Goal: Task Accomplishment & Management: Manage account settings

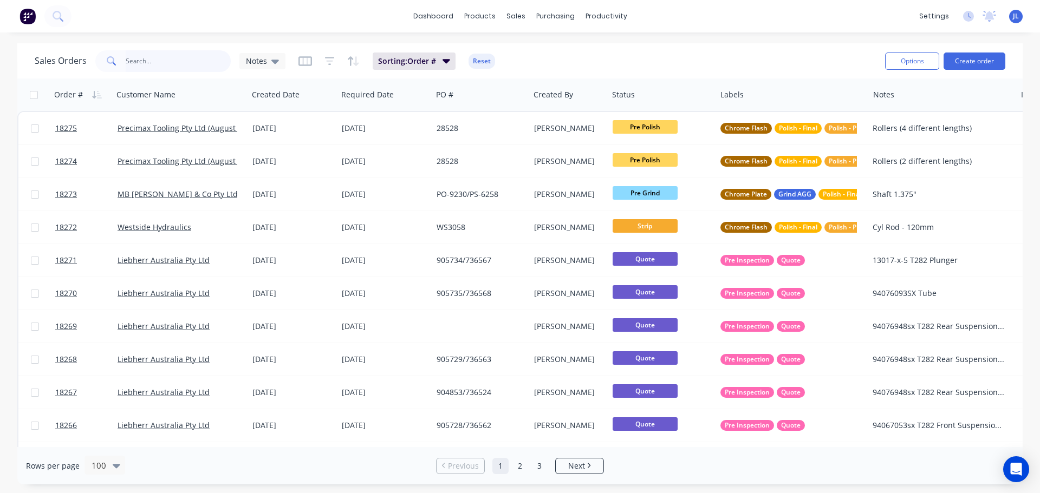
click at [141, 69] on input "text" at bounding box center [179, 61] width 106 height 22
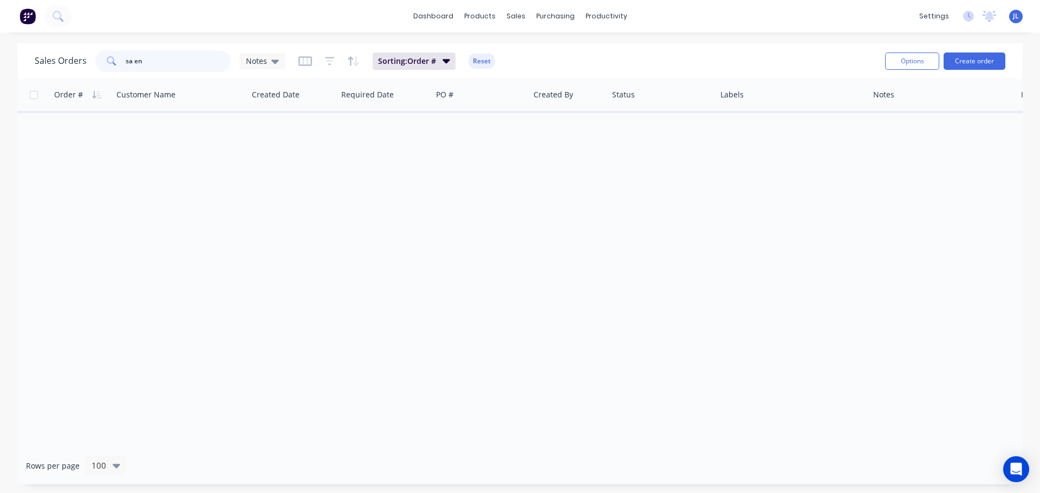
type input "sa eng"
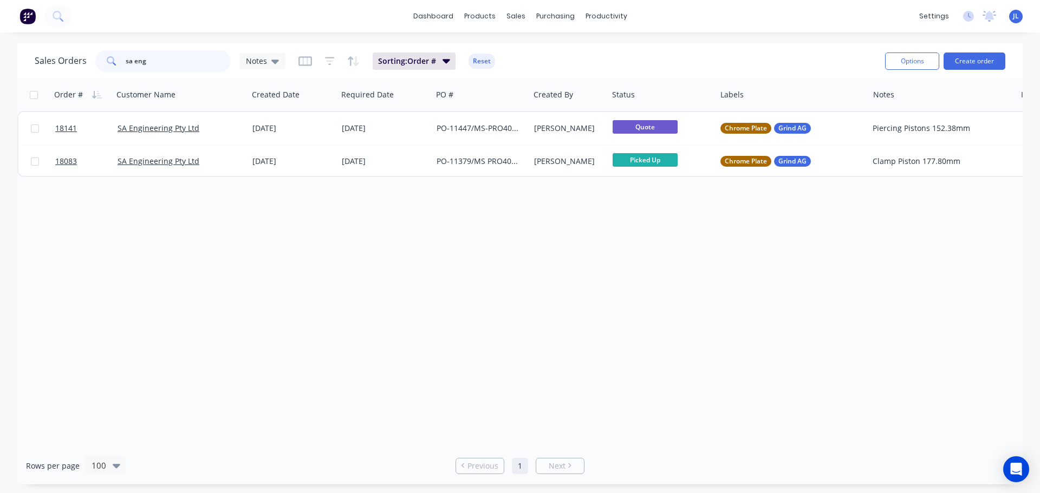
drag, startPoint x: 154, startPoint y: 64, endPoint x: 0, endPoint y: 48, distance: 155.2
click at [0, 48] on div "Sales Orders sa eng Notes Sorting: Order # Reset Options Create order Order # C…" at bounding box center [520, 263] width 1040 height 441
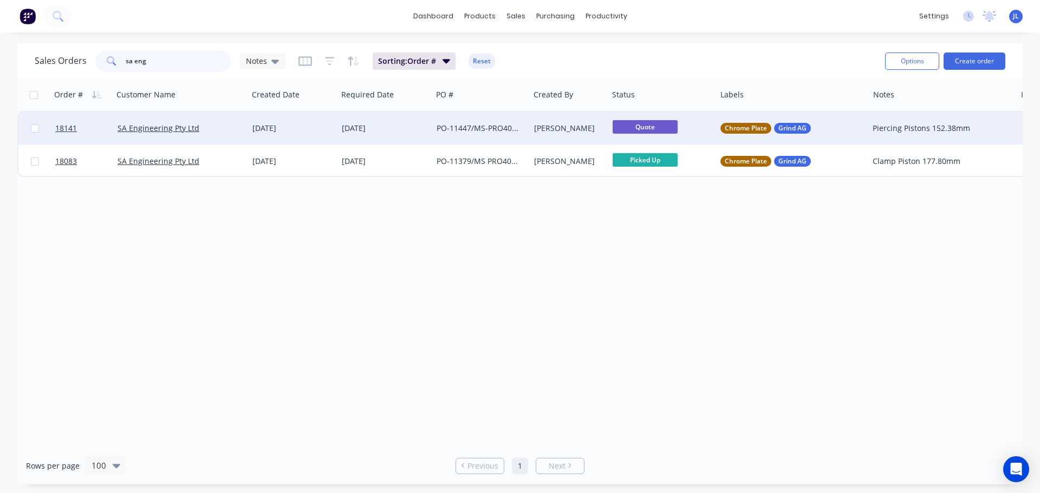
type input "sa eng"
click at [568, 128] on div "[PERSON_NAME]" at bounding box center [567, 128] width 67 height 11
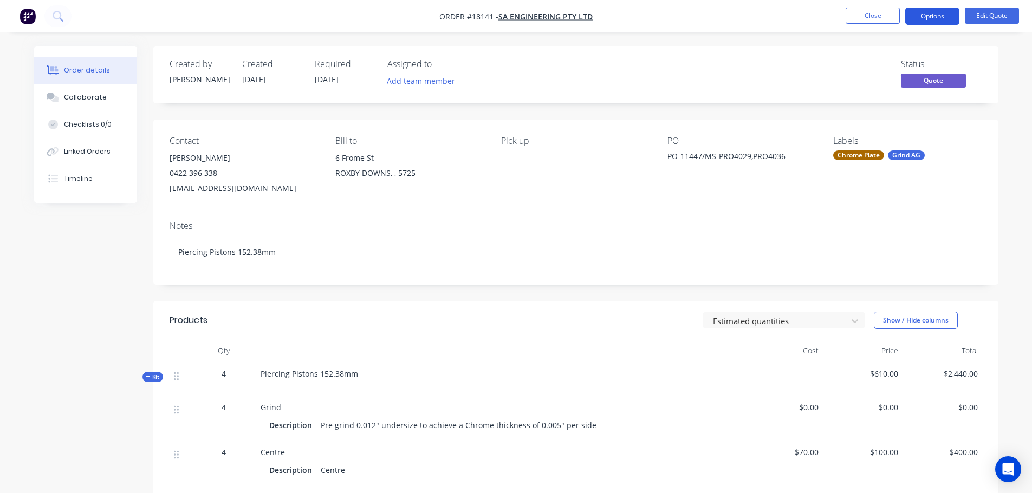
click at [938, 19] on button "Options" at bounding box center [932, 16] width 54 height 17
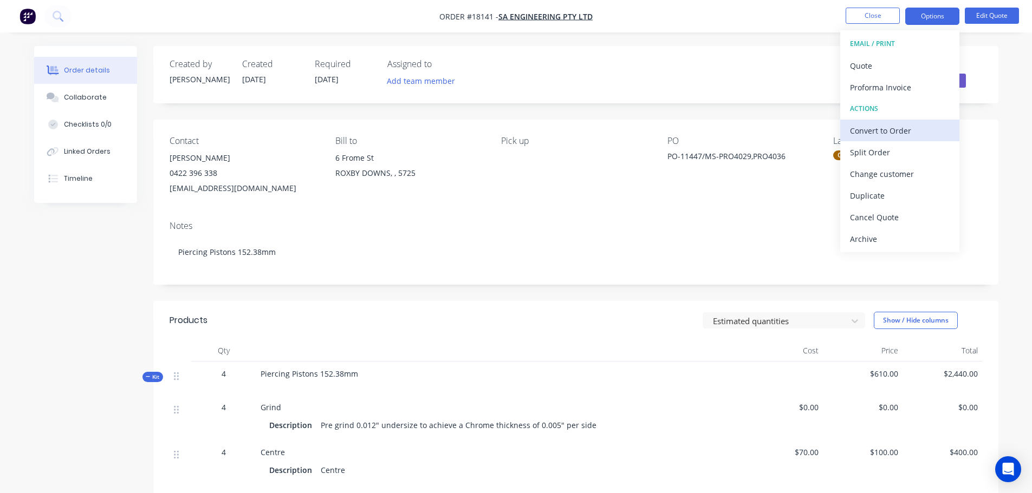
click at [893, 128] on div "Convert to Order" at bounding box center [900, 131] width 100 height 16
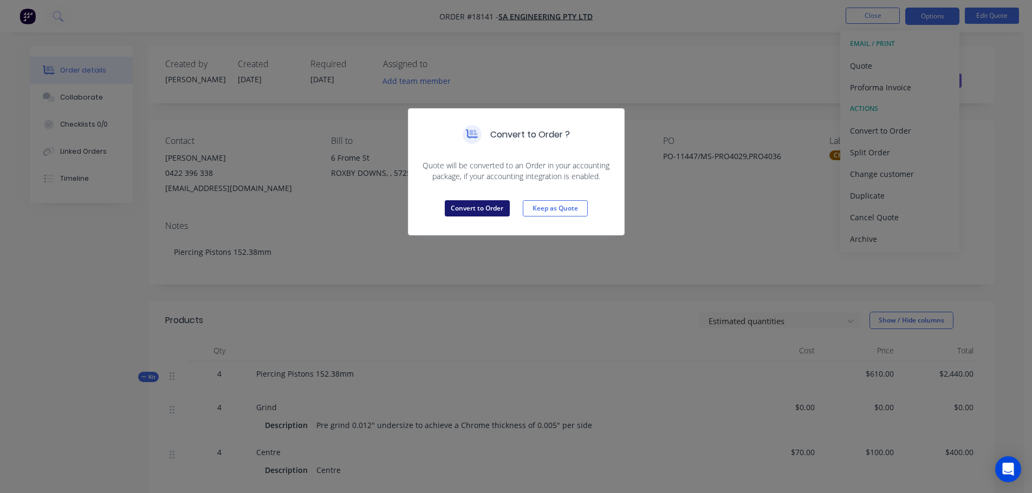
click at [489, 209] on button "Convert to Order" at bounding box center [477, 208] width 65 height 16
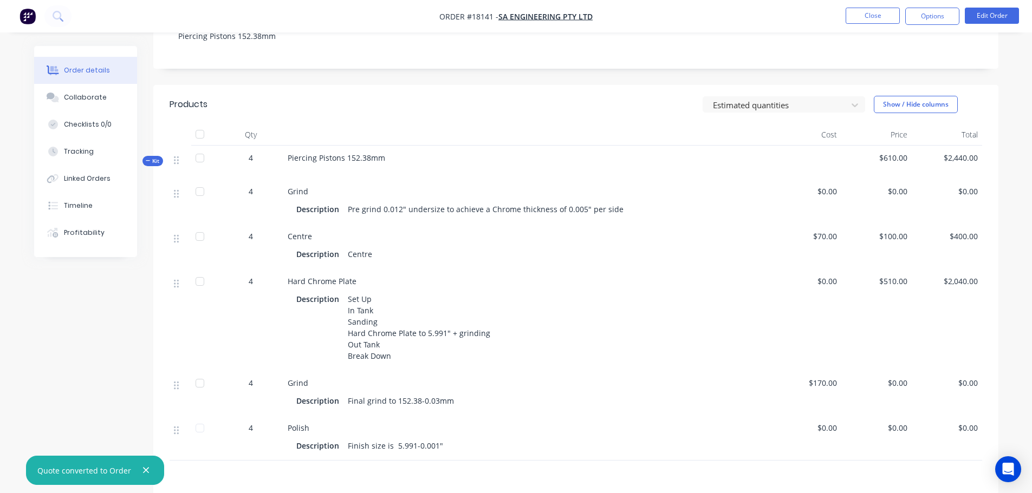
scroll to position [217, 0]
click at [440, 331] on div "Set Up In Tank Sanding Hard Chrome Plate to 5.991" + grinding Out Tank Break Do…" at bounding box center [418, 327] width 151 height 73
click at [443, 336] on div "Set Up In Tank Sanding Hard Chrome Plate to 5.991" + grinding Out Tank Break Do…" at bounding box center [418, 327] width 151 height 73
click at [442, 334] on div "Set Up In Tank Sanding Hard Chrome Plate to 5.991" + grinding Out Tank Break Do…" at bounding box center [418, 327] width 151 height 73
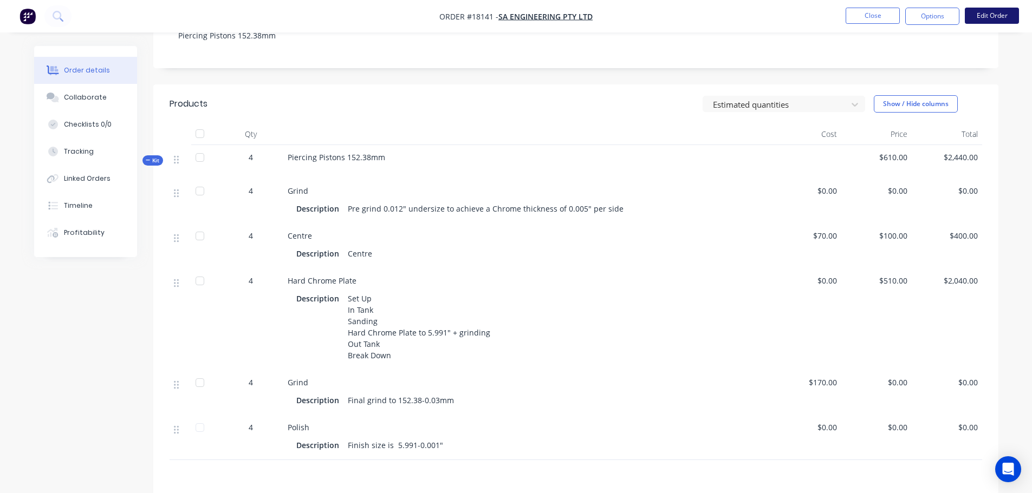
click at [990, 20] on button "Edit Order" at bounding box center [992, 16] width 54 height 16
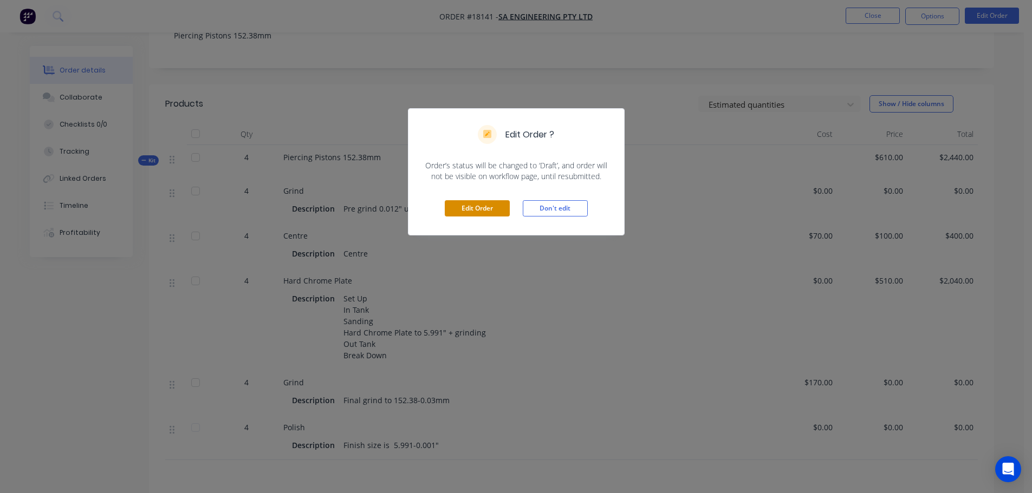
click at [473, 211] on button "Edit Order" at bounding box center [477, 208] width 65 height 16
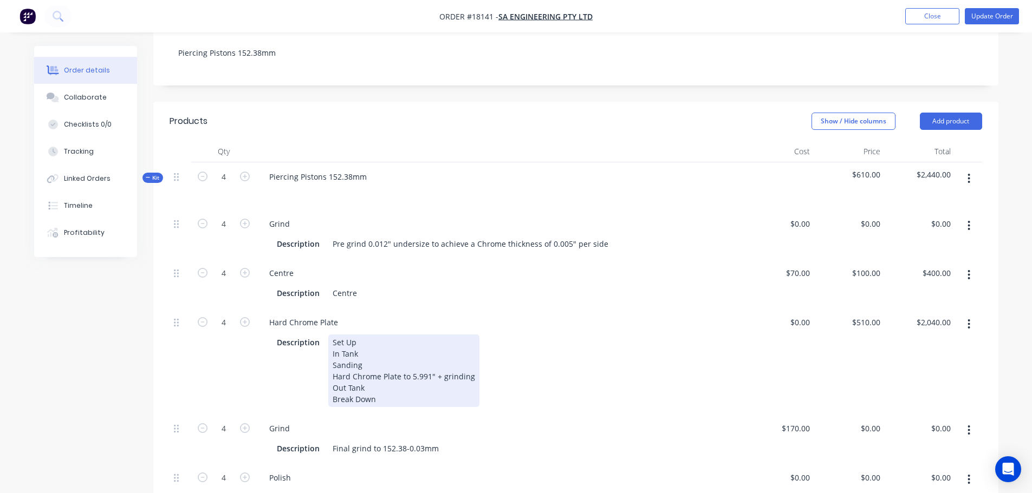
click at [427, 360] on div "Set Up In Tank Sanding Hard Chrome Plate to 5.991" + grinding Out Tank Break Do…" at bounding box center [403, 371] width 151 height 73
click at [547, 335] on div "Description Set Up In Tank Sanding Hard Chrome Plate to 5.999" + grinding Out T…" at bounding box center [497, 371] width 451 height 73
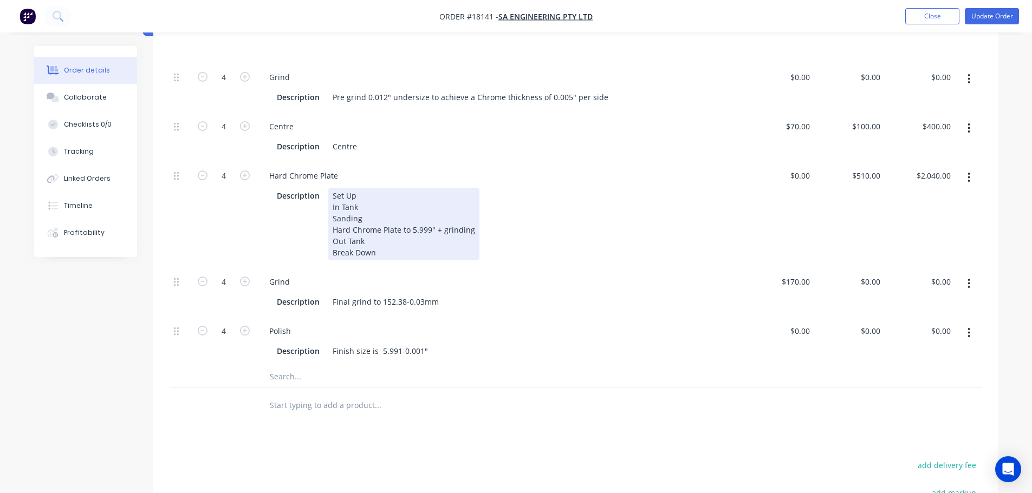
scroll to position [379, 0]
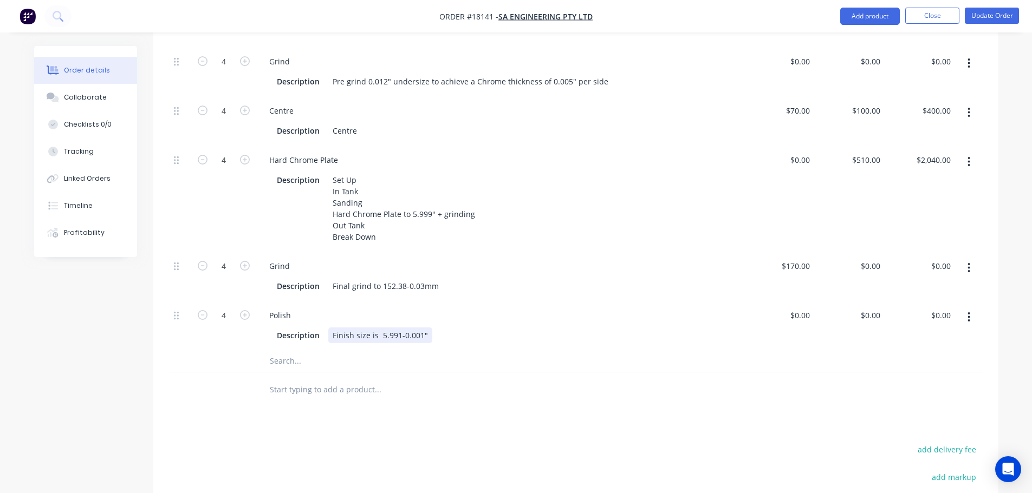
click at [396, 333] on div "Finish size is 5.991-0.001"" at bounding box center [380, 336] width 104 height 16
click at [445, 413] on div "Products Show / Hide columns Add product Qty Cost Price Total Kit 4 Piercing Pi…" at bounding box center [575, 303] width 845 height 729
click at [981, 15] on button "Update Order" at bounding box center [992, 16] width 54 height 16
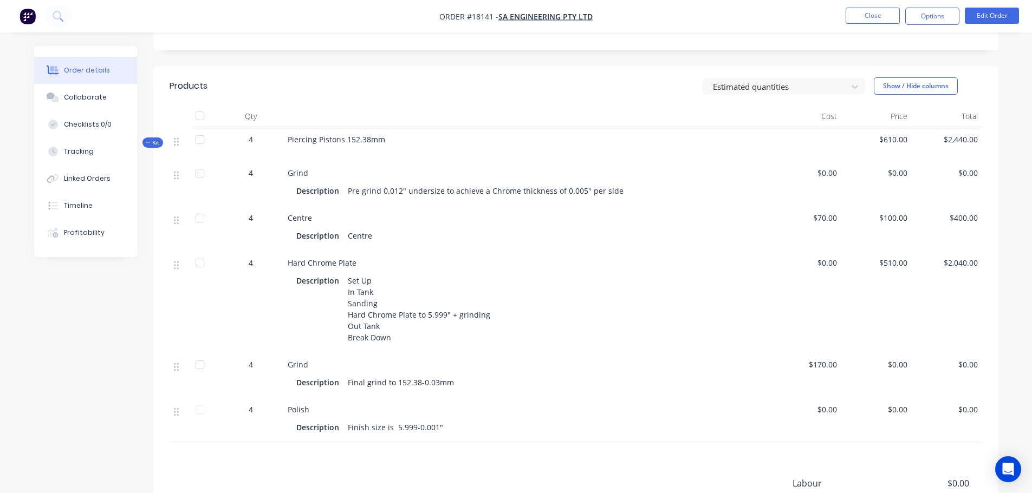
scroll to position [271, 0]
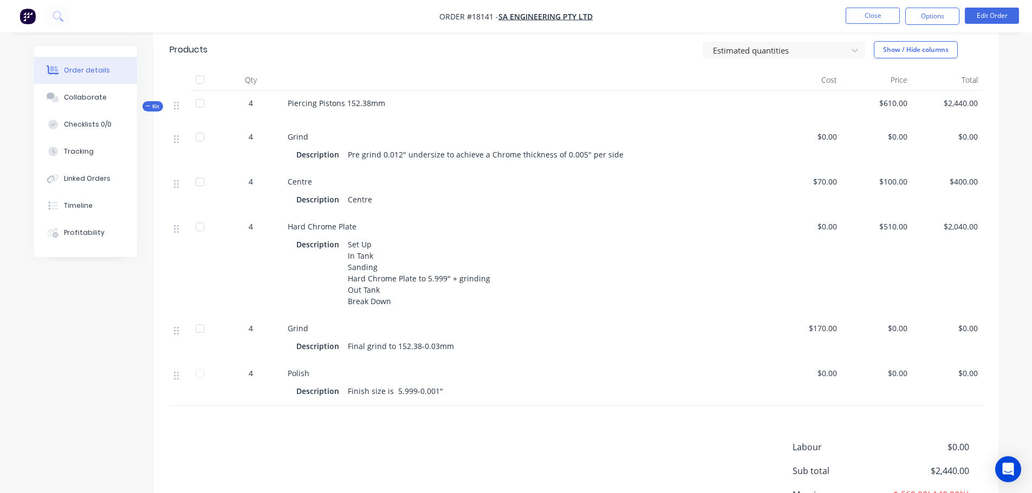
click at [27, 9] on img "button" at bounding box center [27, 16] width 16 height 16
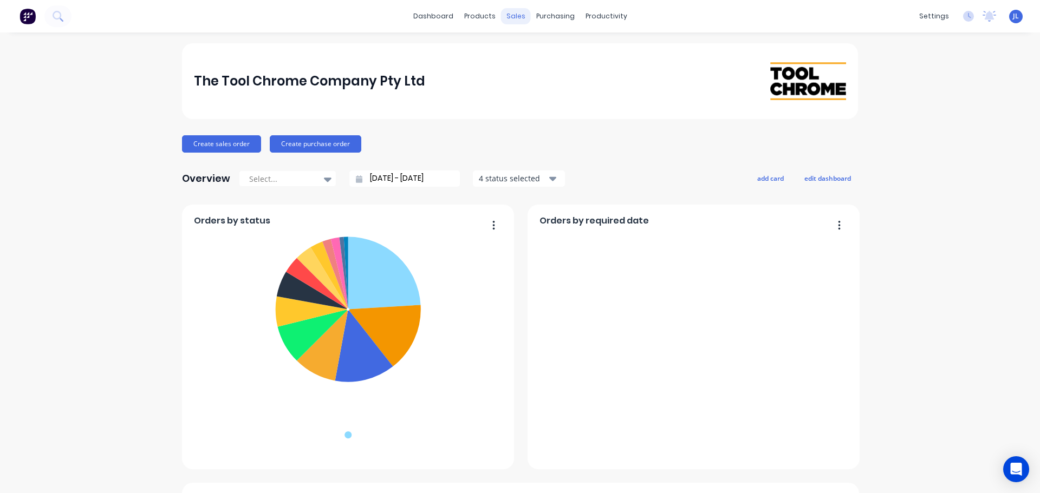
click at [512, 16] on div "sales" at bounding box center [516, 16] width 30 height 16
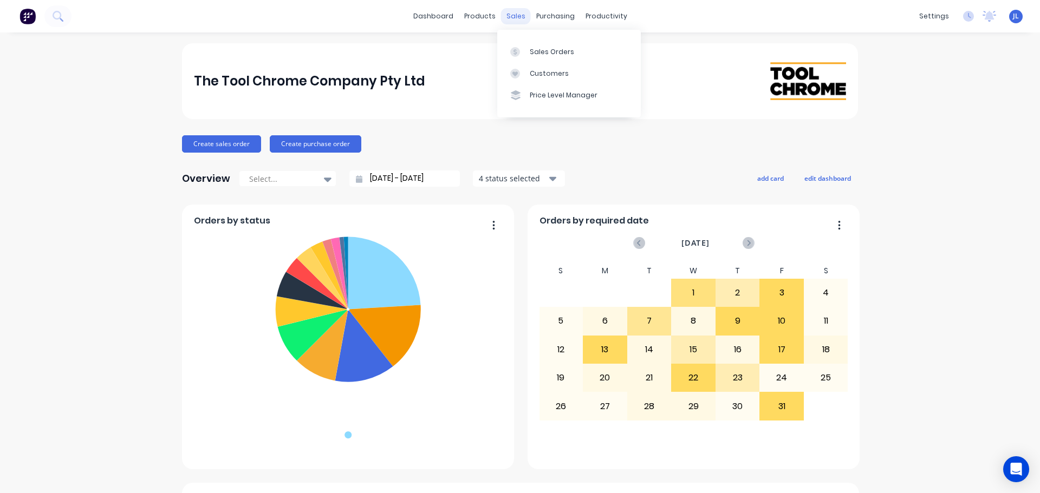
click at [515, 24] on div "sales" at bounding box center [516, 16] width 30 height 16
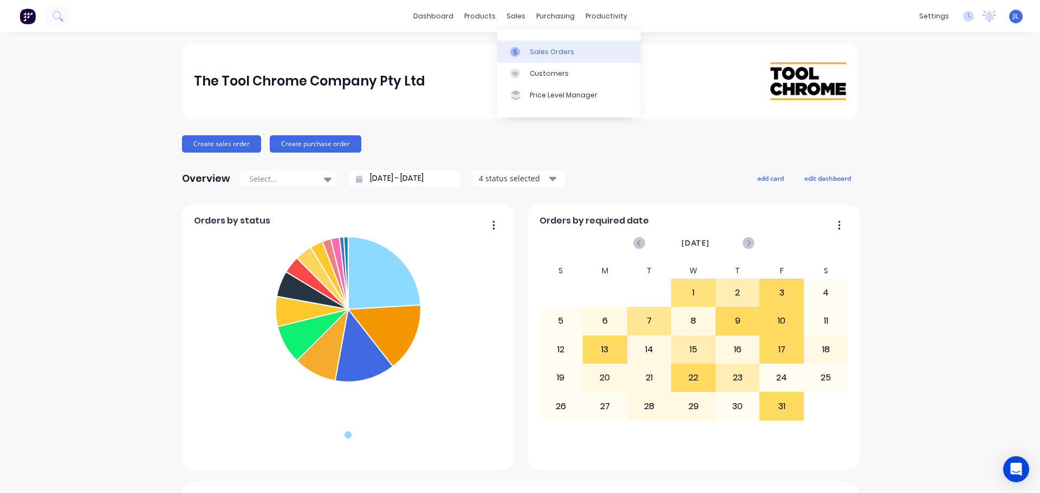
click at [518, 41] on link "Sales Orders" at bounding box center [569, 52] width 144 height 22
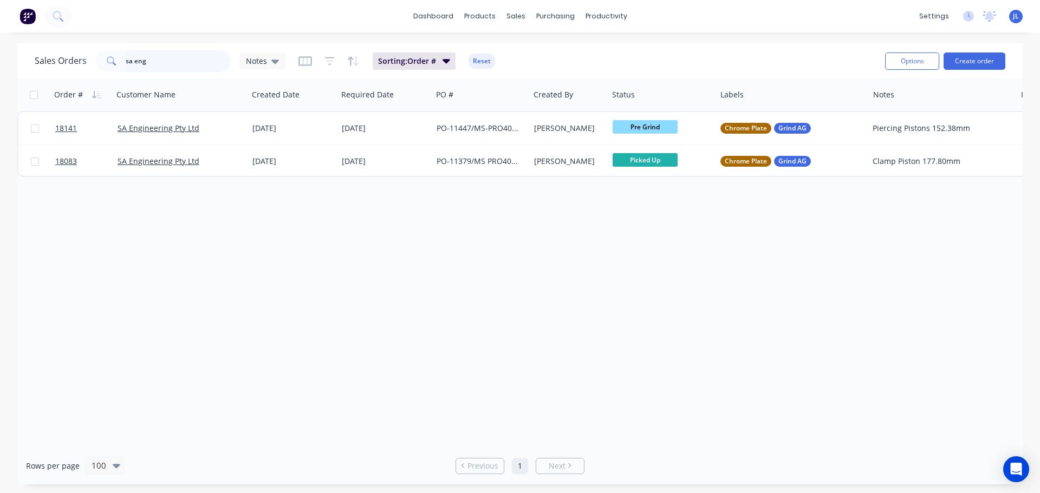
click at [192, 69] on input "sa eng" at bounding box center [179, 61] width 106 height 22
type input "s"
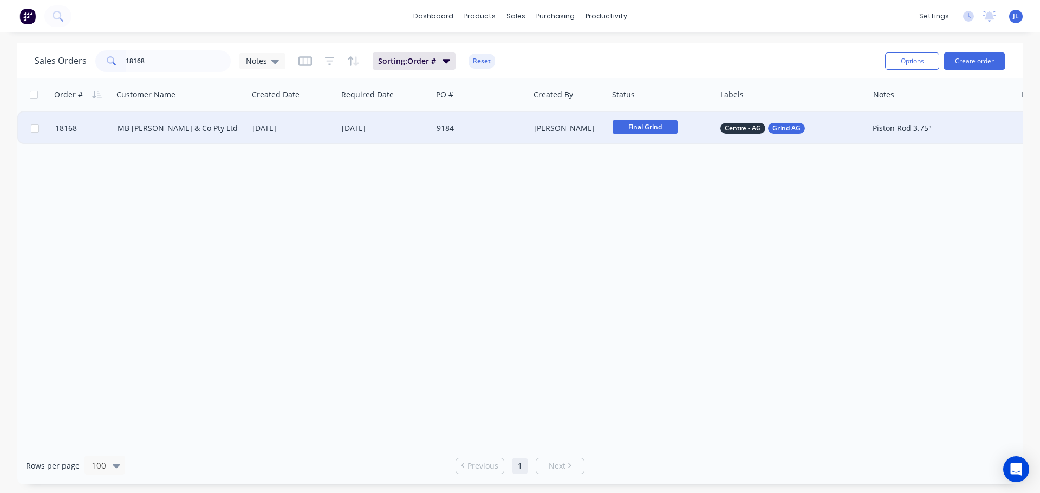
click at [628, 131] on span "Final Grind" at bounding box center [645, 127] width 65 height 14
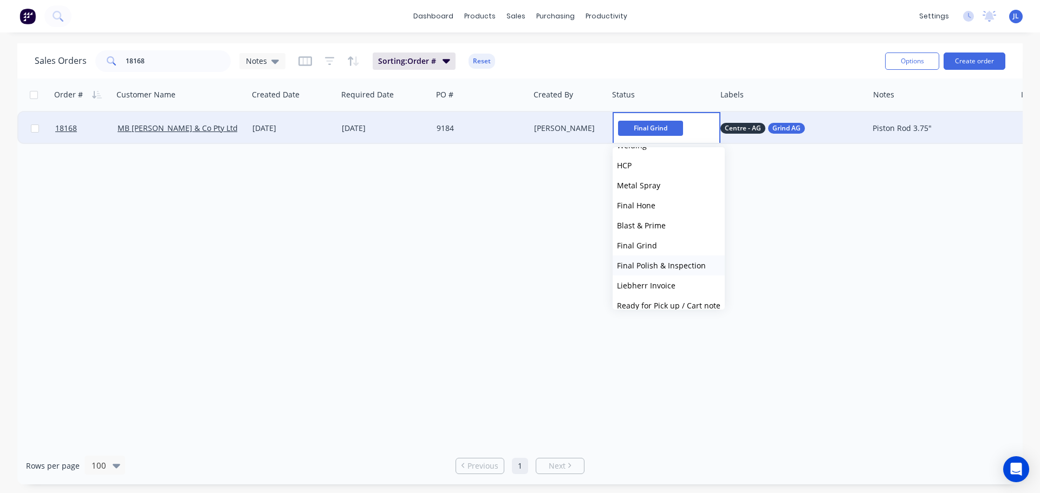
click at [653, 262] on span "Final Polish & Inspection" at bounding box center [661, 266] width 89 height 10
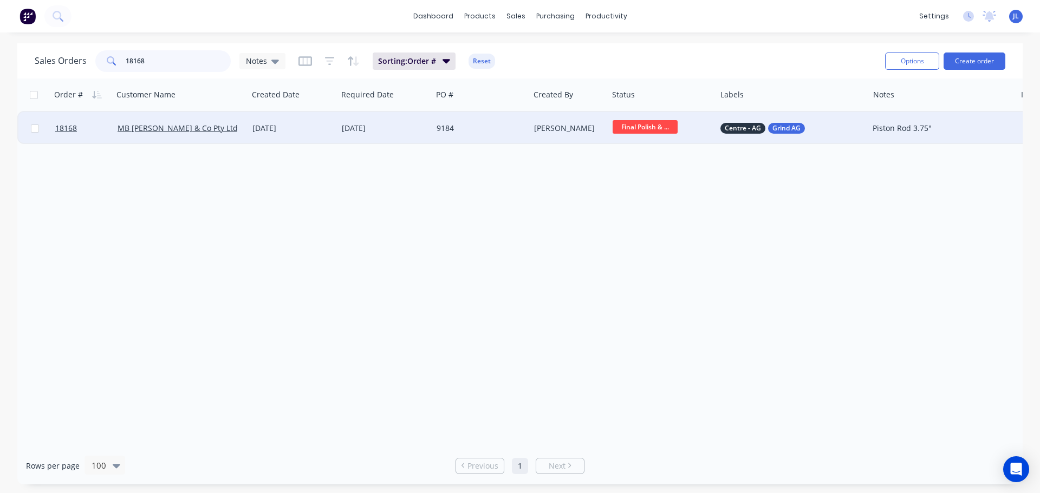
click at [173, 61] on input "18168" at bounding box center [179, 61] width 106 height 22
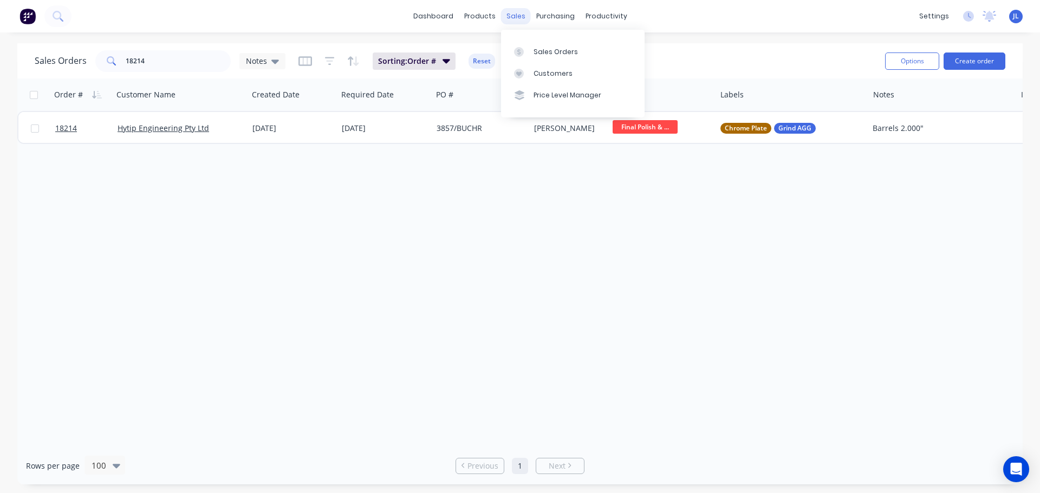
click at [510, 10] on div "sales" at bounding box center [516, 16] width 30 height 16
click at [530, 48] on link "Sales Orders" at bounding box center [573, 52] width 144 height 22
click at [158, 60] on input "18214" at bounding box center [179, 61] width 106 height 22
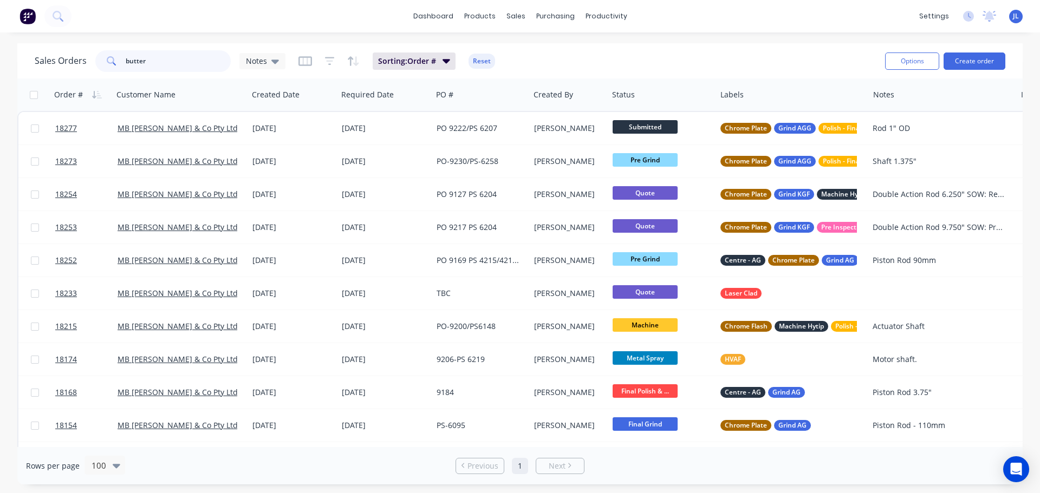
type input "butter"
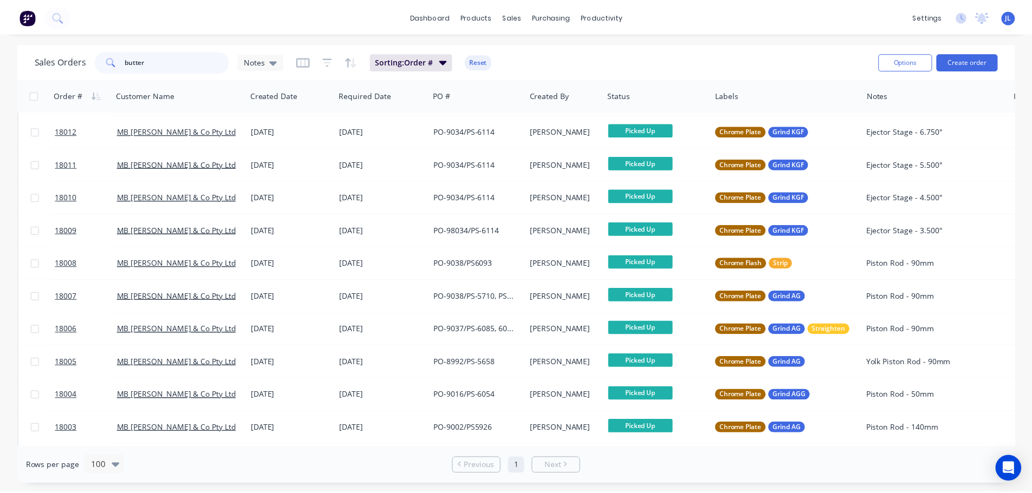
scroll to position [660, 0]
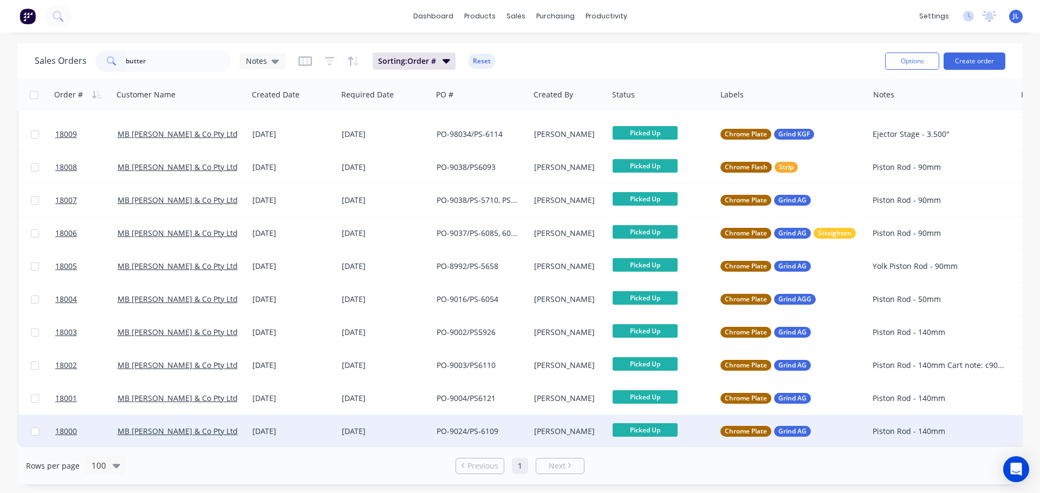
click at [544, 426] on div "[PERSON_NAME]" at bounding box center [567, 431] width 67 height 11
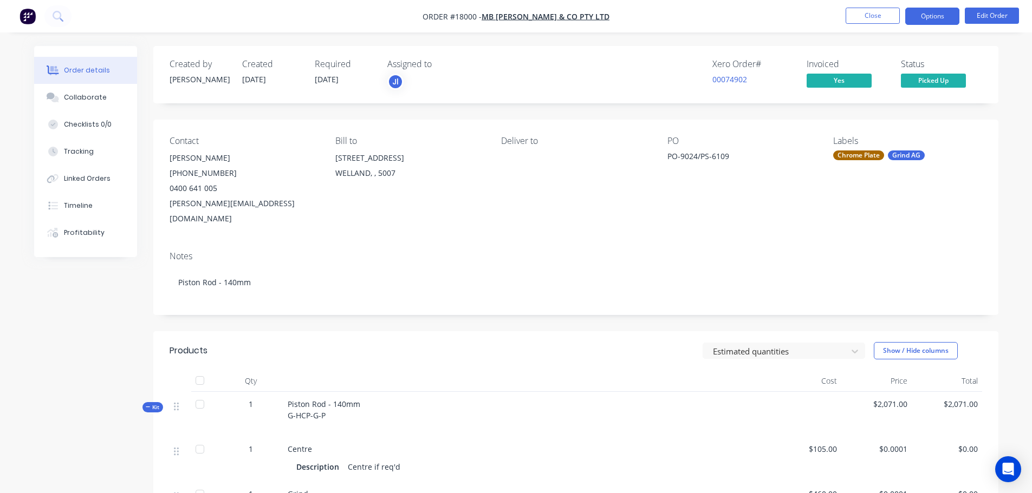
click at [936, 23] on button "Options" at bounding box center [932, 16] width 54 height 17
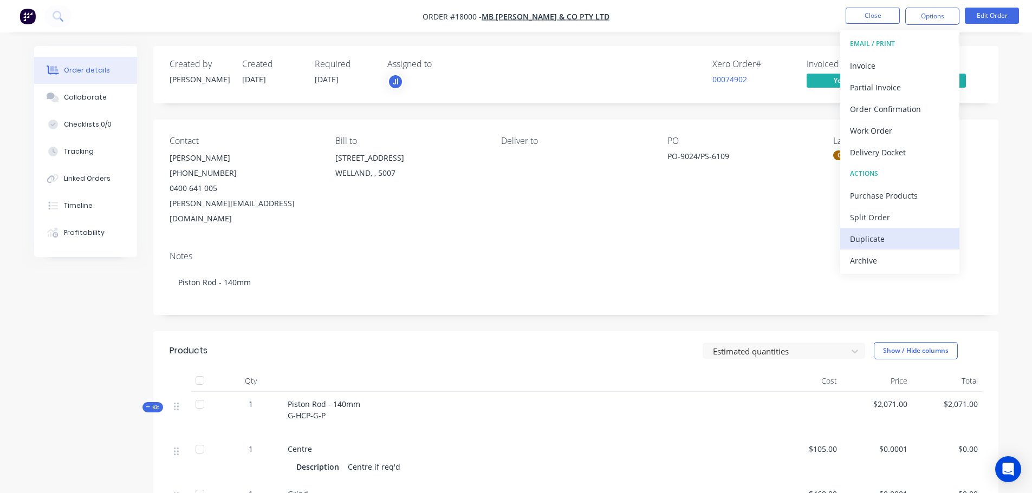
click at [873, 240] on div "Duplicate" at bounding box center [900, 239] width 100 height 16
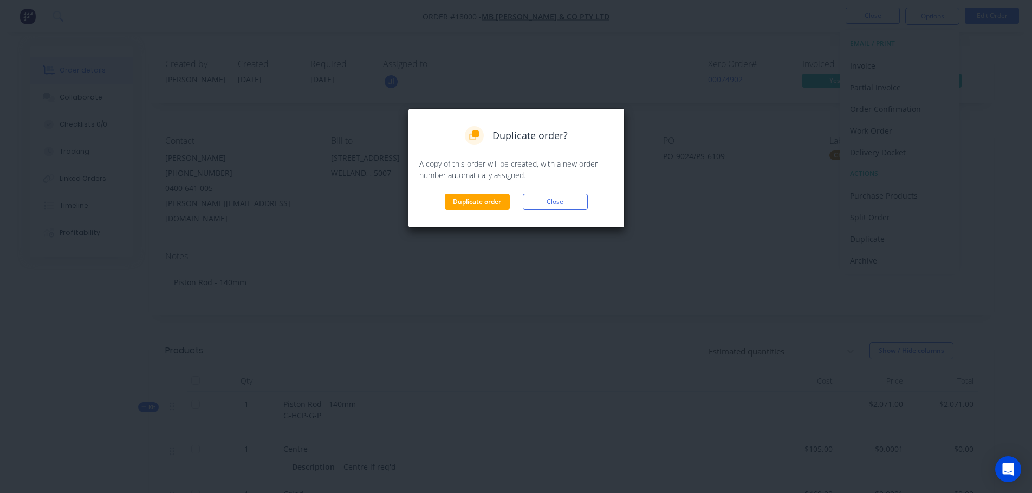
click at [456, 211] on div "Duplicate order? A copy of this order will be created, with a new order number …" at bounding box center [516, 168] width 217 height 120
click at [456, 205] on button "Duplicate order" at bounding box center [477, 202] width 65 height 16
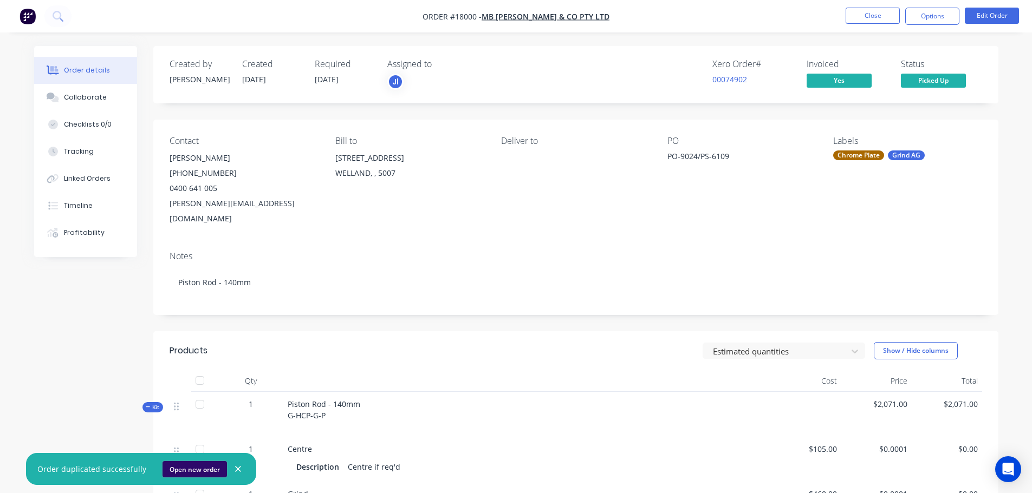
click at [199, 476] on button "Open new order" at bounding box center [194, 469] width 64 height 16
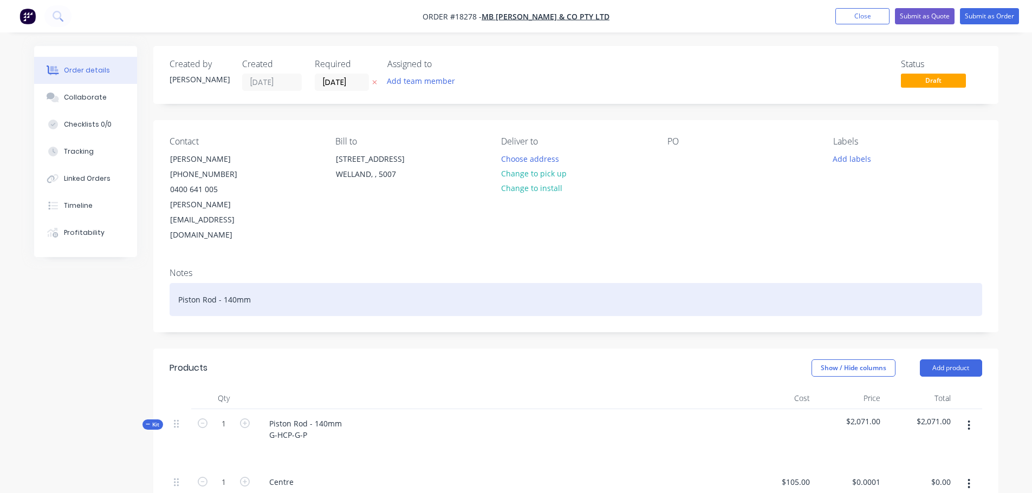
click at [232, 283] on div "Piston Rod - 140mm" at bounding box center [576, 299] width 812 height 33
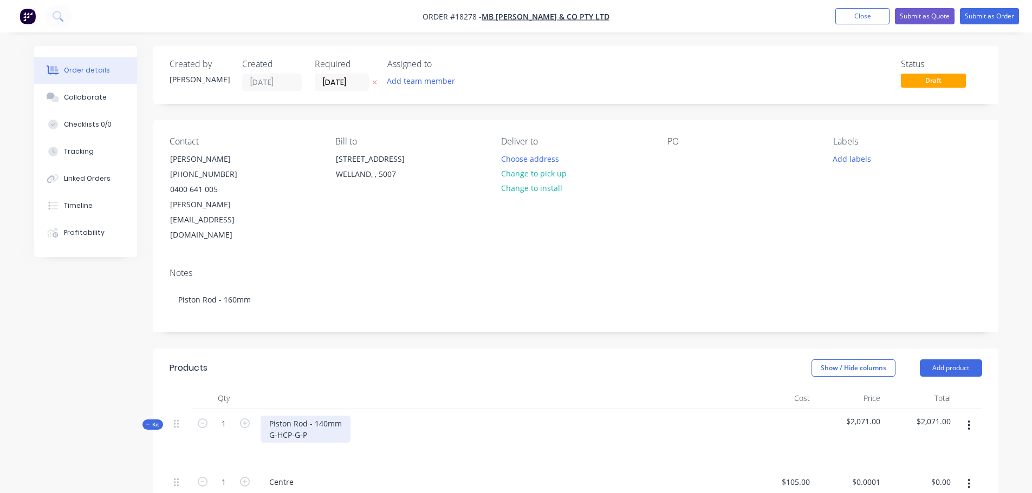
click at [325, 416] on div "Piston Rod - 140mm G-HCP-G-P" at bounding box center [306, 429] width 90 height 27
click at [270, 416] on div "Piston Rod - 160mm G-HCP-G-P" at bounding box center [306, 429] width 90 height 27
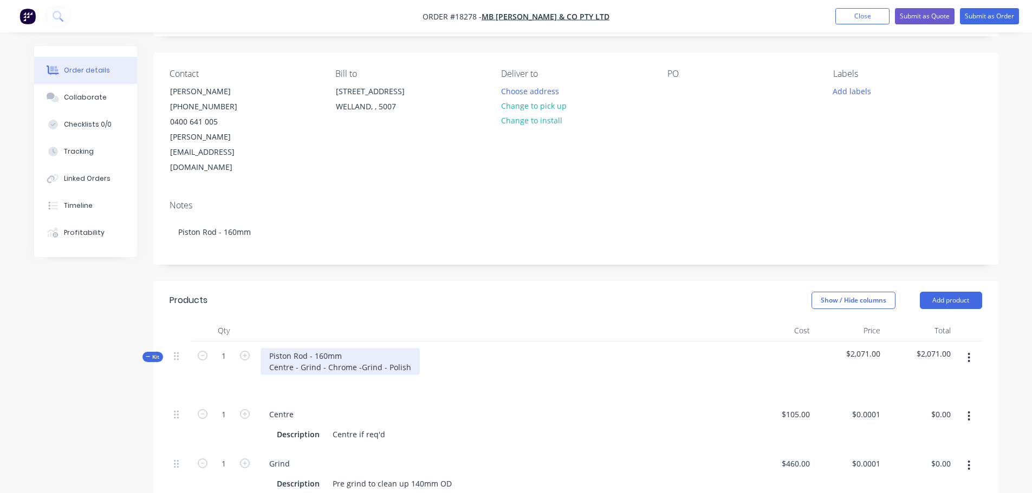
scroll to position [162, 0]
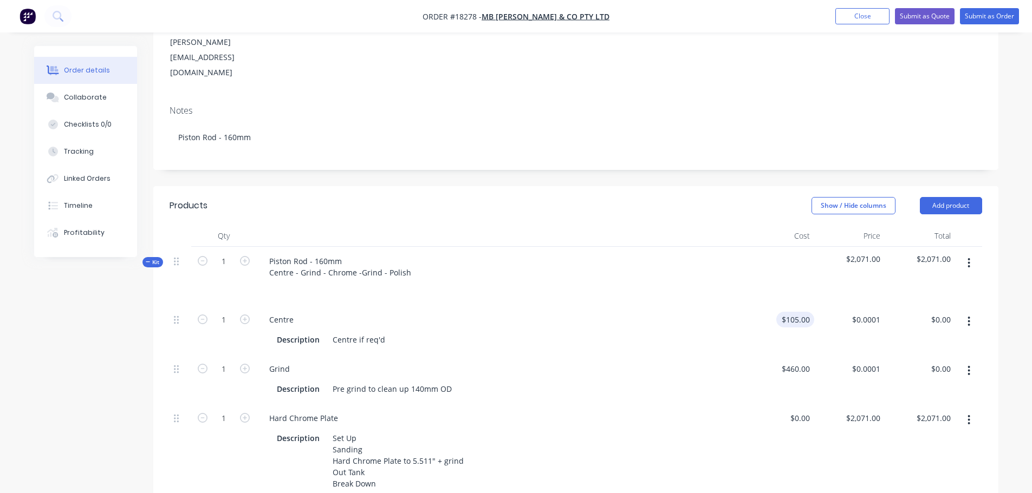
type input "105"
click at [793, 305] on div "105 $105.00" at bounding box center [779, 329] width 70 height 49
type input "$0.00"
click at [794, 355] on div "$460.00 $460.00" at bounding box center [779, 379] width 70 height 49
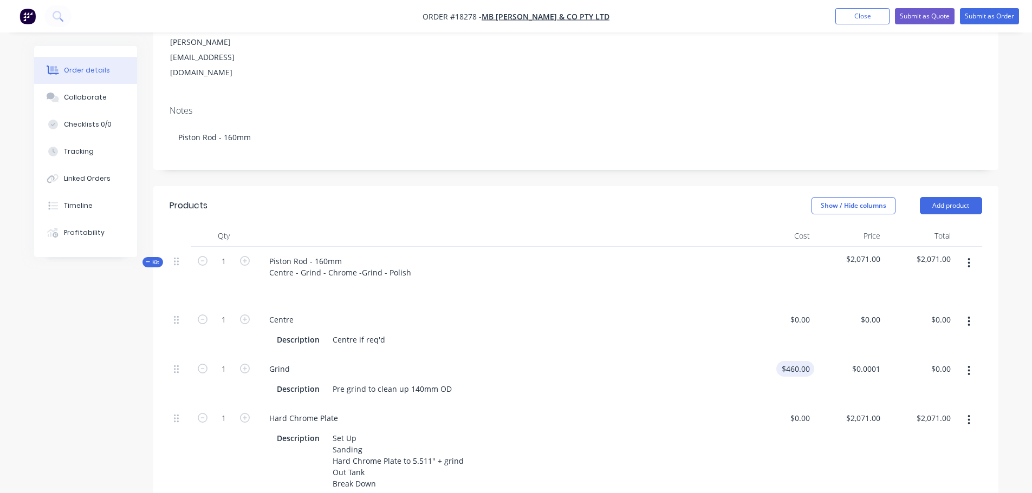
type input "460"
click at [793, 355] on div "460 $460.00" at bounding box center [779, 379] width 70 height 49
type input "$0.00"
type input "0"
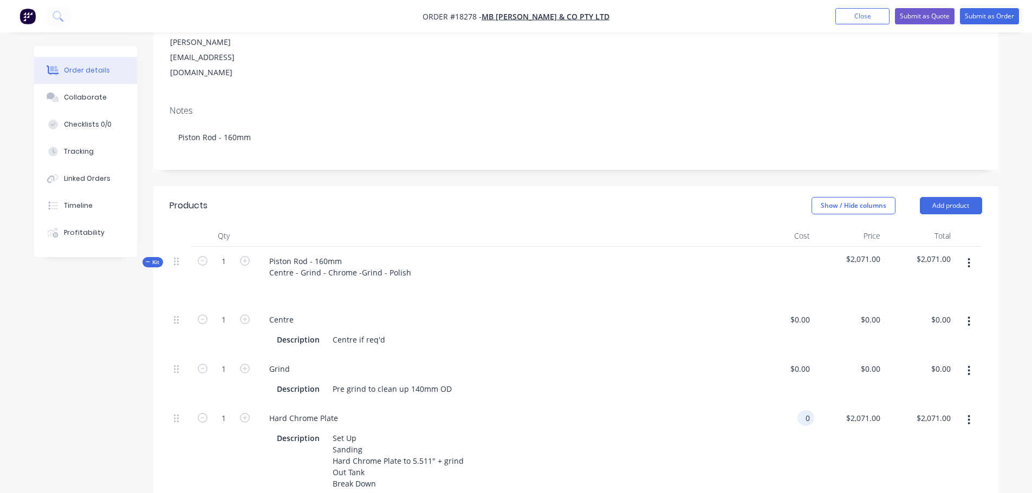
click at [797, 404] on div "0 0" at bounding box center [779, 451] width 70 height 95
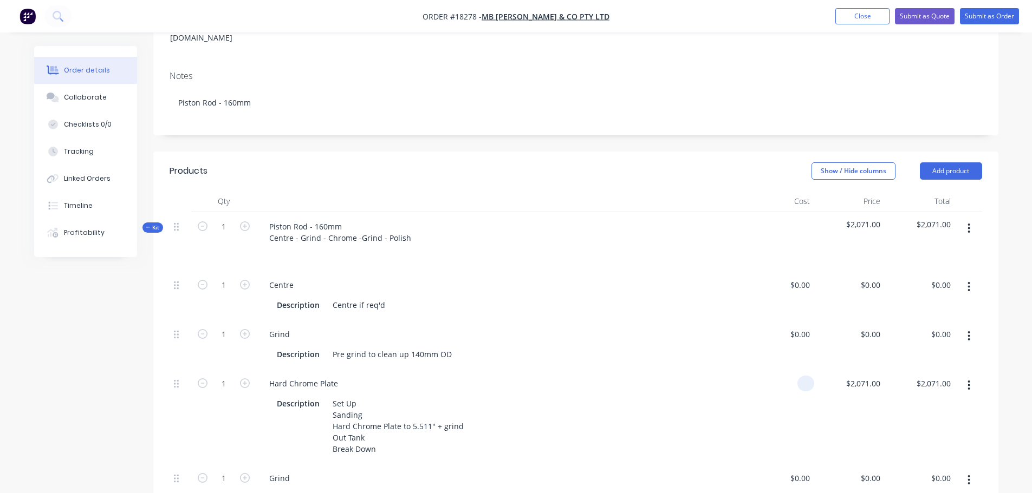
scroll to position [217, 0]
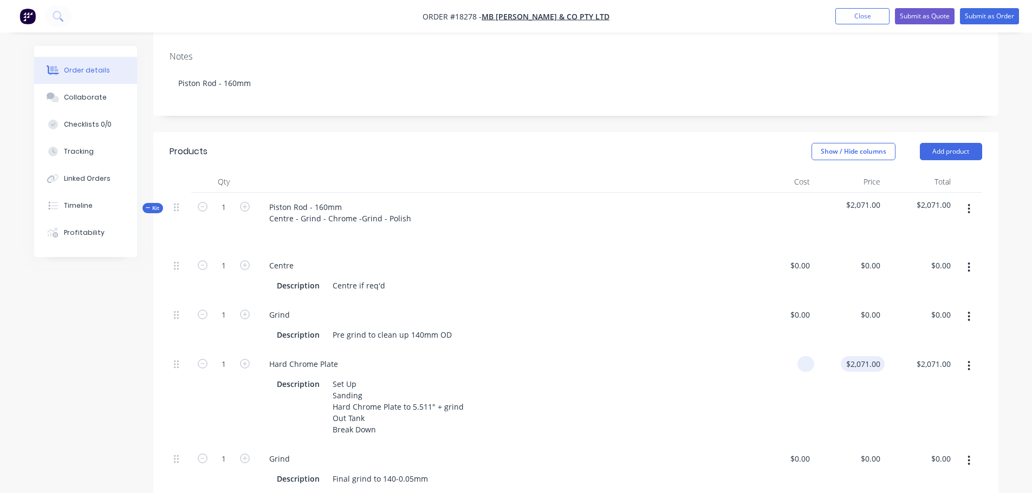
type input "$0.00"
type input "0"
type input "$0.00"
click at [862, 350] on div "0 $2,071.00" at bounding box center [849, 397] width 70 height 95
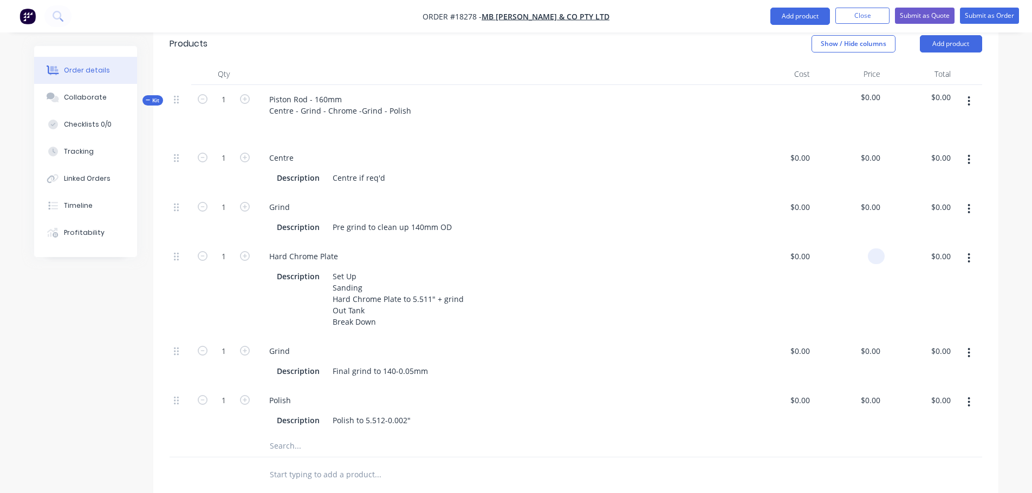
scroll to position [325, 0]
type input "$1,760.00"
click at [835, 261] on div "$1,760.00 1760" at bounding box center [849, 289] width 70 height 95
click at [386, 363] on div "Final grind to 140-0.05mm" at bounding box center [380, 371] width 104 height 16
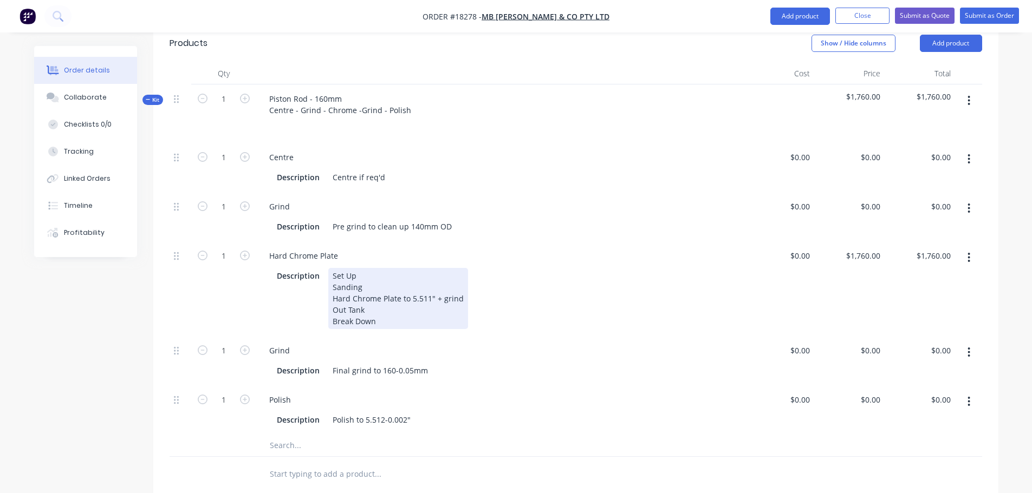
click at [411, 269] on div "Set Up Sanding Hard Chrome Plate to 5.511" + grind Out Tank Break Down" at bounding box center [398, 298] width 140 height 61
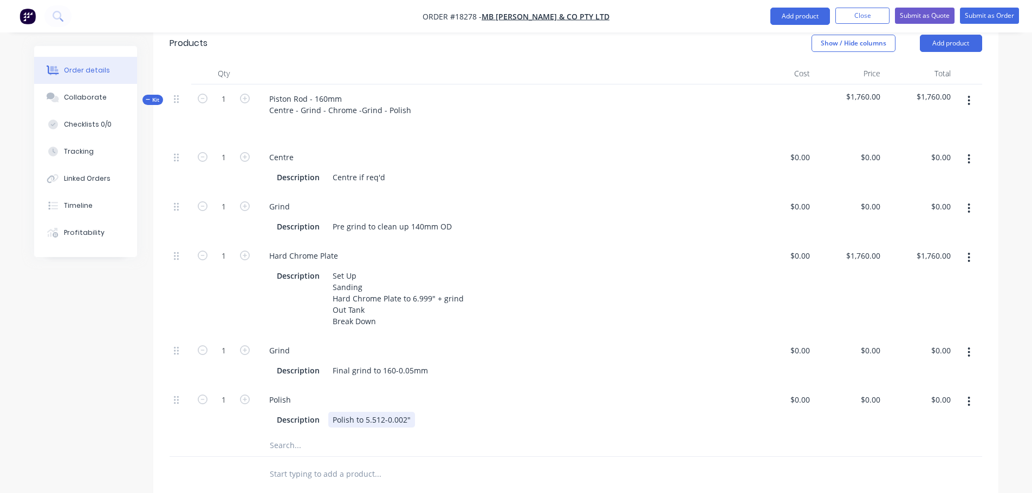
click at [383, 412] on div "Polish to 5.512-0.002"" at bounding box center [371, 420] width 87 height 16
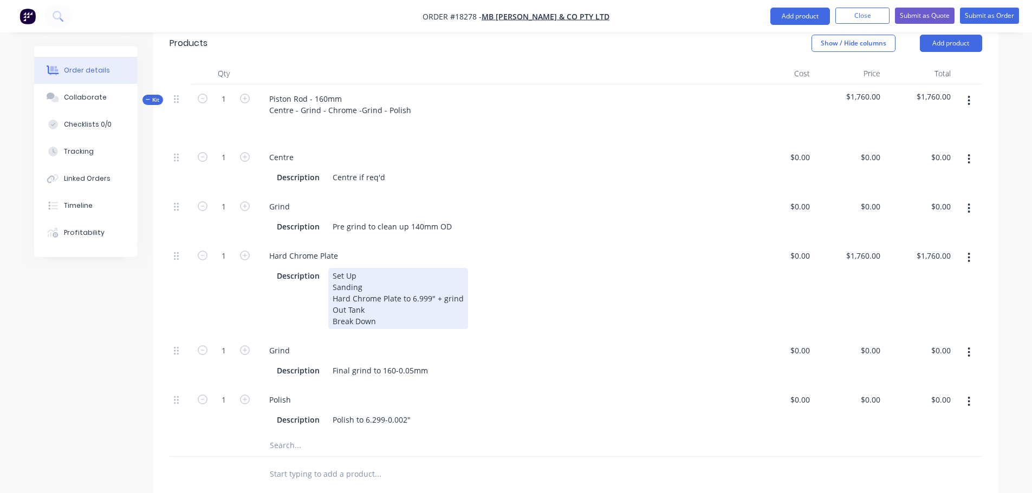
click at [418, 269] on div "Set Up Sanding Hard Chrome Plate to 6.999" + grind Out Tank Break Down" at bounding box center [398, 298] width 140 height 61
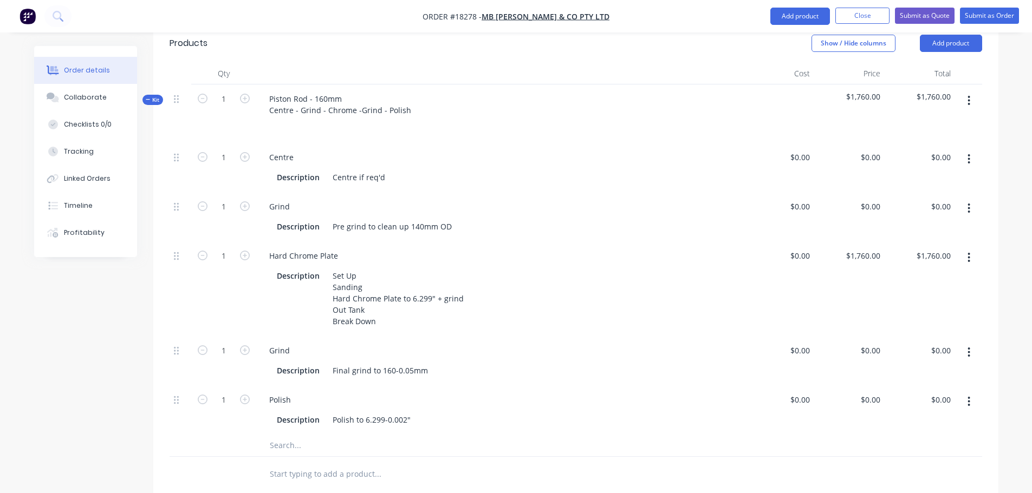
click at [523, 248] on div "Hard Chrome Plate" at bounding box center [500, 256] width 479 height 16
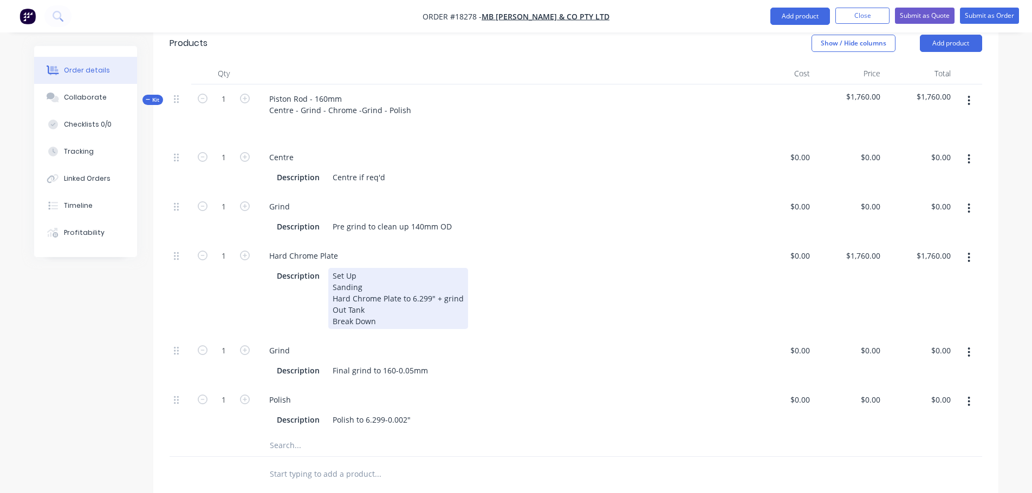
click at [498, 276] on div "Description Set Up Sanding Hard Chrome Plate to 6.299" + grind Out Tank Break D…" at bounding box center [497, 298] width 451 height 61
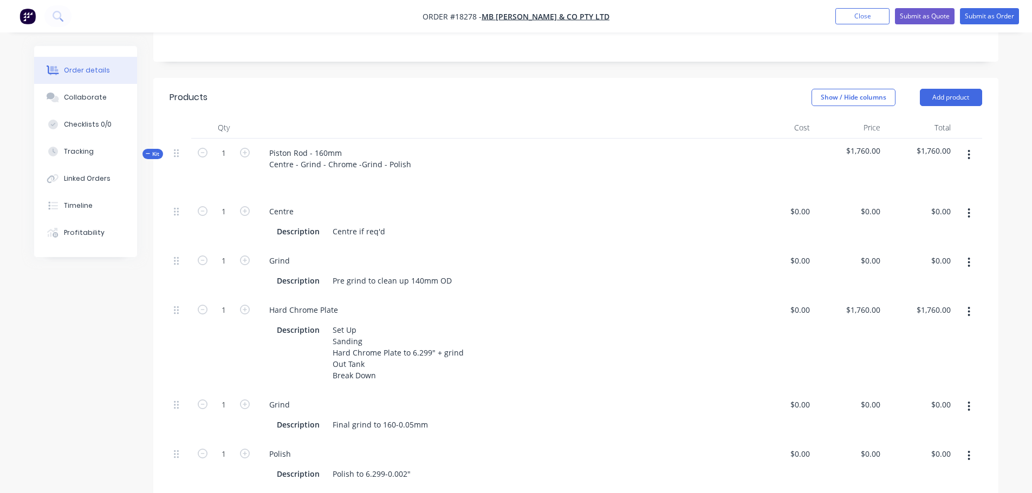
click at [495, 489] on div at bounding box center [423, 500] width 325 height 22
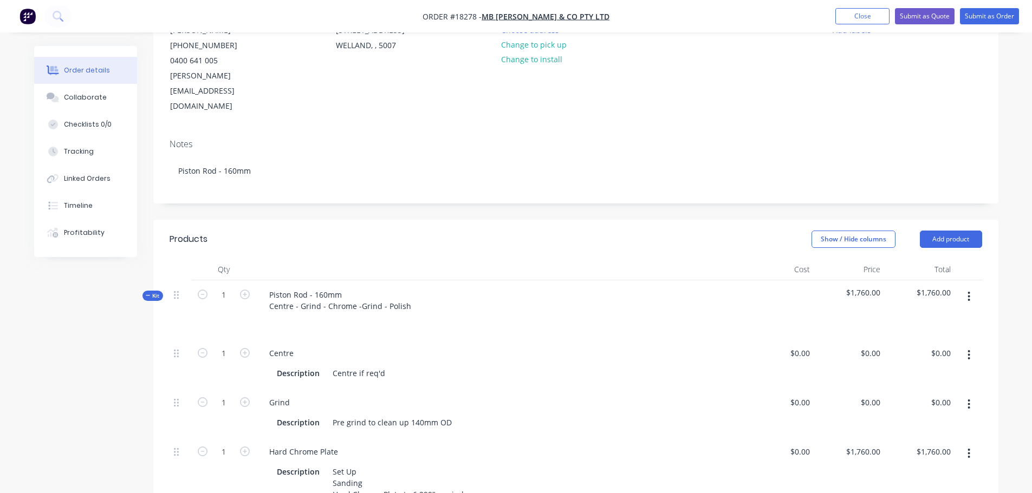
scroll to position [0, 0]
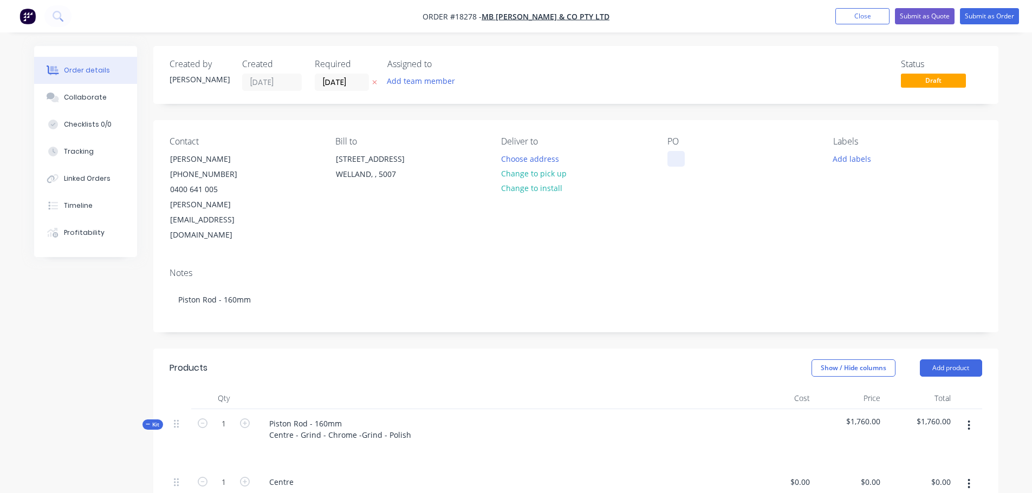
click at [674, 153] on div at bounding box center [675, 159] width 17 height 16
click at [664, 259] on div "Notes Piston Rod - 160mm" at bounding box center [575, 295] width 845 height 73
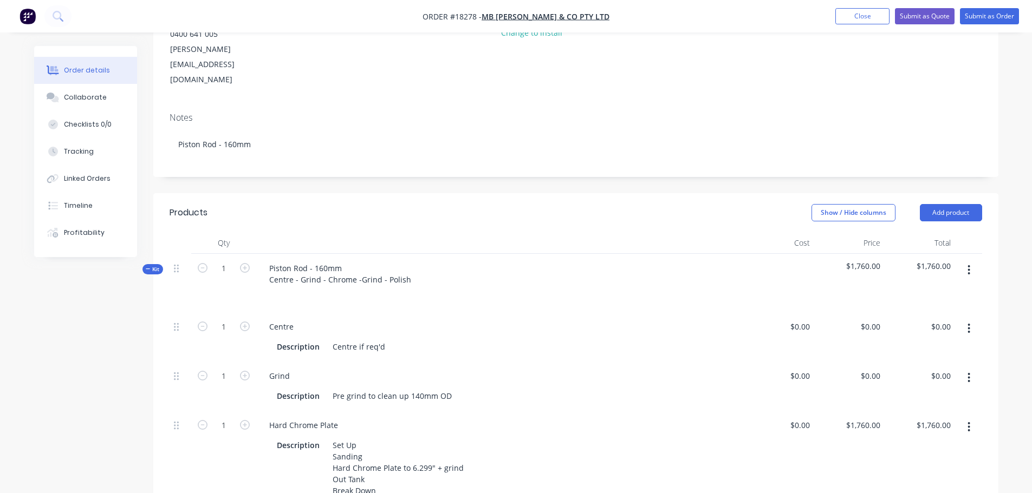
scroll to position [162, 0]
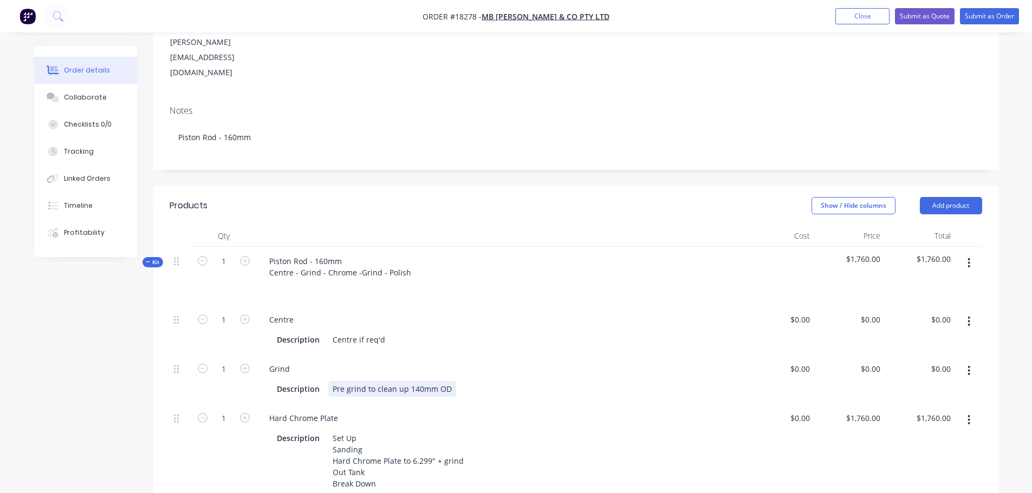
click at [416, 381] on div "Pre grind to clean up 140mm OD" at bounding box center [392, 389] width 128 height 16
click at [564, 319] on div "Centre Description Centre if req'd" at bounding box center [499, 329] width 487 height 49
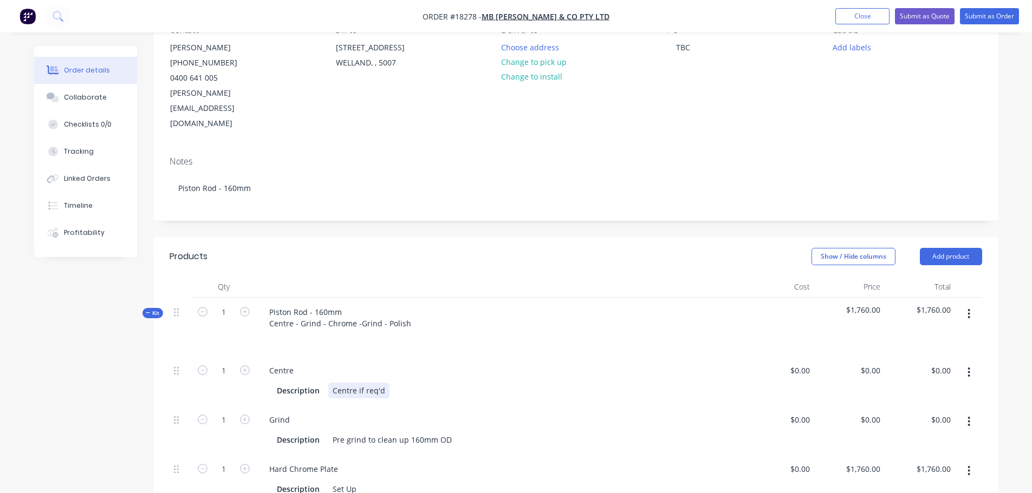
scroll to position [108, 0]
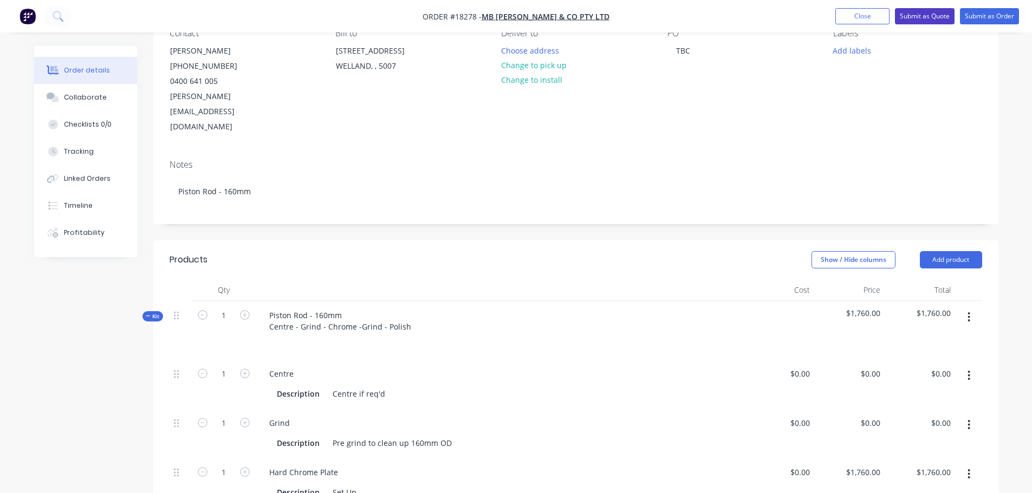
click at [939, 19] on button "Submit as Quote" at bounding box center [925, 16] width 60 height 16
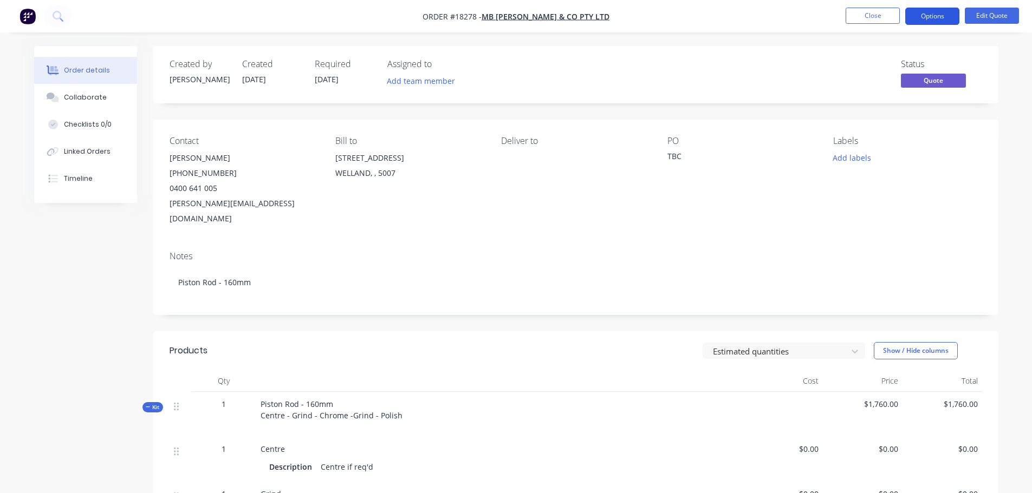
click at [943, 23] on button "Options" at bounding box center [932, 16] width 54 height 17
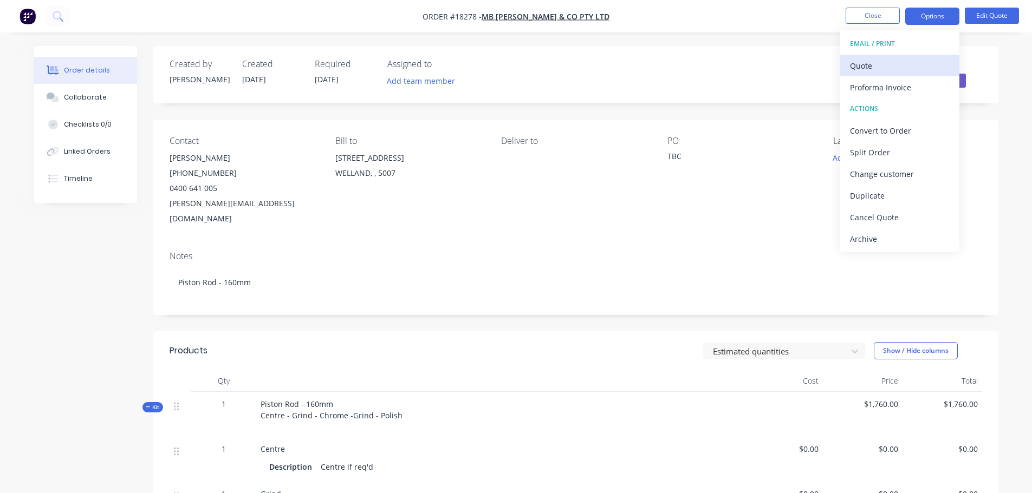
click at [899, 69] on div "Quote" at bounding box center [900, 66] width 100 height 16
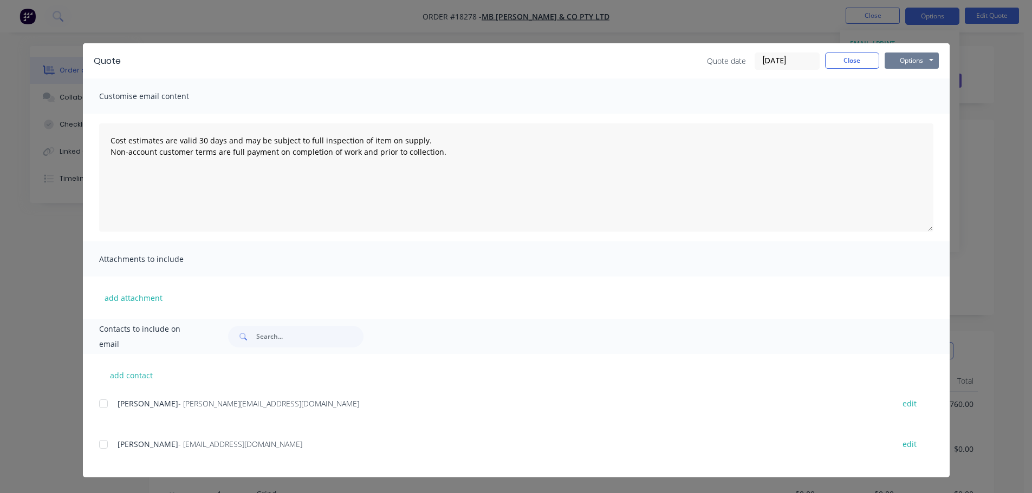
click at [903, 58] on button "Options" at bounding box center [912, 61] width 54 height 16
click at [917, 82] on button "Preview" at bounding box center [919, 80] width 69 height 18
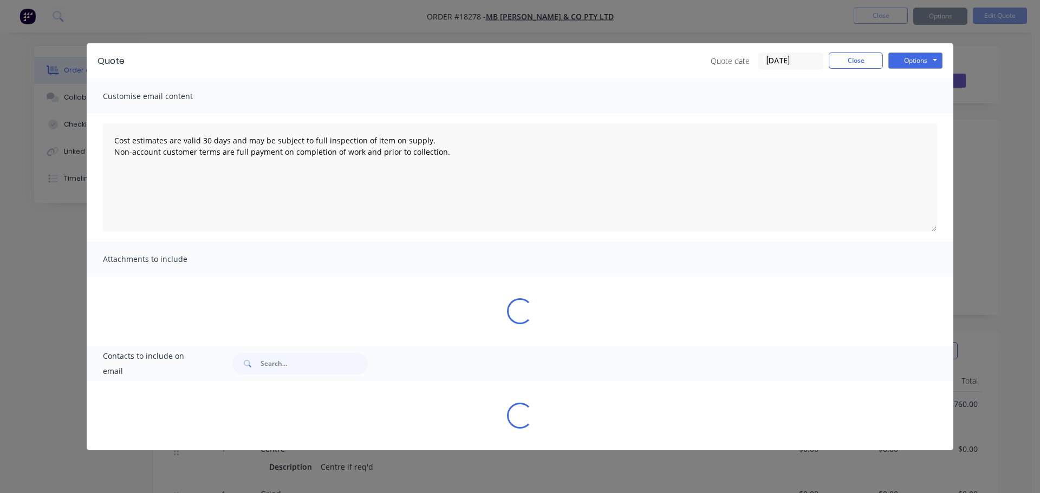
type textarea "Cost estimates are valid 30 days and may be subject to full inspection of item …"
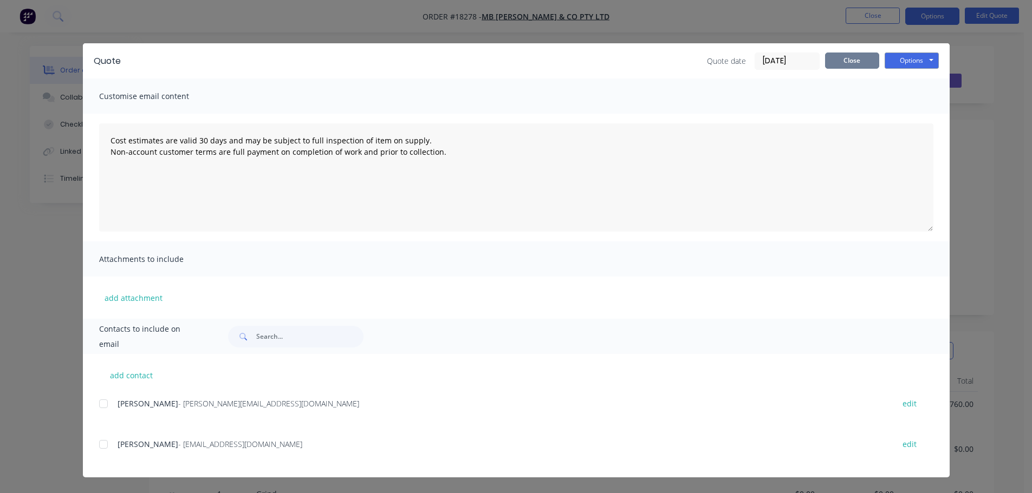
click at [848, 64] on button "Close" at bounding box center [852, 61] width 54 height 16
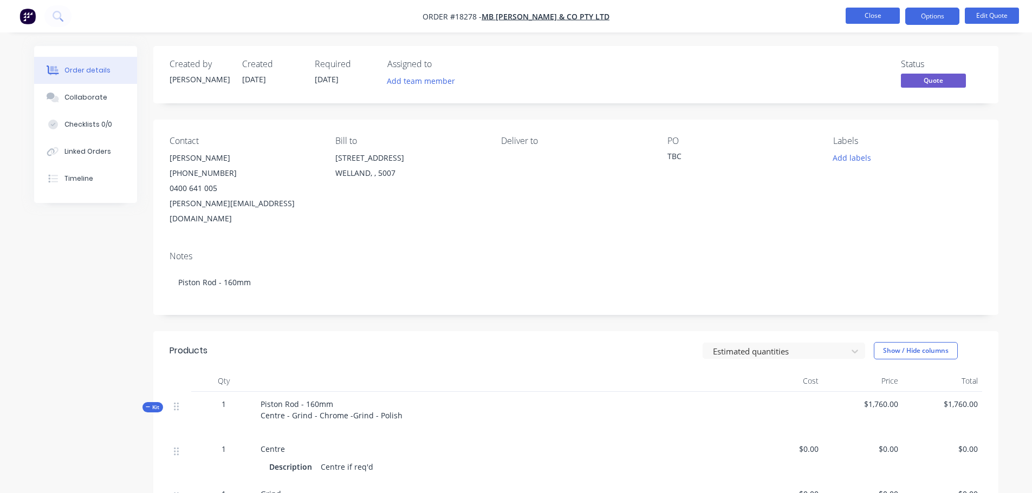
click at [856, 22] on button "Close" at bounding box center [873, 16] width 54 height 16
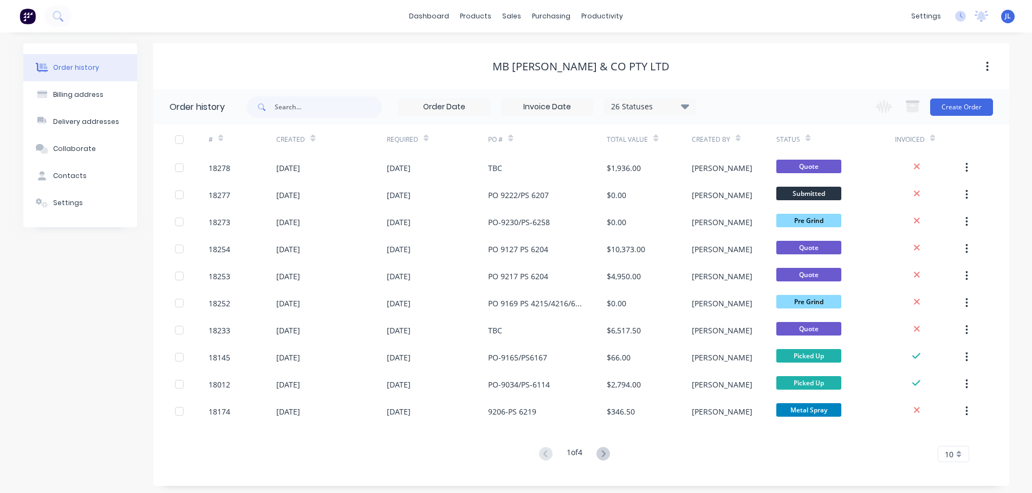
click at [34, 19] on img at bounding box center [27, 16] width 16 height 16
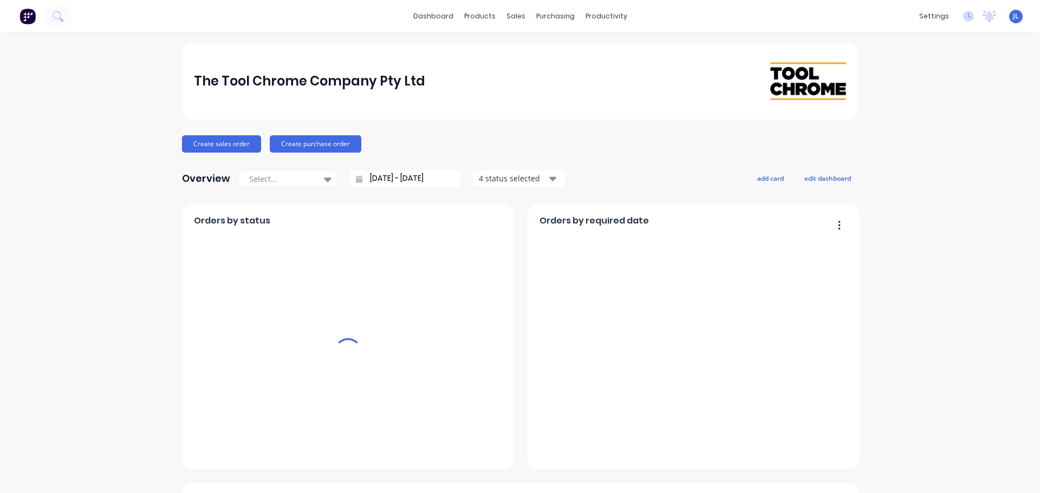
click at [509, 18] on div "sales" at bounding box center [516, 16] width 30 height 16
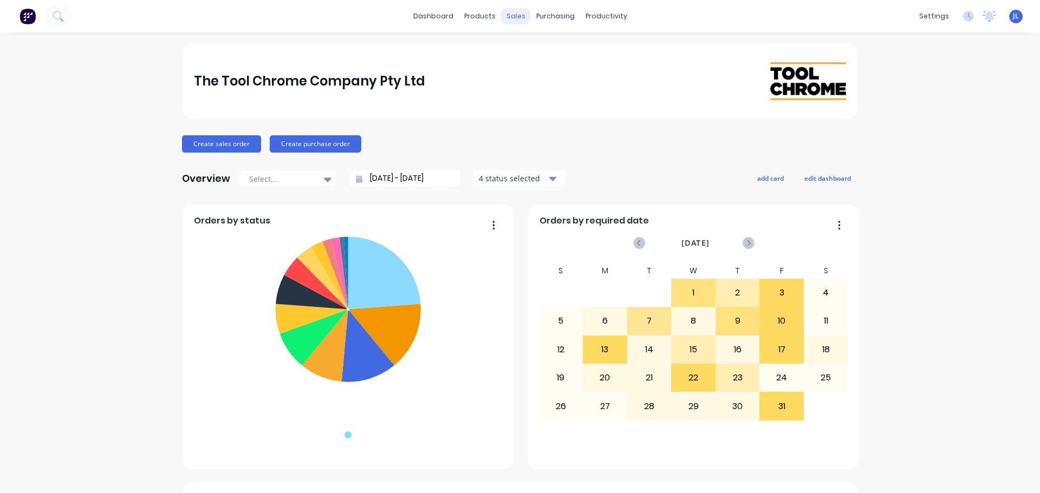
click at [511, 15] on div "sales" at bounding box center [516, 16] width 30 height 16
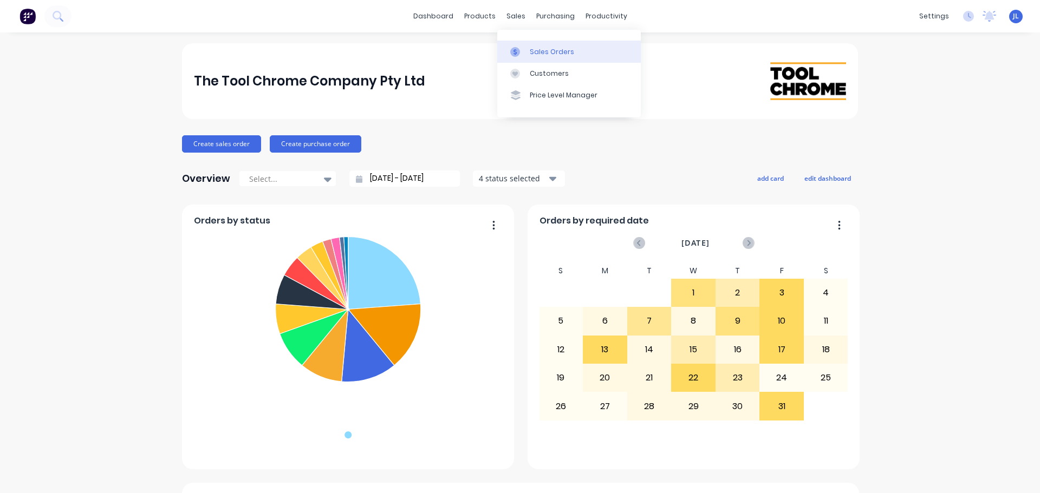
click at [524, 47] on div at bounding box center [518, 52] width 16 height 10
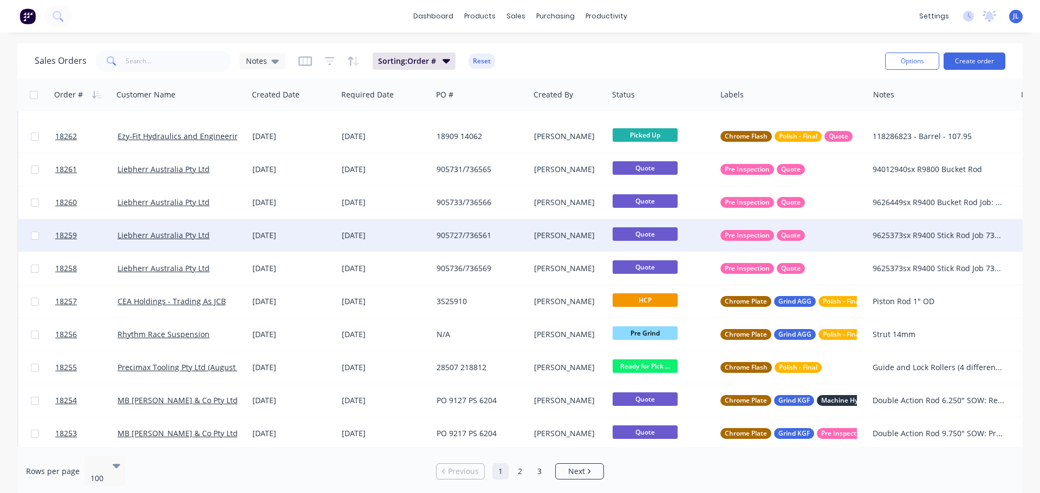
scroll to position [542, 0]
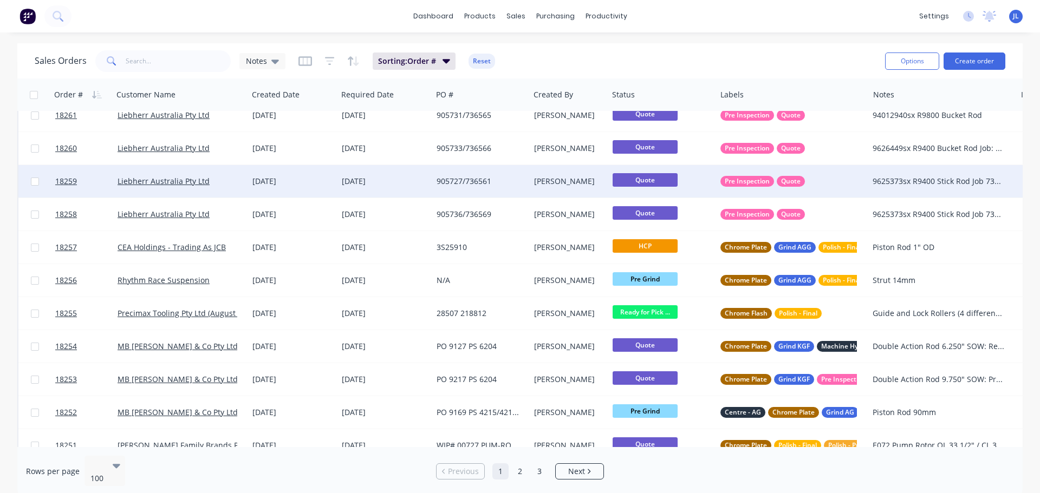
click at [499, 343] on div "PO 9127 PS 6204" at bounding box center [479, 346] width 84 height 11
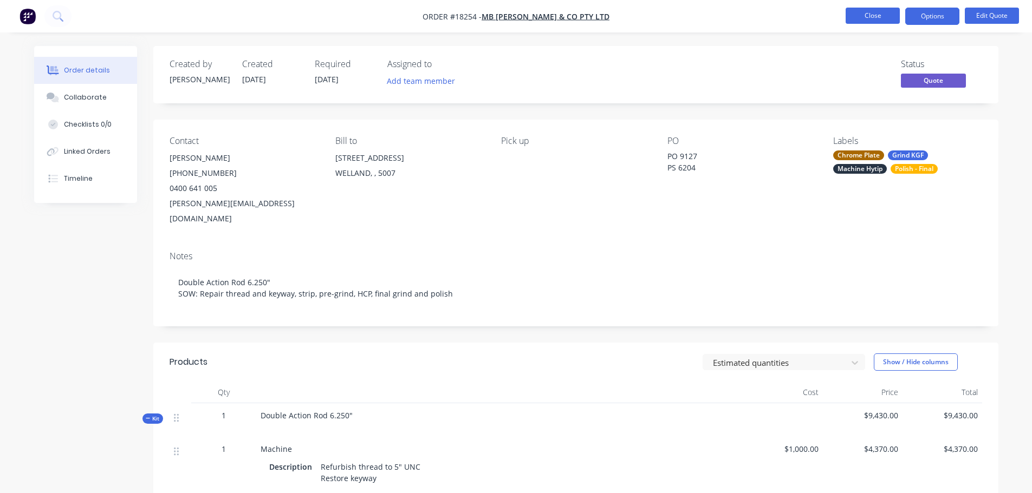
click at [874, 15] on button "Close" at bounding box center [873, 16] width 54 height 16
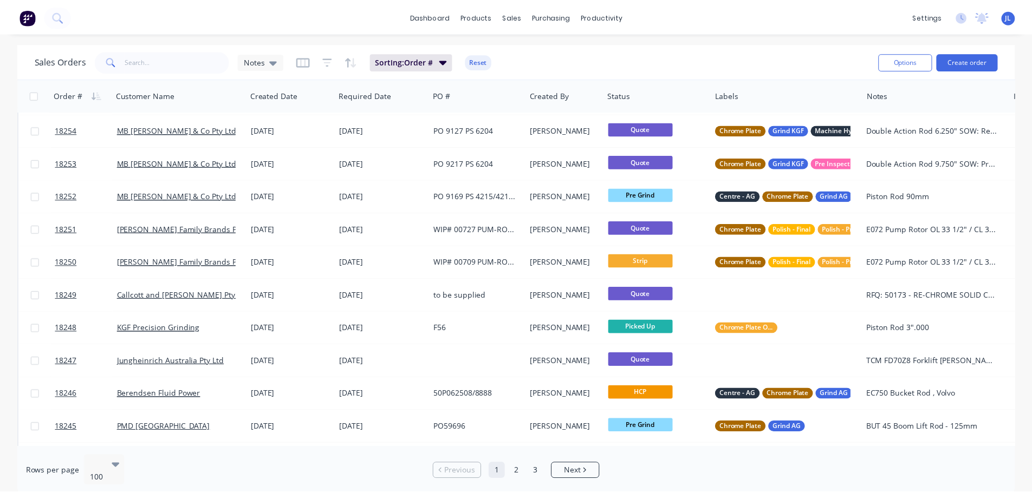
scroll to position [704, 0]
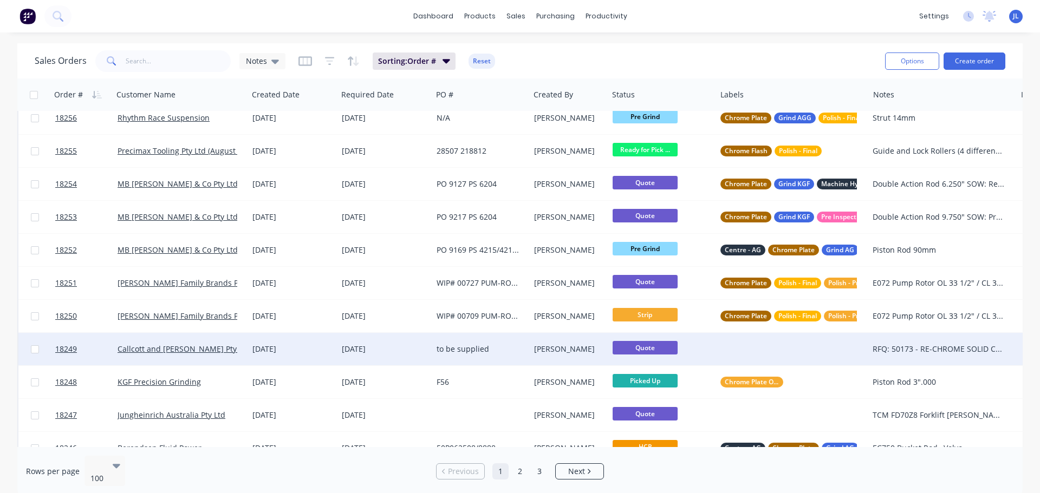
click at [535, 348] on div "[PERSON_NAME]" at bounding box center [567, 349] width 67 height 11
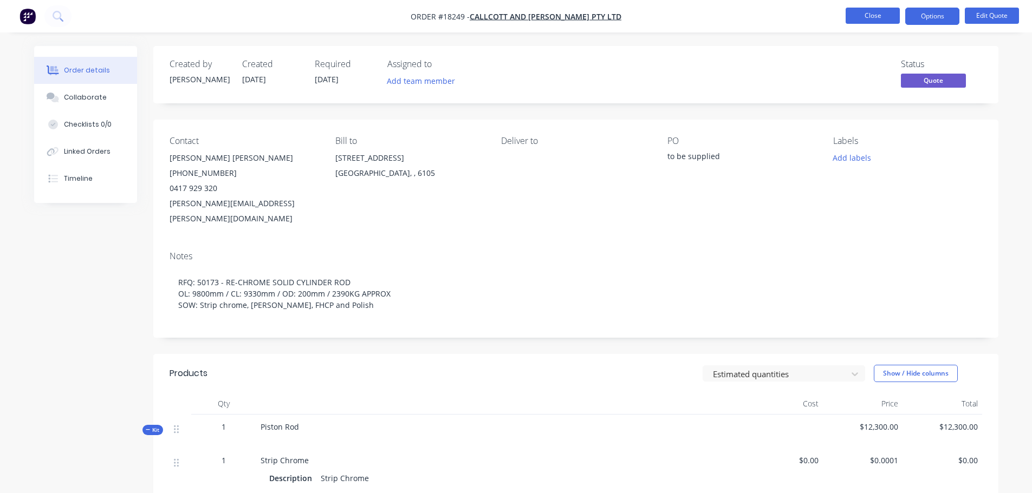
click at [855, 16] on button "Close" at bounding box center [873, 16] width 54 height 16
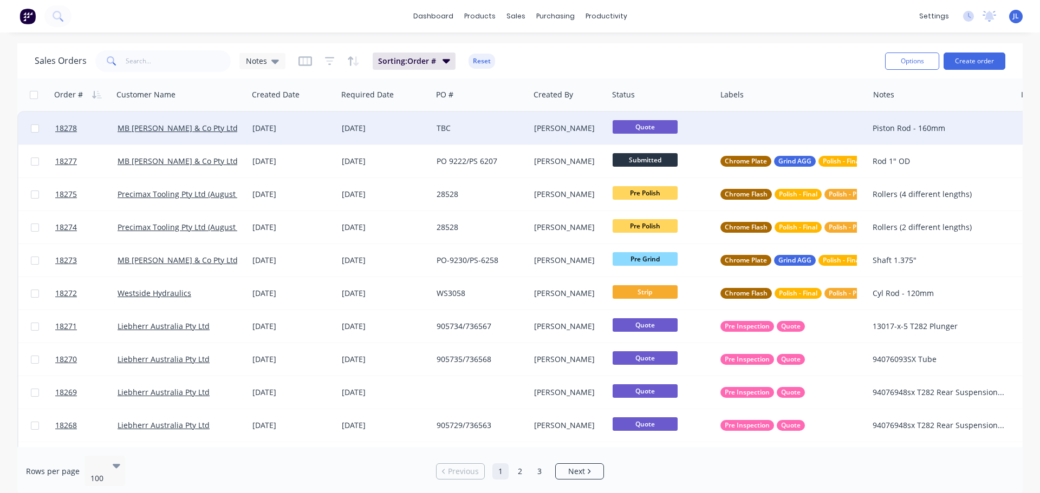
click at [456, 130] on div "TBC" at bounding box center [479, 128] width 84 height 11
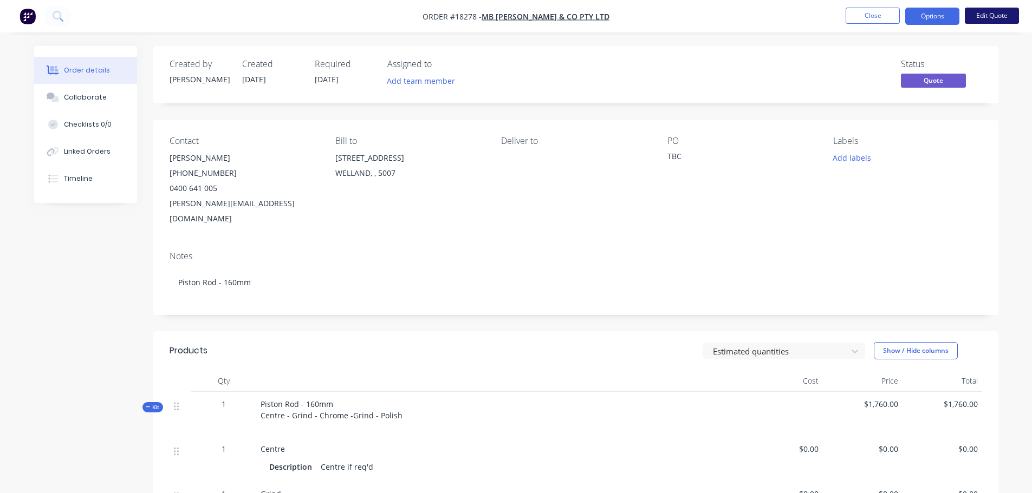
click at [989, 15] on button "Edit Quote" at bounding box center [992, 16] width 54 height 16
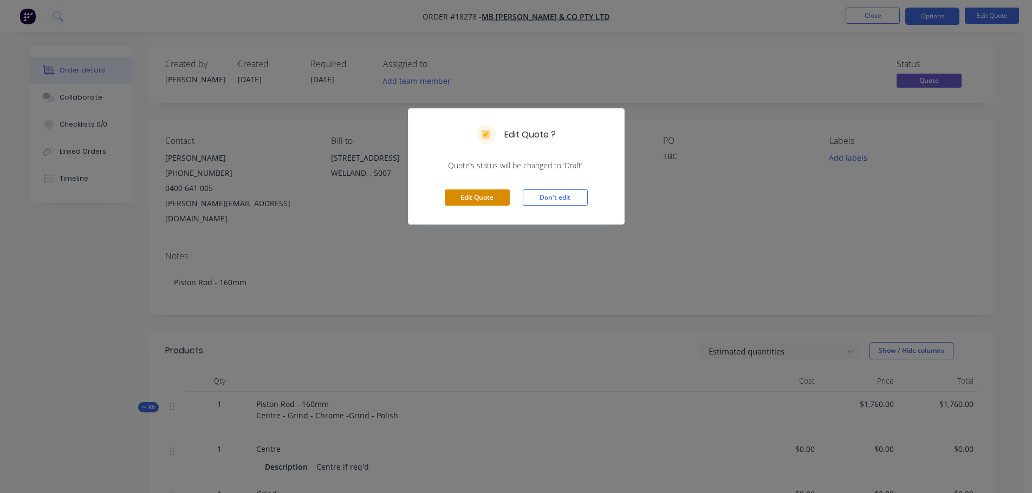
click at [478, 201] on button "Edit Quote" at bounding box center [477, 198] width 65 height 16
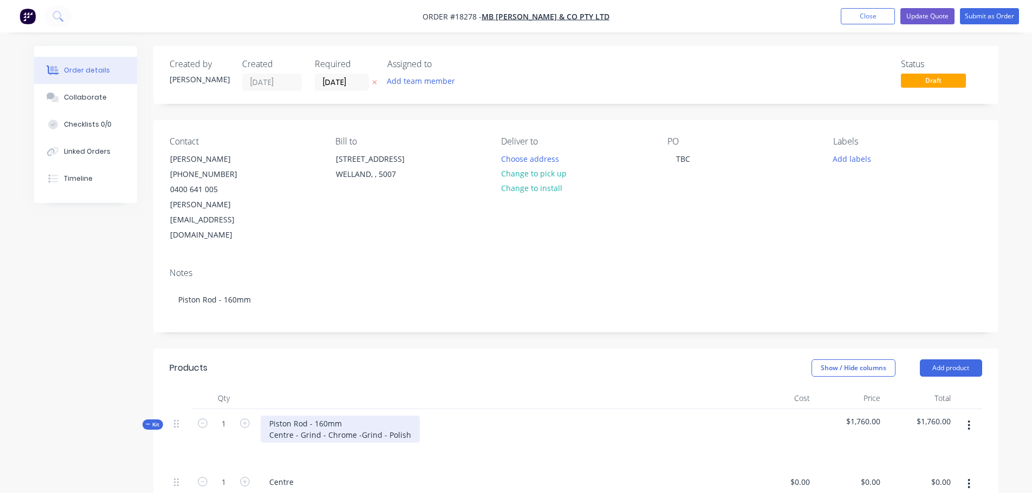
click at [356, 416] on div "Piston Rod - 160mm Centre - Grind - Chrome -Grind - Polish" at bounding box center [340, 429] width 159 height 27
drag, startPoint x: 404, startPoint y: 417, endPoint x: 221, endPoint y: 385, distance: 185.9
click at [221, 409] on div "Kit 1 Piston Rod - 160mm CL: Centre - Grind - Chrome -Grind - Polish $1,760.00 …" at bounding box center [576, 444] width 812 height 70
click at [287, 416] on div "Piston Rod - 160mm CL: Centre - Grind - Chrome -Grind - Polish" at bounding box center [340, 435] width 159 height 38
drag, startPoint x: 308, startPoint y: 394, endPoint x: 346, endPoint y: 400, distance: 38.9
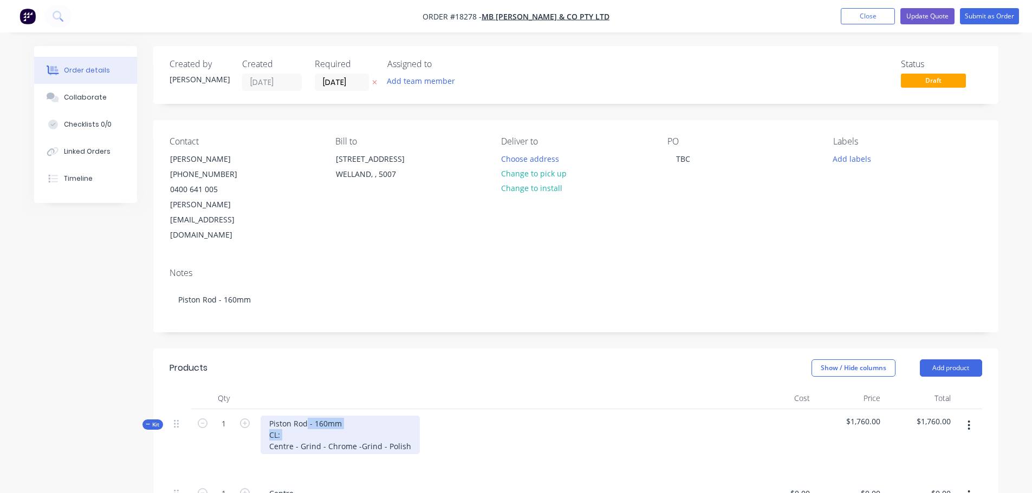
click at [346, 416] on div "Piston Rod - 160mm CL: Centre - Grind - Chrome -Grind - Polish" at bounding box center [340, 435] width 159 height 38
click at [284, 416] on div "Piston Rod OL: 9800mm / CL: 9330mm / OD: 200mm Centre - Grind - Chrome -Grind -…" at bounding box center [343, 435] width 164 height 38
click at [420, 388] on div at bounding box center [499, 399] width 487 height 22
click at [269, 417] on div "Piston Rod OL: 860mm / CL: 820mm / OD: 160mm Centre - Grind - Chrome -Grind - P…" at bounding box center [340, 435] width 159 height 38
click at [398, 360] on div "Show / Hide columns Add product" at bounding box center [662, 368] width 640 height 17
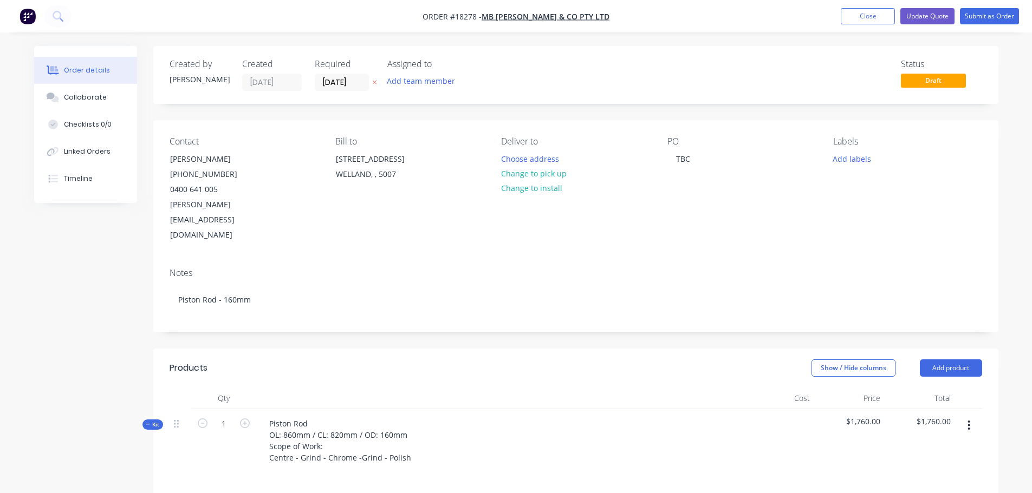
click at [944, 25] on nav "Order #18278 - MB Butterfield & Co Pty Ltd Add product Close Update Quote Submi…" at bounding box center [516, 16] width 1032 height 32
click at [942, 21] on button "Update Quote" at bounding box center [927, 16] width 54 height 16
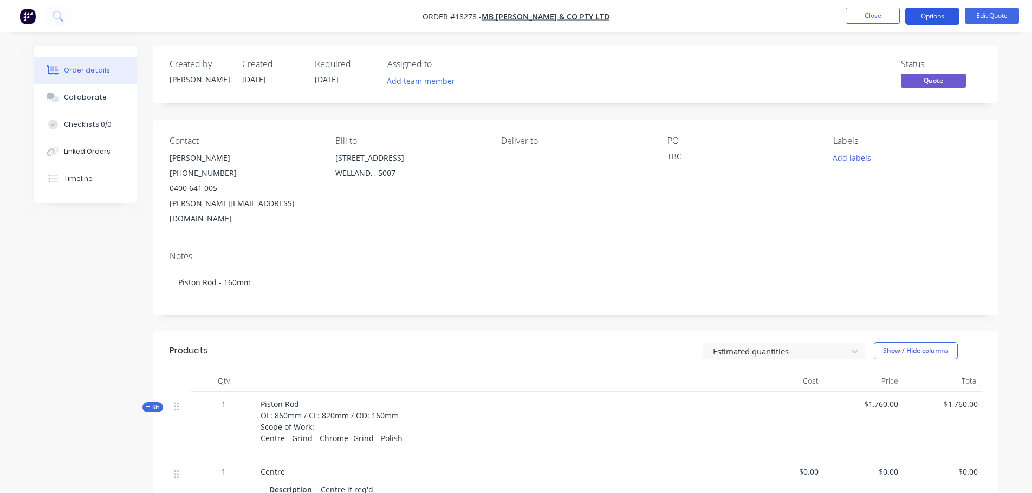
click at [936, 19] on button "Options" at bounding box center [932, 16] width 54 height 17
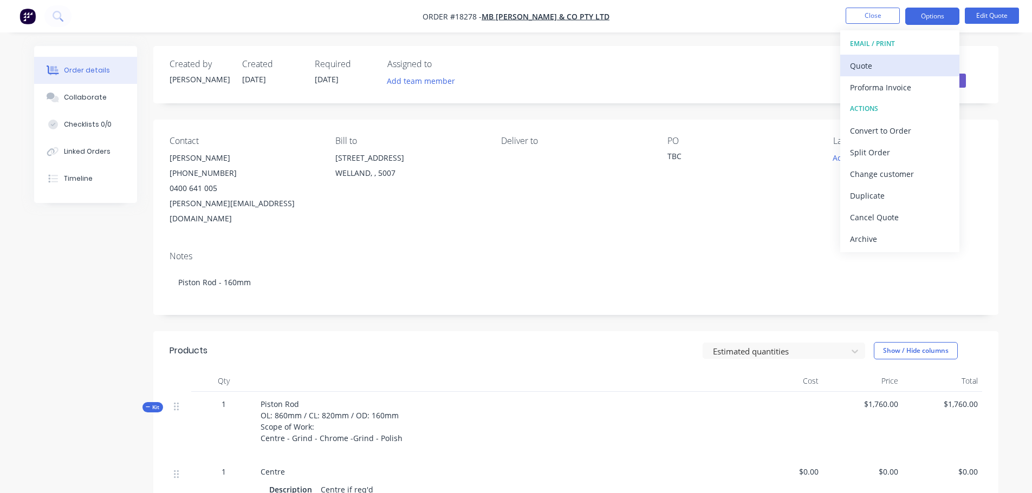
click at [917, 63] on div "Quote" at bounding box center [900, 66] width 100 height 16
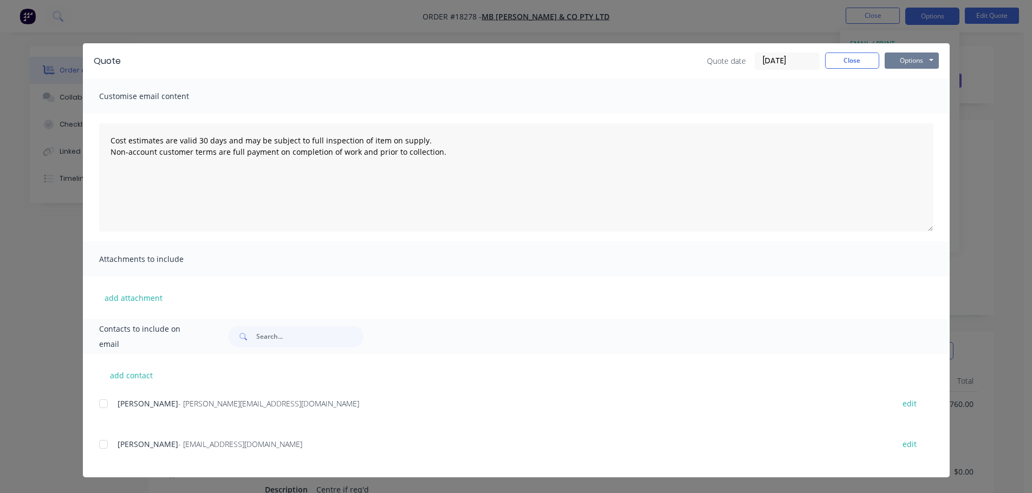
click at [896, 64] on button "Options" at bounding box center [912, 61] width 54 height 16
click at [894, 76] on button "Preview" at bounding box center [919, 80] width 69 height 18
click at [853, 57] on button "Close" at bounding box center [852, 61] width 54 height 16
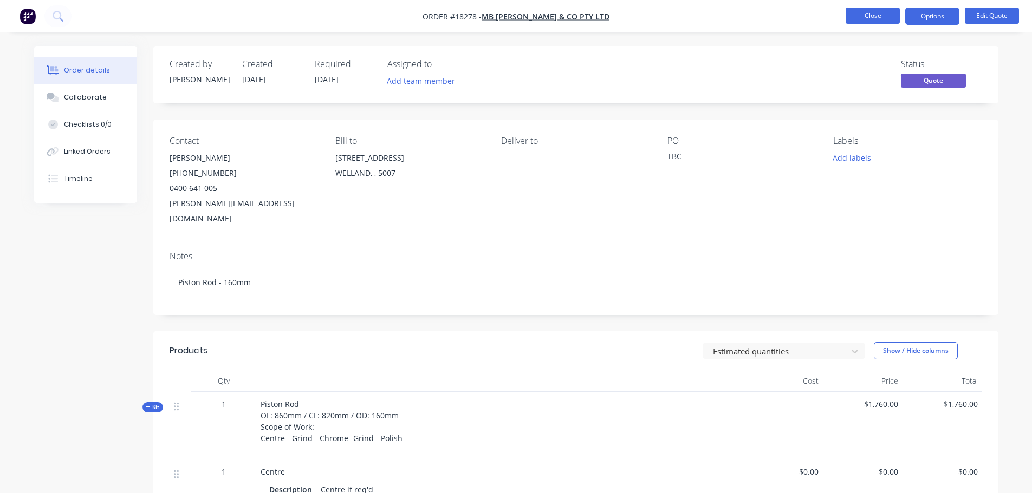
click at [864, 14] on button "Close" at bounding box center [873, 16] width 54 height 16
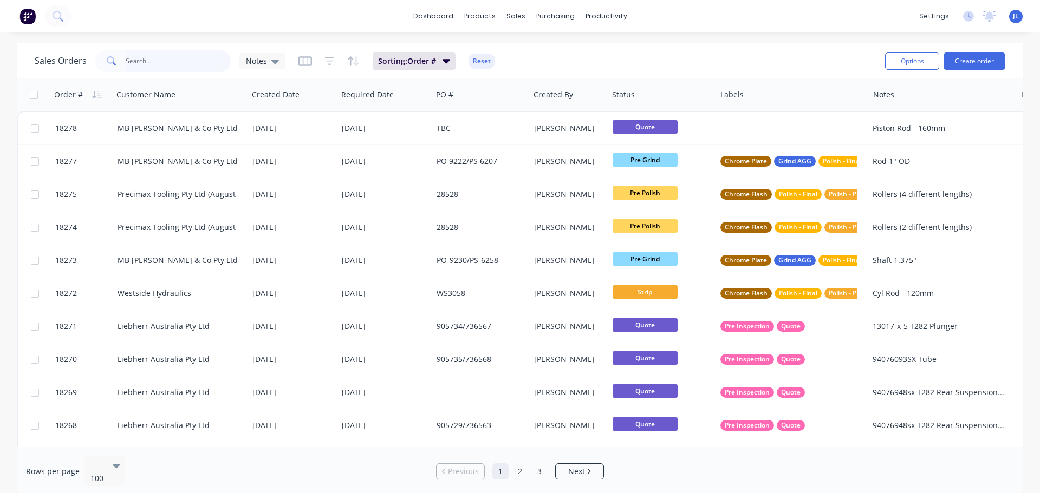
click at [128, 58] on input "text" at bounding box center [179, 61] width 106 height 22
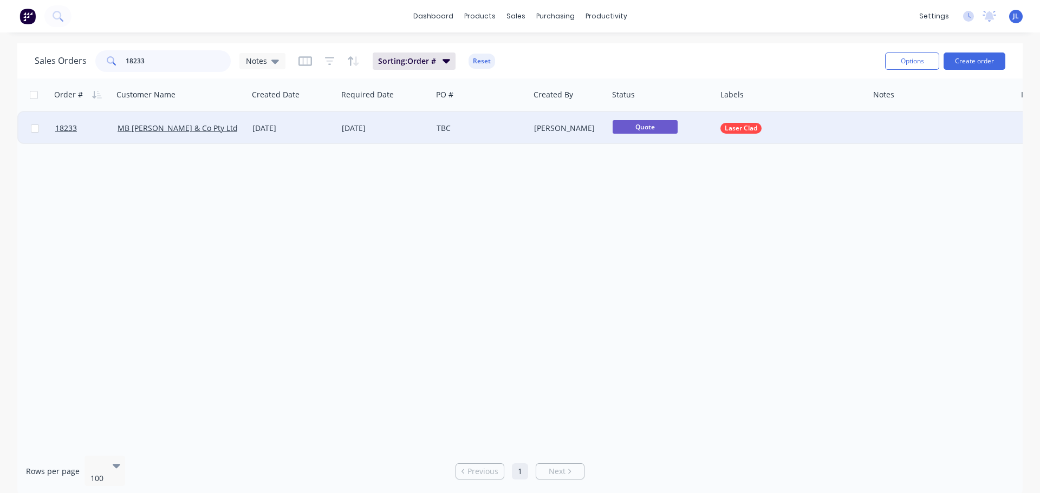
type input "18233"
click at [404, 138] on div "[DATE]" at bounding box center [384, 128] width 95 height 32
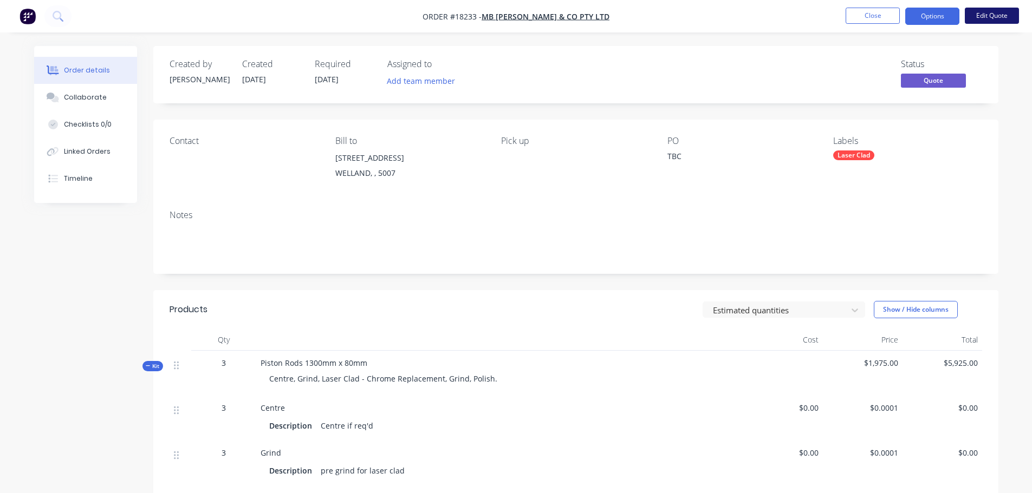
click at [977, 22] on button "Edit Quote" at bounding box center [992, 16] width 54 height 16
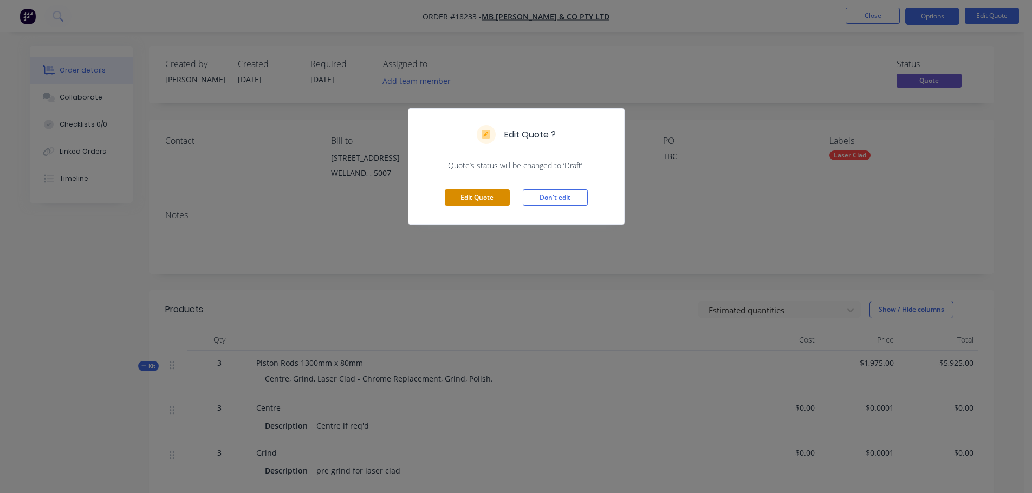
click at [473, 203] on button "Edit Quote" at bounding box center [477, 198] width 65 height 16
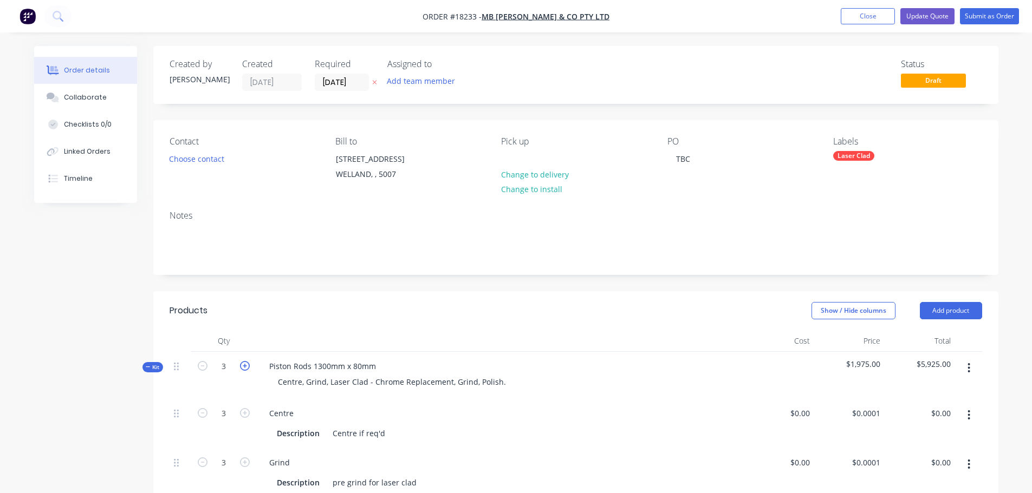
click at [244, 368] on icon "button" at bounding box center [245, 366] width 10 height 10
type input "4"
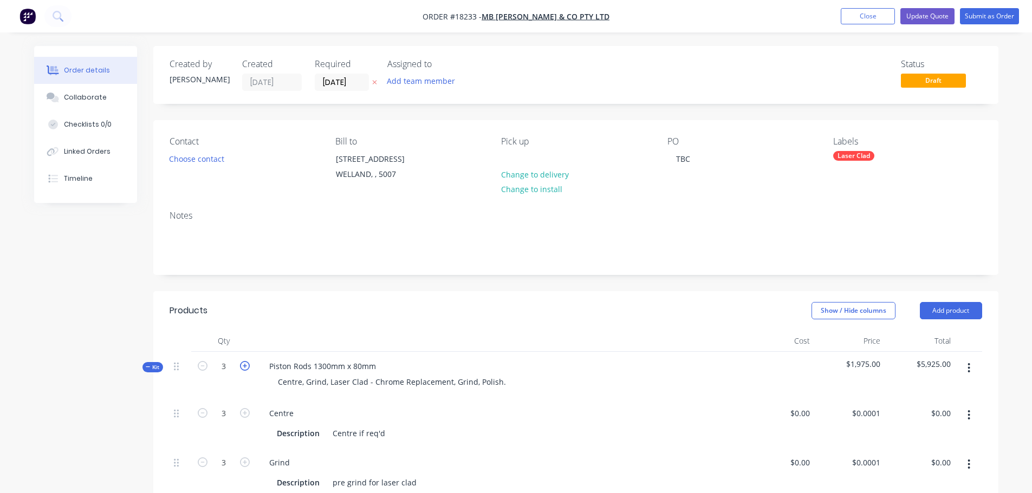
type input "$7,900.00"
type input "4"
click at [244, 368] on icon "button" at bounding box center [245, 366] width 10 height 10
type input "5"
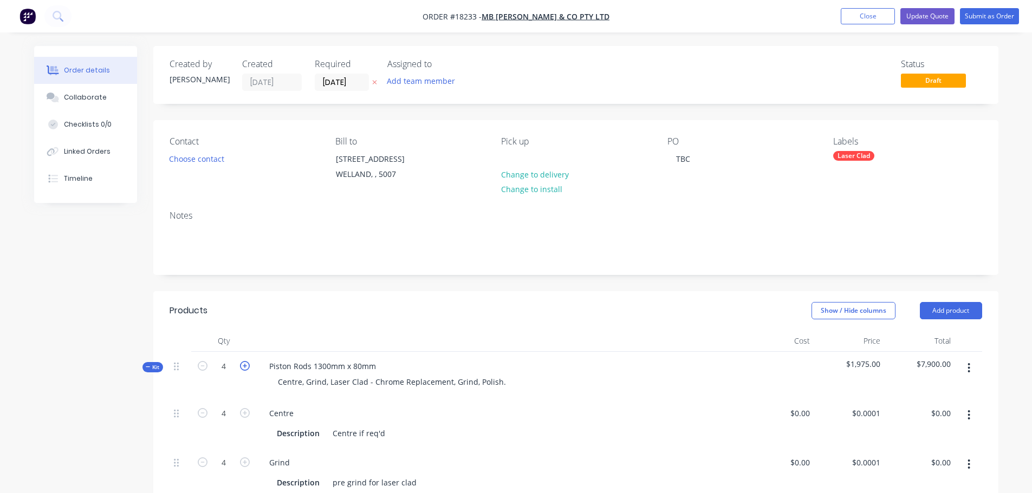
type input "5"
type input "$9,875.00"
type input "5"
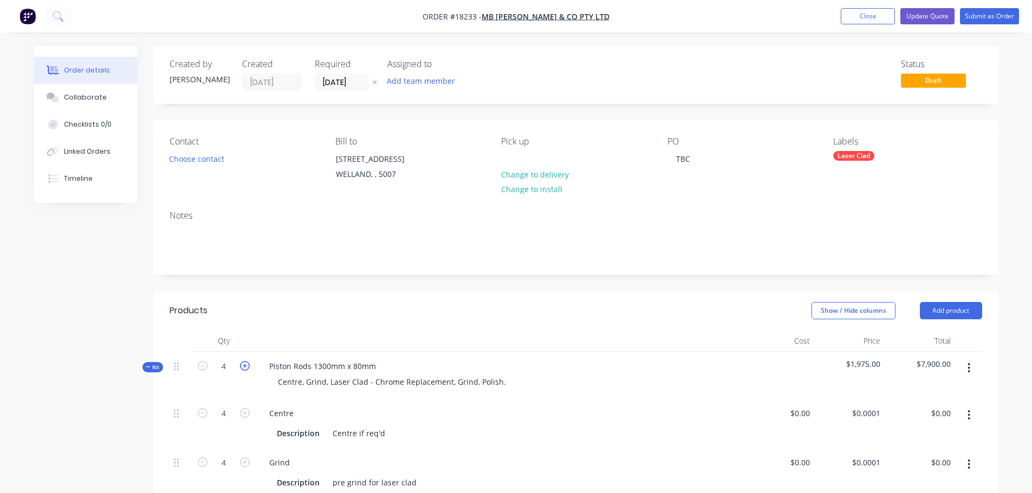
type input "5"
click at [244, 368] on icon "button" at bounding box center [245, 366] width 10 height 10
type input "6"
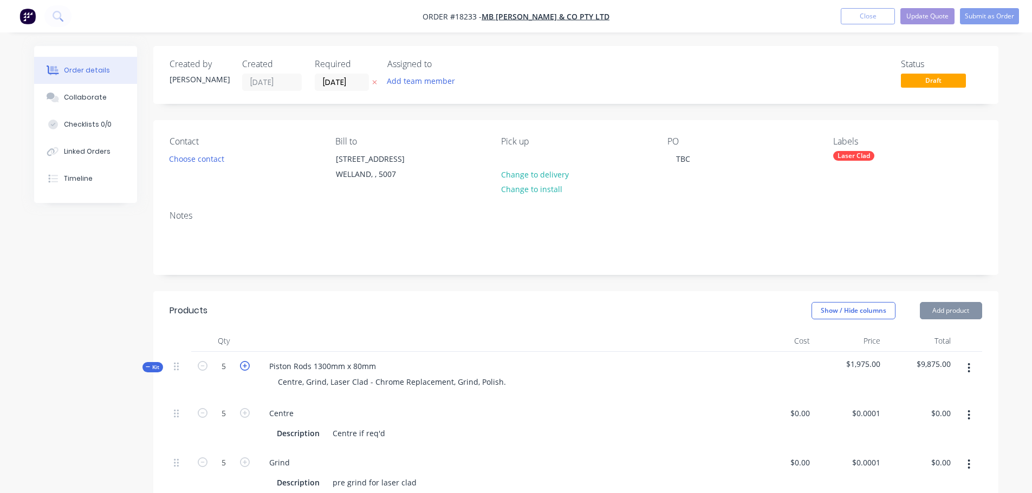
type input "6"
type input "$11,850.00"
type input "6"
click at [920, 78] on span "Draft" at bounding box center [933, 81] width 65 height 14
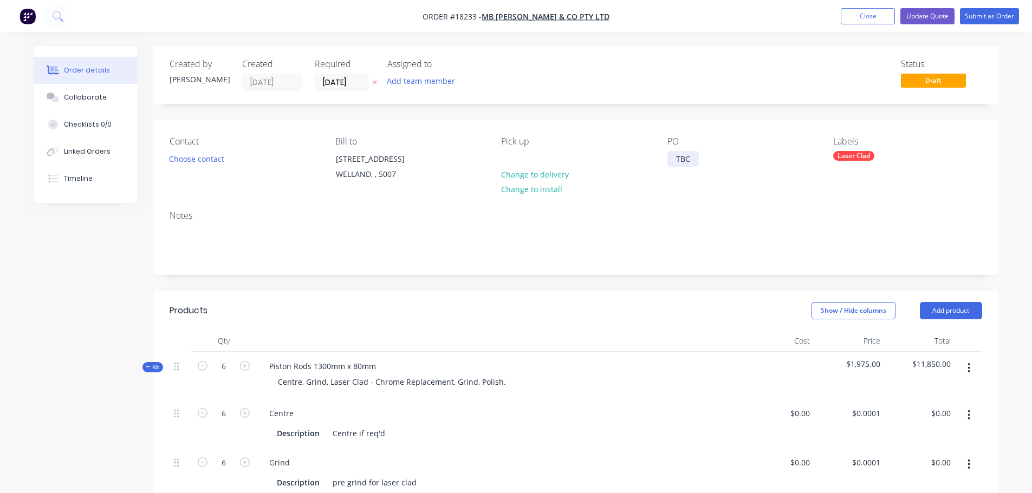
click at [678, 163] on div "TBC" at bounding box center [682, 159] width 31 height 16
click at [378, 367] on div "Piston Rods 1300mm x 80mm" at bounding box center [323, 367] width 124 height 16
drag, startPoint x: 378, startPoint y: 366, endPoint x: 268, endPoint y: 368, distance: 110.5
click at [268, 368] on div "Piston Rods 1300mm x 80mm" at bounding box center [323, 367] width 124 height 16
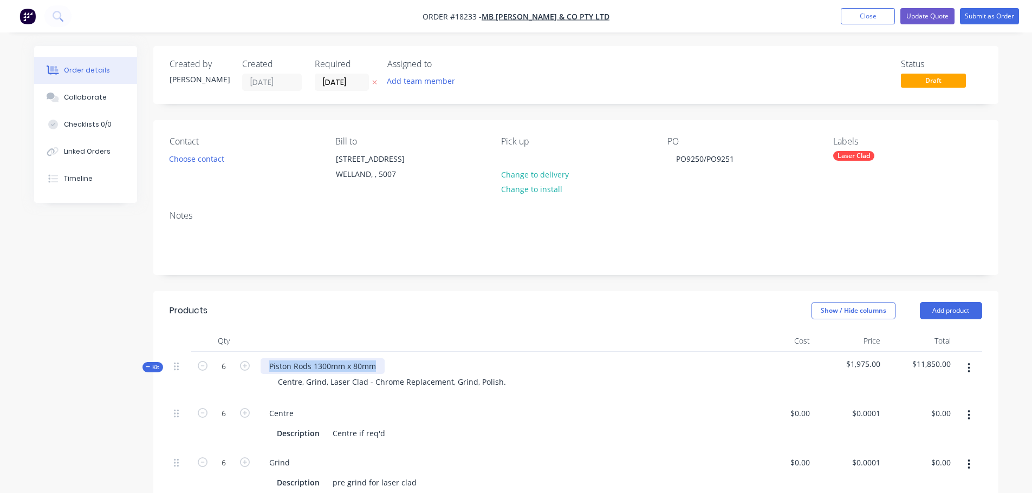
copy div "Piston Rods 1300mm x 80mm"
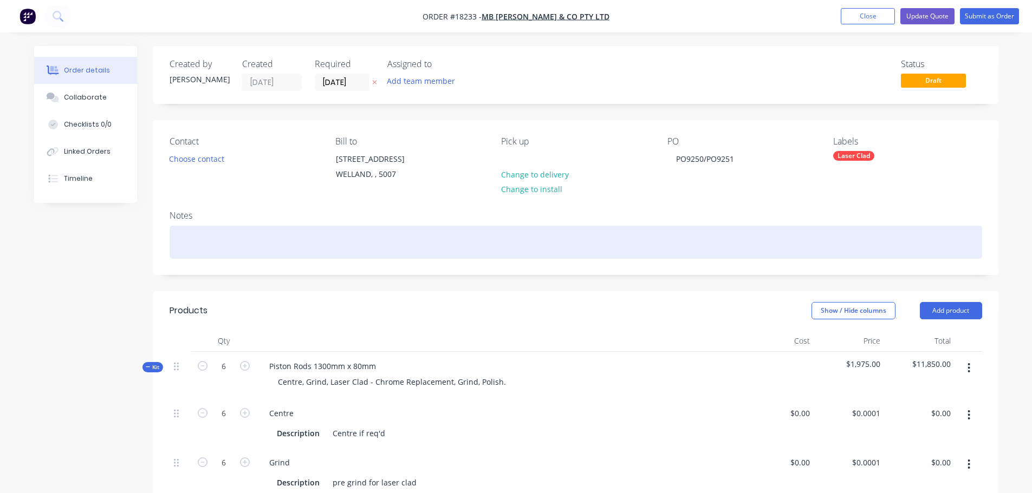
click at [257, 250] on div at bounding box center [576, 242] width 812 height 33
paste div
click at [176, 242] on div "Piston Rods 1300mm x 80mm" at bounding box center [576, 242] width 812 height 33
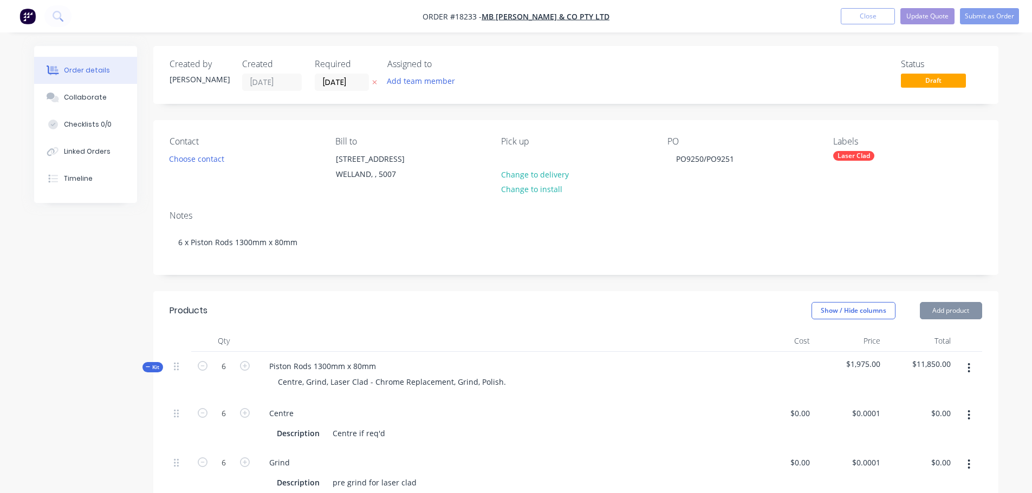
click at [972, 16] on button "Submit as Order" at bounding box center [989, 16] width 59 height 16
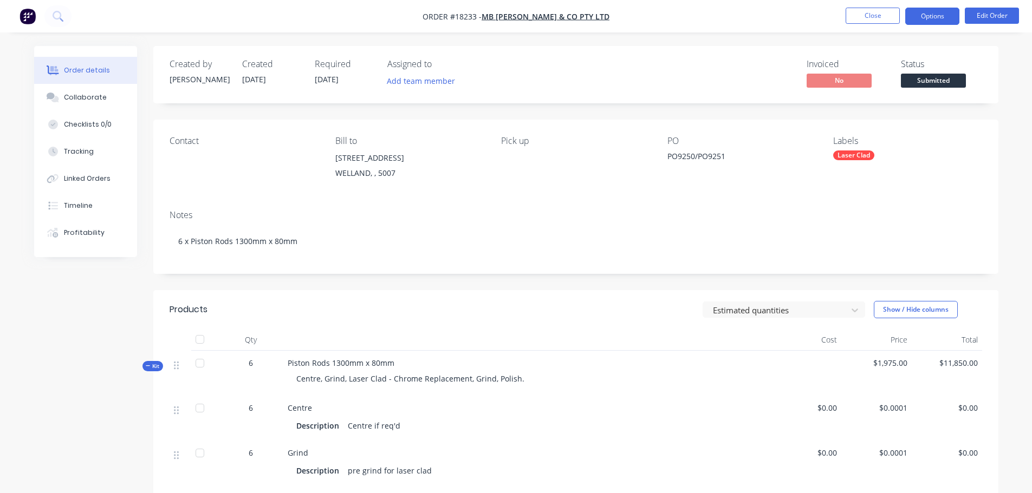
click at [925, 18] on button "Options" at bounding box center [932, 16] width 54 height 17
click at [994, 19] on button "Edit Order" at bounding box center [992, 16] width 54 height 16
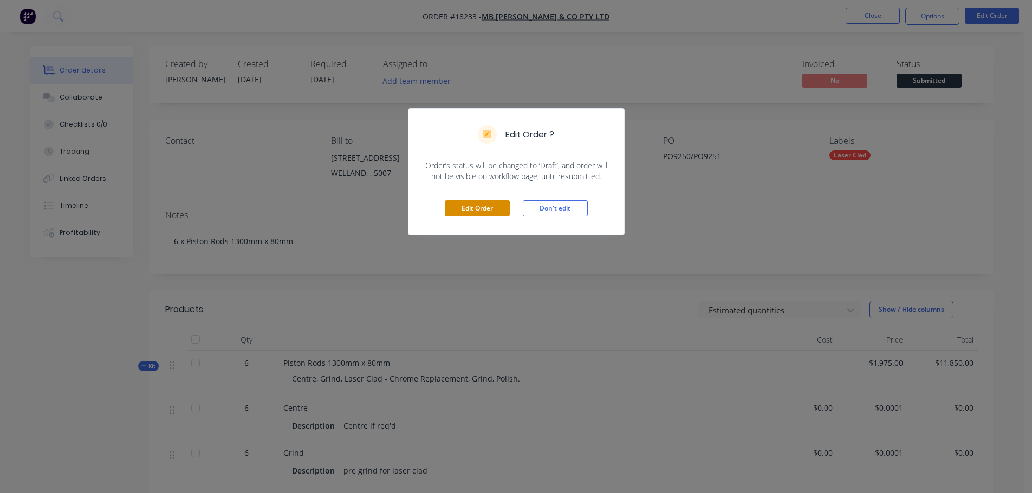
click at [459, 216] on button "Edit Order" at bounding box center [477, 208] width 65 height 16
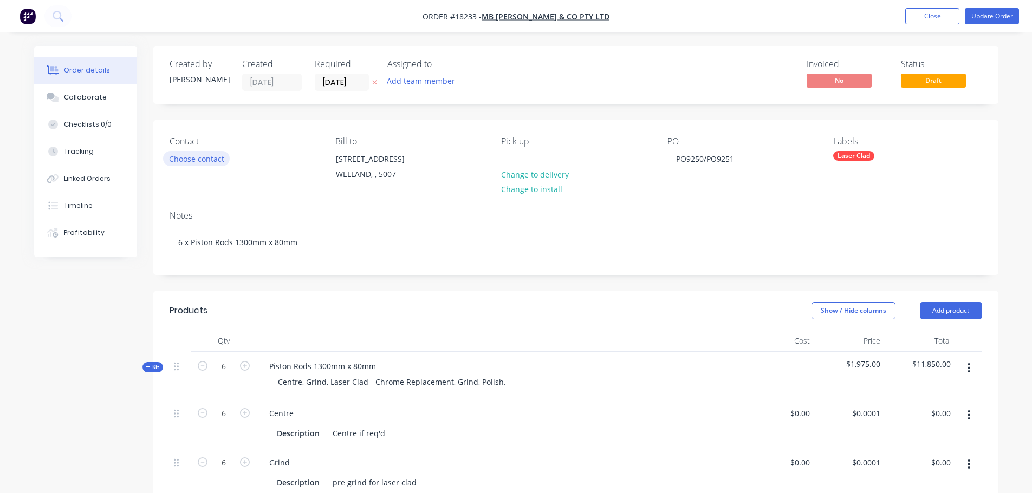
click at [201, 159] on button "Choose contact" at bounding box center [196, 158] width 67 height 15
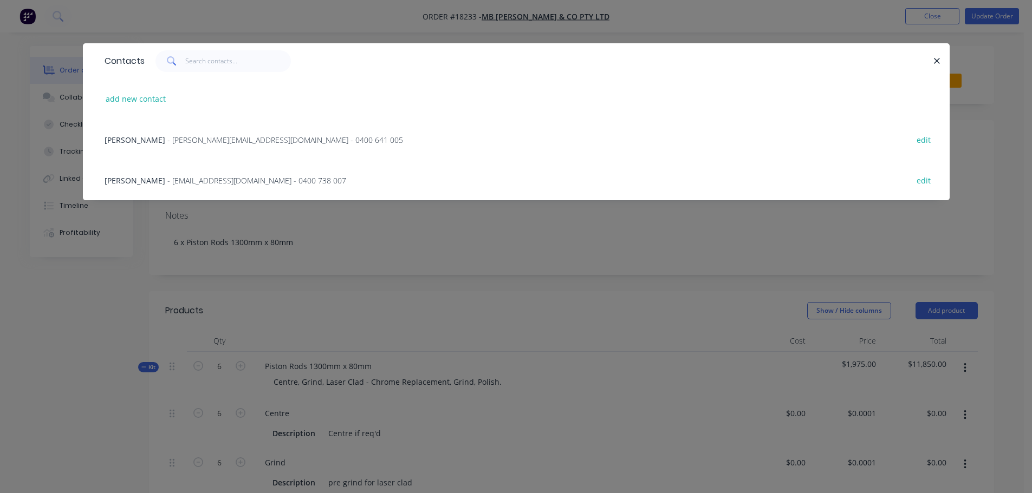
click at [167, 139] on span "- Zane@butterfieldhydraulics.com.au - 0400 641 005" at bounding box center [285, 140] width 236 height 10
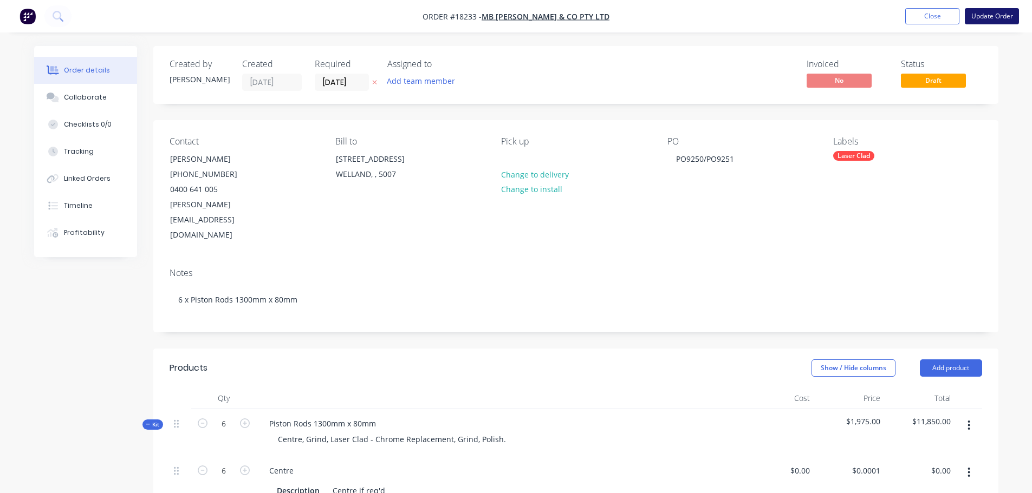
click at [970, 19] on button "Update Order" at bounding box center [992, 16] width 54 height 16
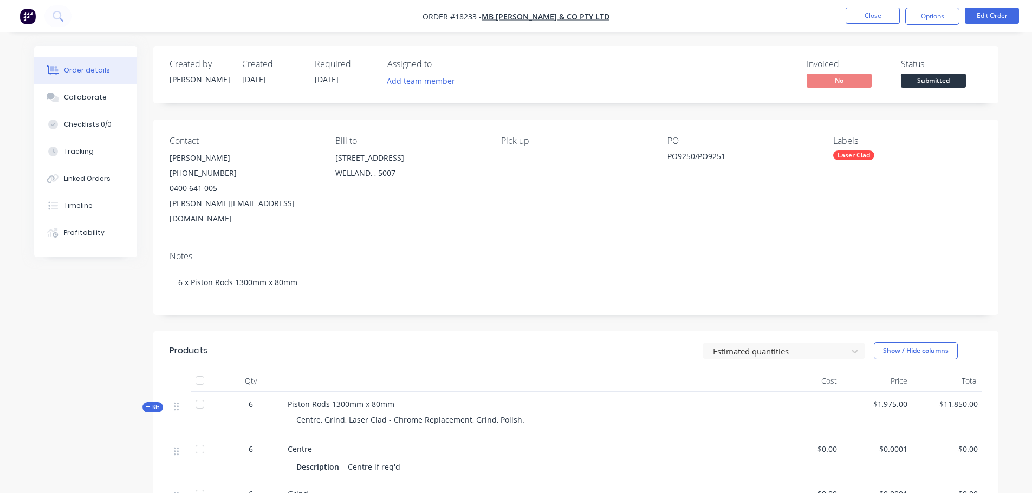
click at [332, 84] on span "30/09/25" at bounding box center [327, 79] width 24 height 10
click at [331, 78] on span "30/09/25" at bounding box center [327, 79] width 24 height 10
click at [986, 23] on button "Edit Order" at bounding box center [992, 16] width 54 height 16
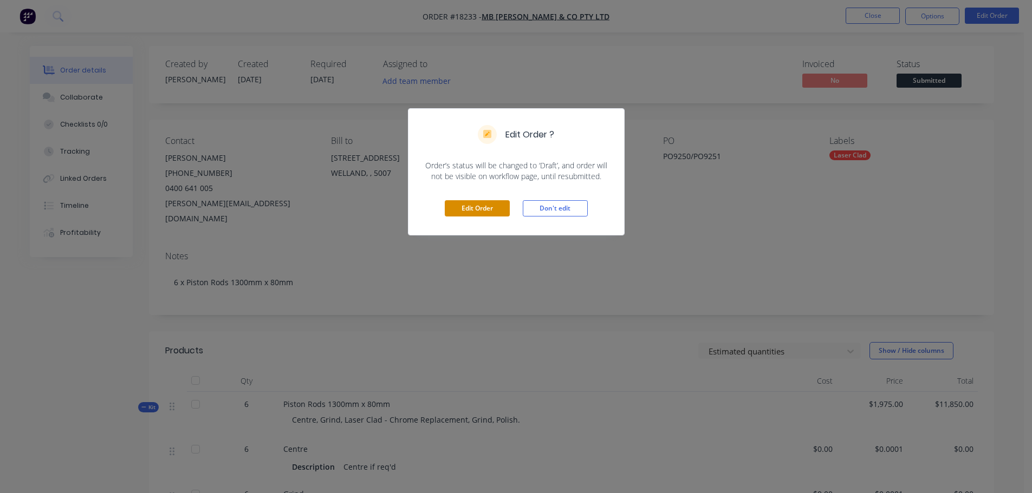
click at [491, 209] on button "Edit Order" at bounding box center [477, 208] width 65 height 16
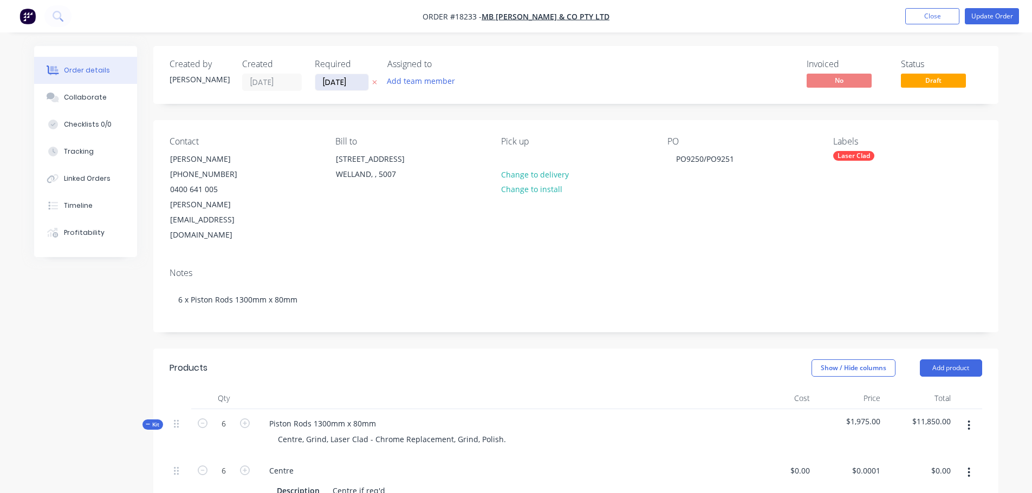
click at [334, 85] on input "30/09/25" at bounding box center [341, 82] width 53 height 16
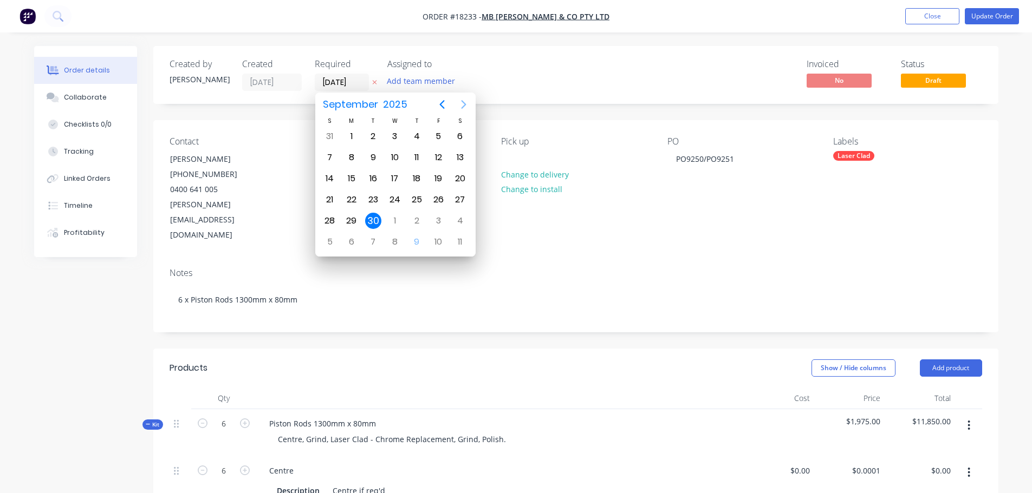
click at [466, 101] on icon "Next page" at bounding box center [463, 104] width 13 height 13
click at [434, 198] on div "24" at bounding box center [438, 200] width 16 height 16
type input "24/10/25"
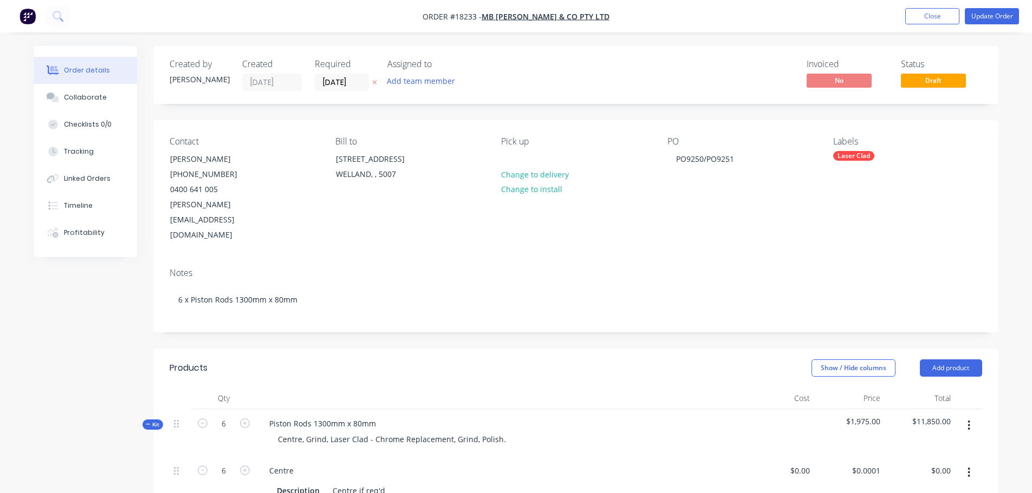
click at [440, 259] on div "Notes 6 x Piston Rods 1300mm x 80mm" at bounding box center [575, 295] width 845 height 73
click at [998, 23] on button "Update Order" at bounding box center [992, 16] width 54 height 16
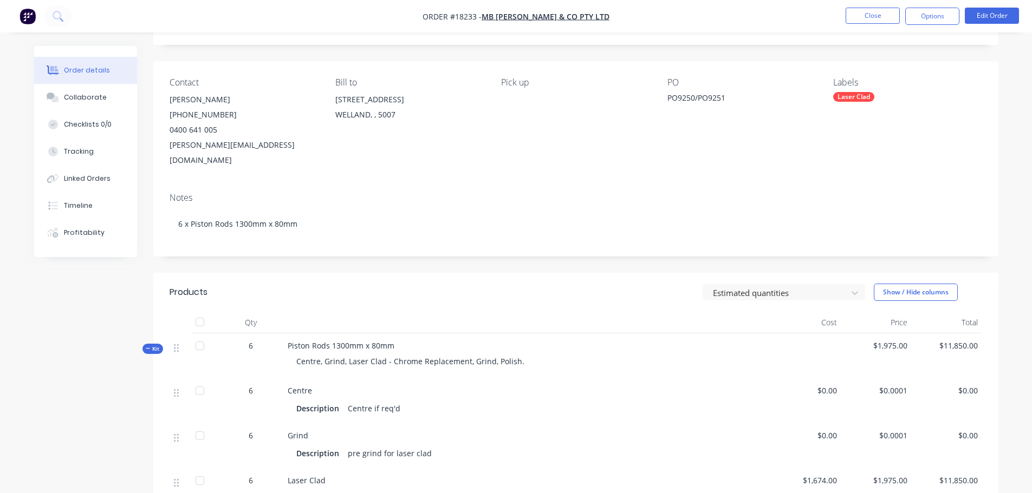
scroll to position [54, 0]
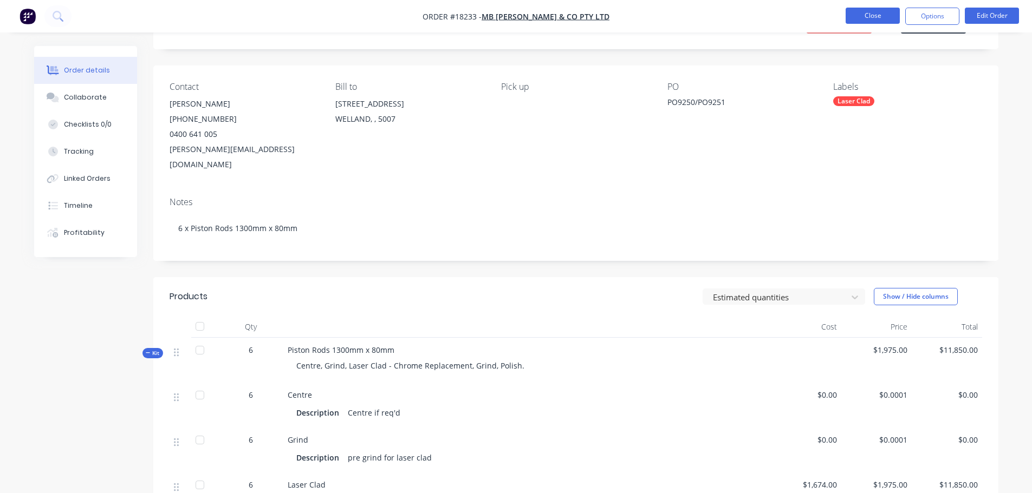
click at [869, 18] on button "Close" at bounding box center [873, 16] width 54 height 16
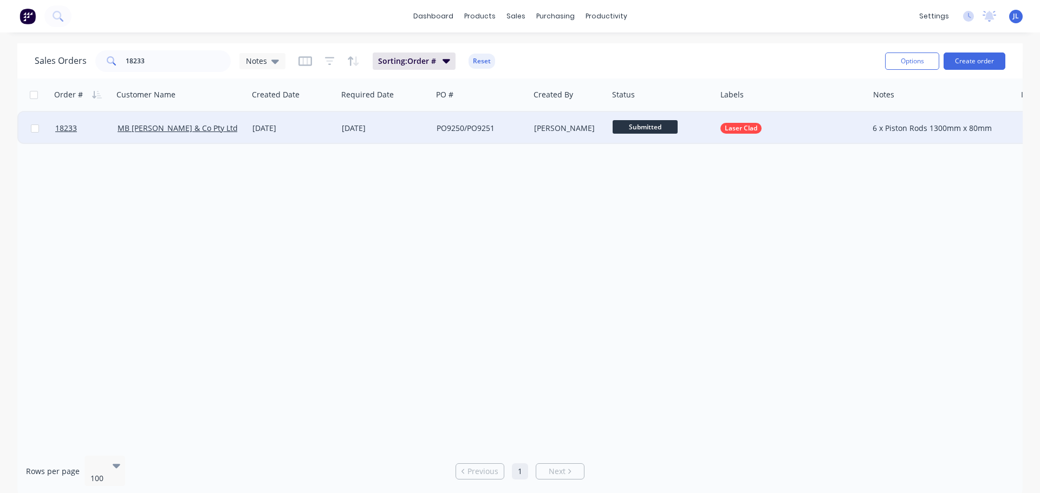
click at [655, 129] on span "Submitted" at bounding box center [645, 127] width 65 height 14
click at [651, 237] on span "Laser Clad" at bounding box center [636, 234] width 38 height 10
click at [748, 133] on span "Laser Clad" at bounding box center [741, 128] width 32 height 11
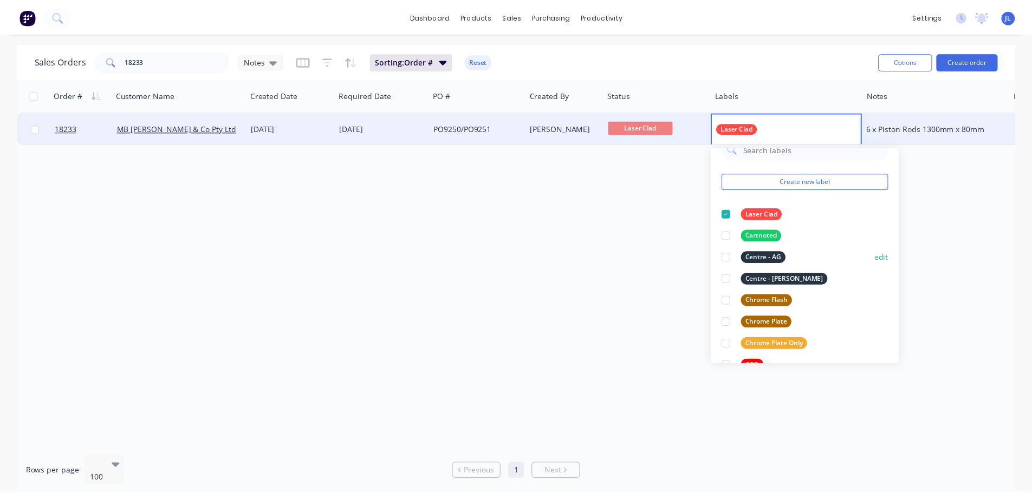
scroll to position [0, 0]
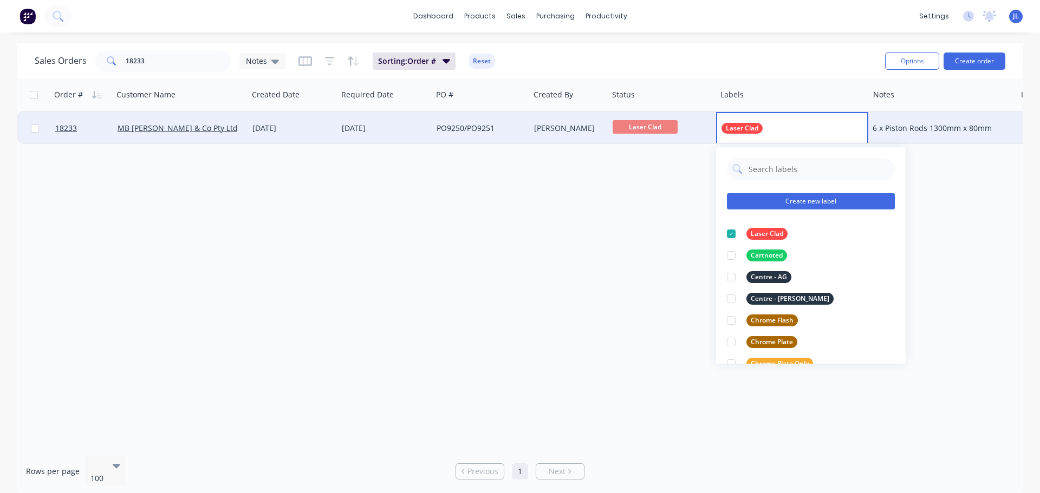
click at [835, 205] on button "Create new label" at bounding box center [811, 201] width 168 height 16
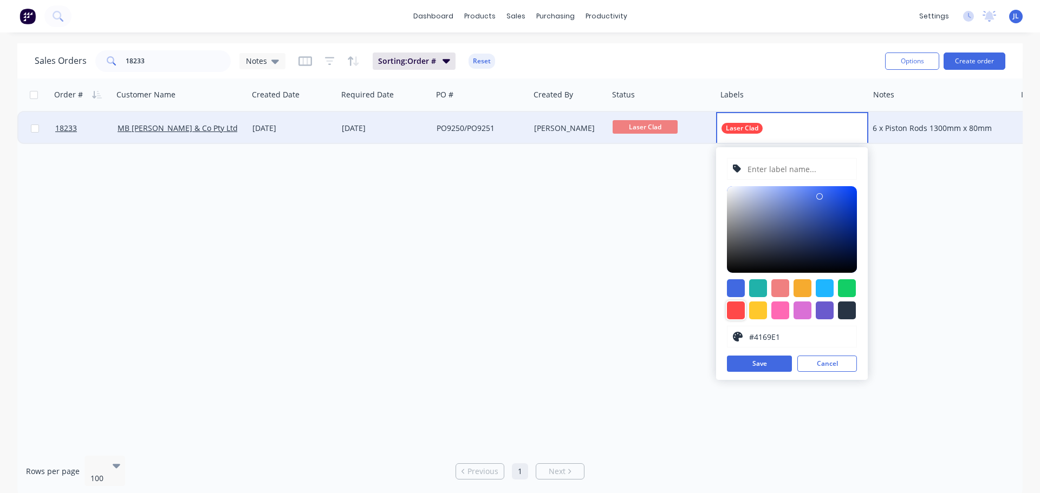
click at [737, 319] on div at bounding box center [736, 311] width 18 height 18
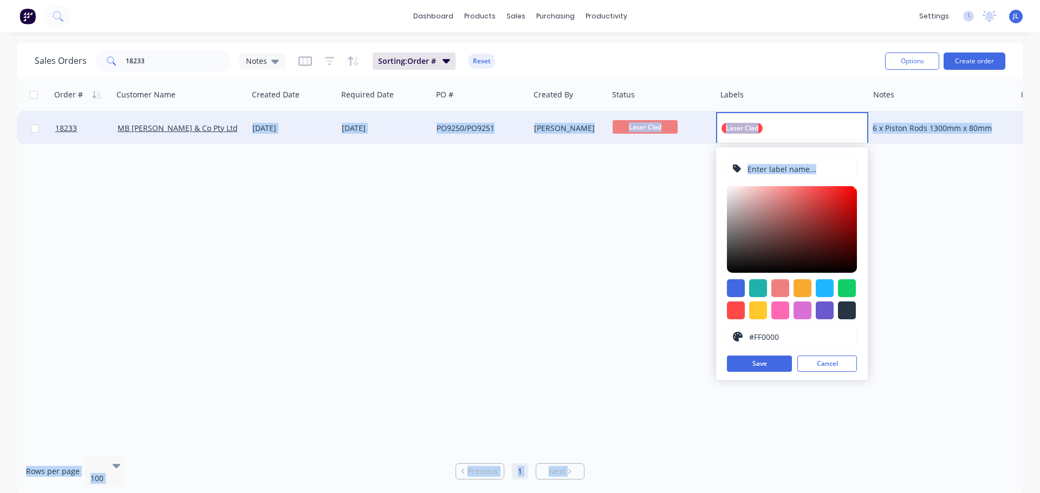
drag, startPoint x: 853, startPoint y: 184, endPoint x: 877, endPoint y: 162, distance: 32.6
click at [877, 162] on body "dashboard products sales purchasing productivity dashboard products Product Cat…" at bounding box center [520, 246] width 1040 height 493
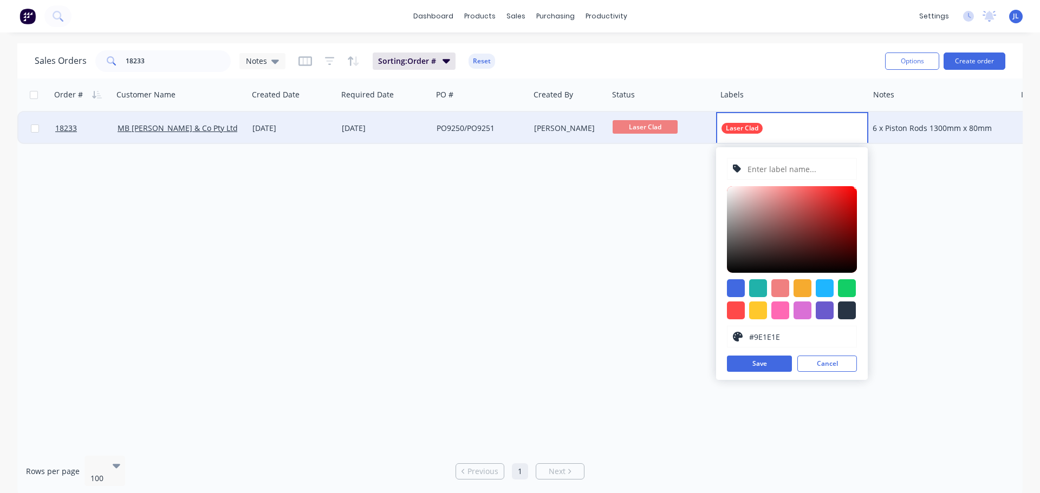
click at [833, 219] on div at bounding box center [792, 229] width 130 height 87
drag, startPoint x: 854, startPoint y: 188, endPoint x: 851, endPoint y: 180, distance: 8.6
click at [855, 185] on div "#FF0404 hex #FF0404 Save Cancel" at bounding box center [792, 263] width 152 height 233
type input "#FF0303"
click at [781, 171] on input "text" at bounding box center [798, 169] width 105 height 21
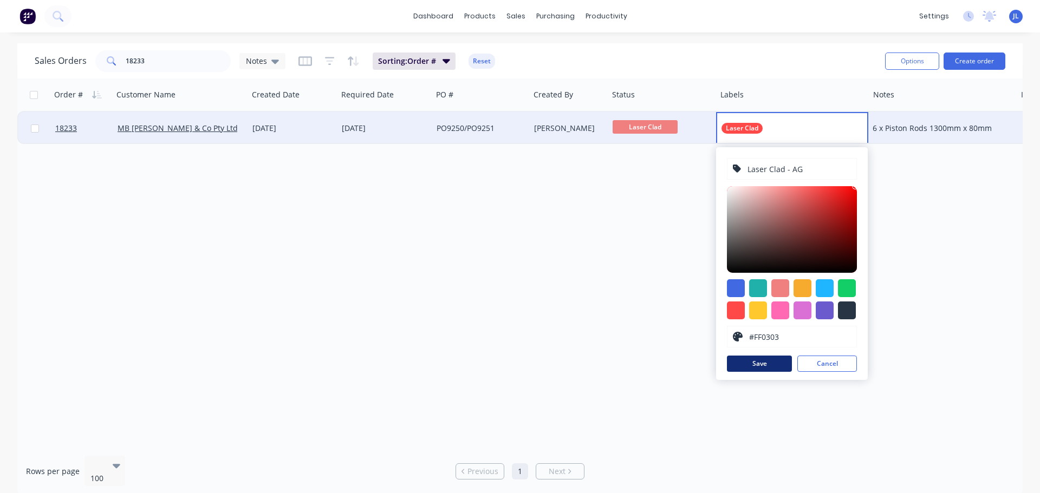
type input "Laser Clad - AG"
click at [762, 368] on button "Save" at bounding box center [759, 364] width 65 height 16
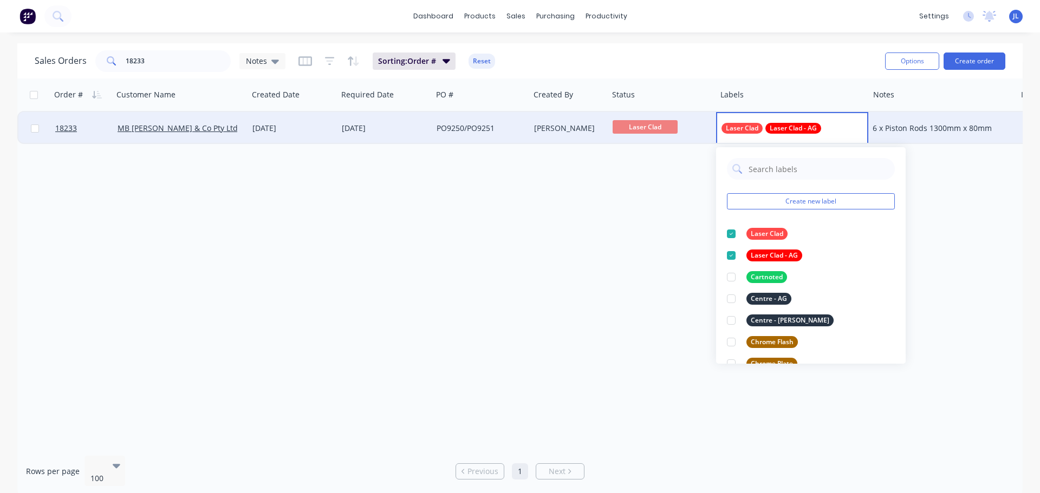
click at [561, 289] on div "Order # Customer Name Created Date Required Date PO # Created By Status Labels …" at bounding box center [519, 263] width 1005 height 369
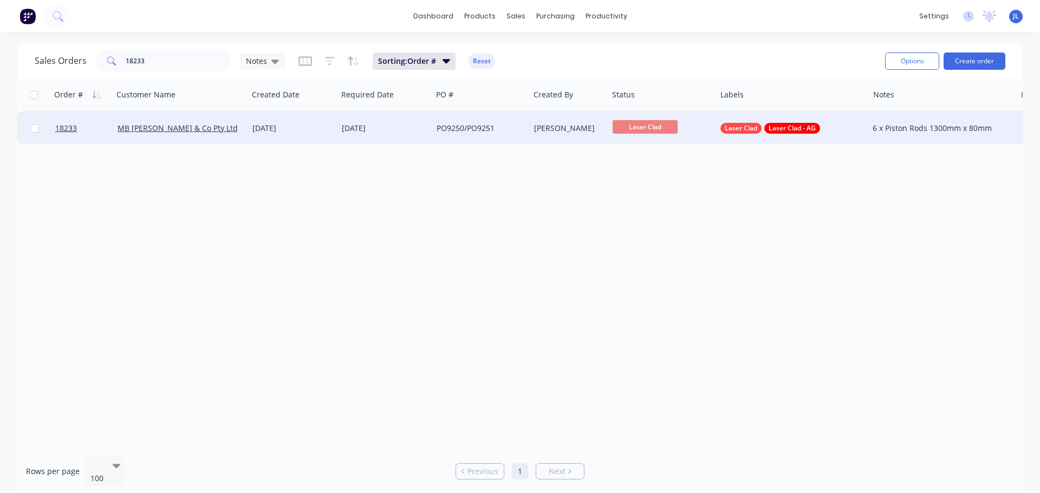
click at [838, 126] on div "Laser Clad Laser Clad - AG" at bounding box center [788, 128] width 136 height 11
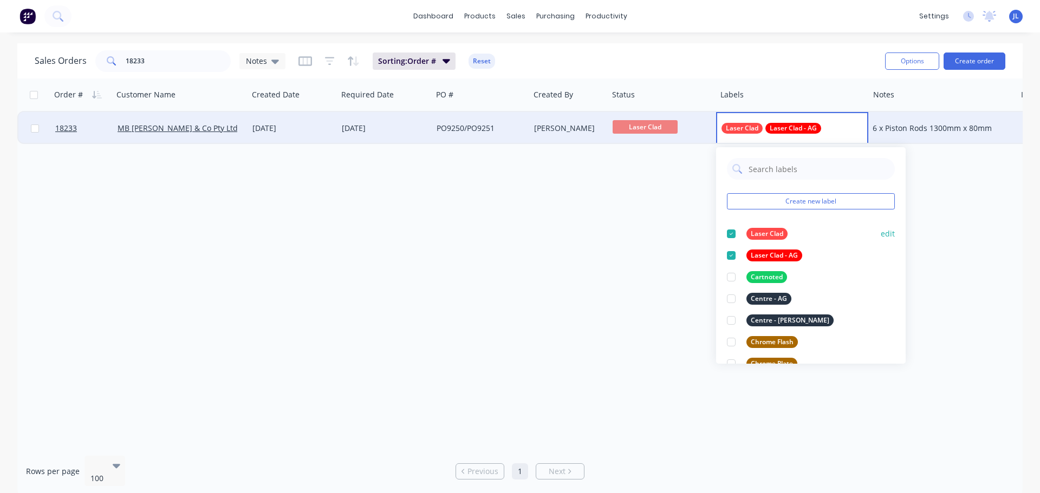
click at [734, 232] on div at bounding box center [731, 234] width 22 height 22
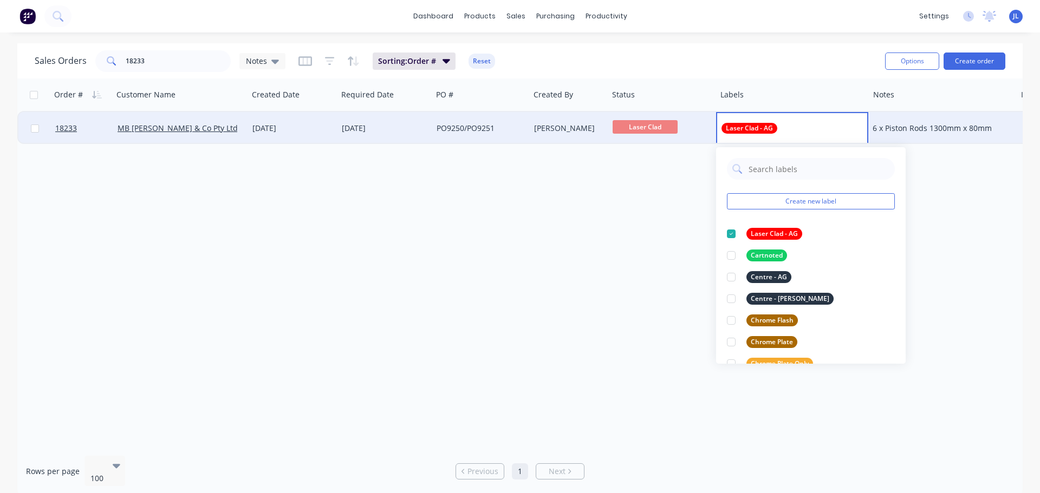
click at [625, 239] on div "Order # Customer Name Created Date Required Date PO # Created By Status Labels …" at bounding box center [519, 263] width 1005 height 369
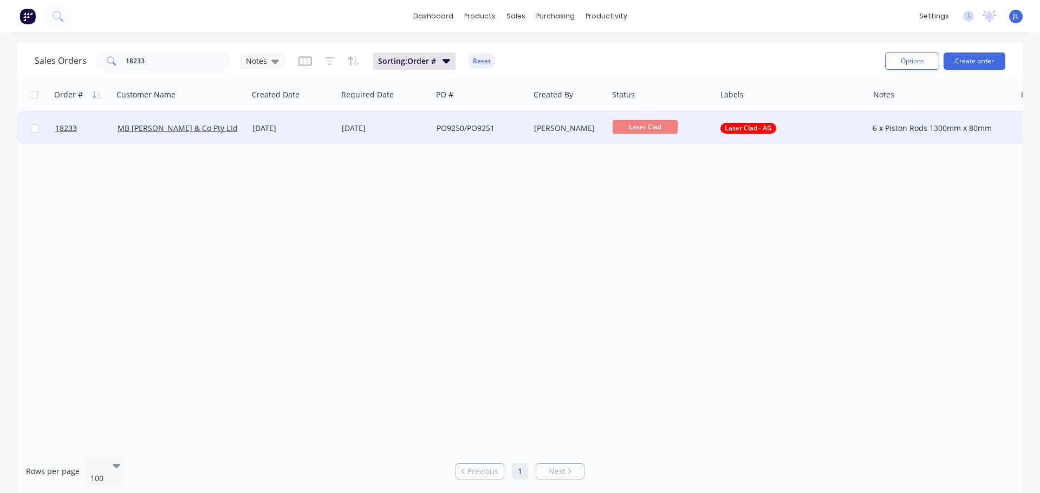
click at [499, 139] on div "PO9250/PO9251" at bounding box center [480, 128] width 97 height 32
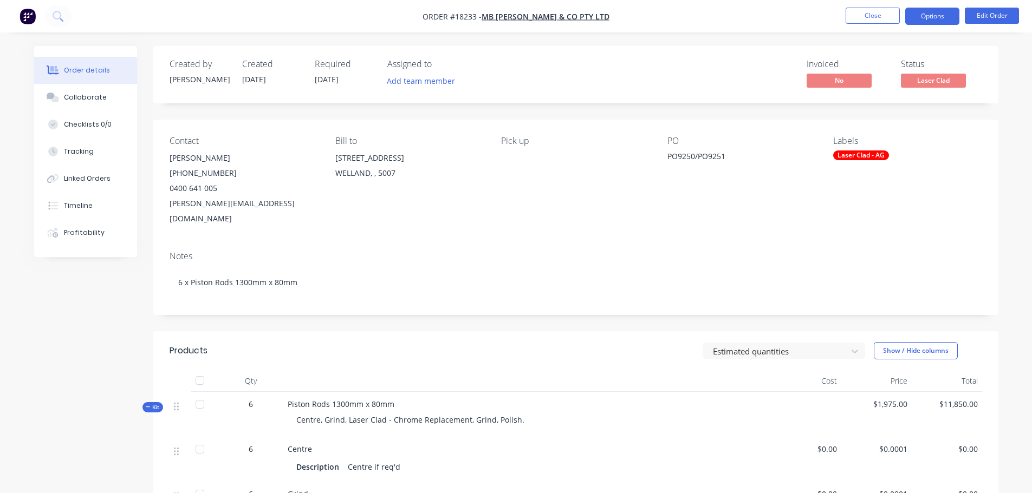
click at [920, 11] on button "Options" at bounding box center [932, 16] width 54 height 17
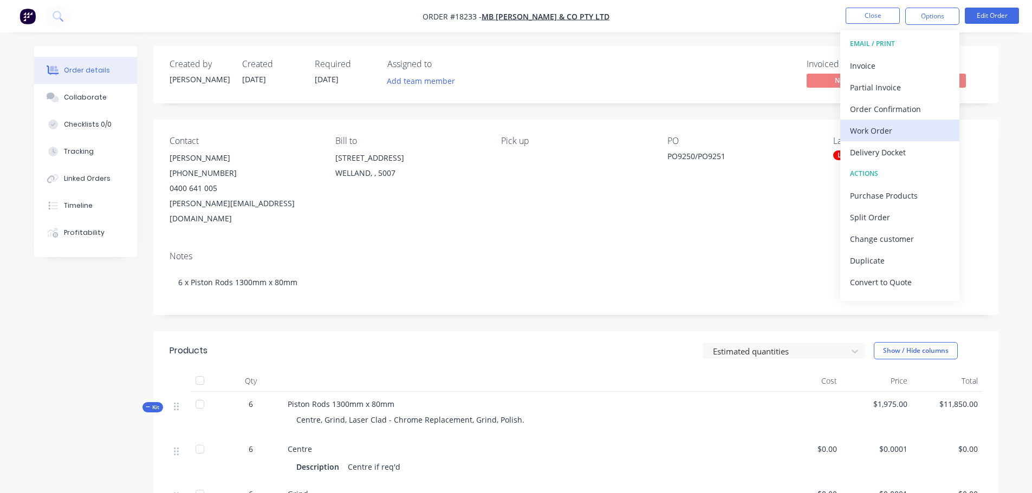
click at [877, 138] on div "Work Order" at bounding box center [900, 131] width 100 height 16
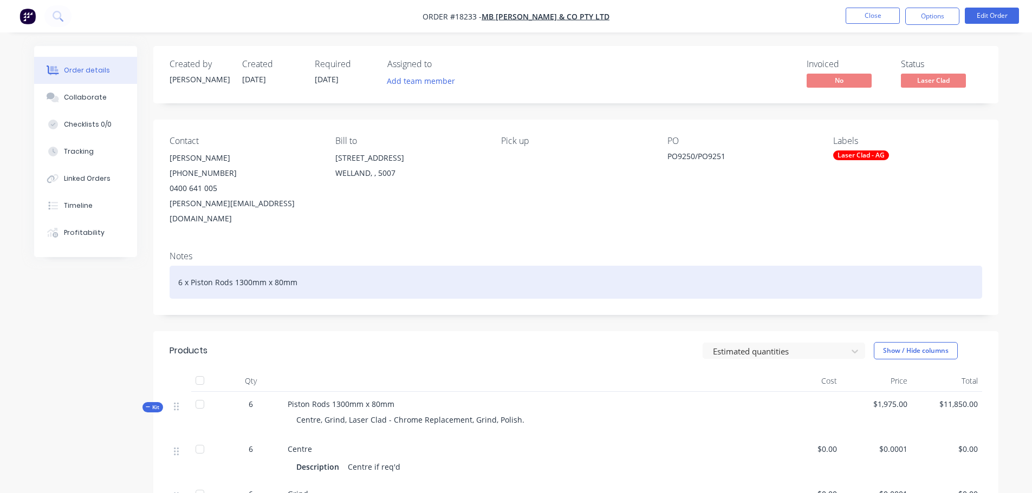
click at [632, 266] on div "6 x Piston Rods 1300mm x 80mm" at bounding box center [576, 282] width 812 height 33
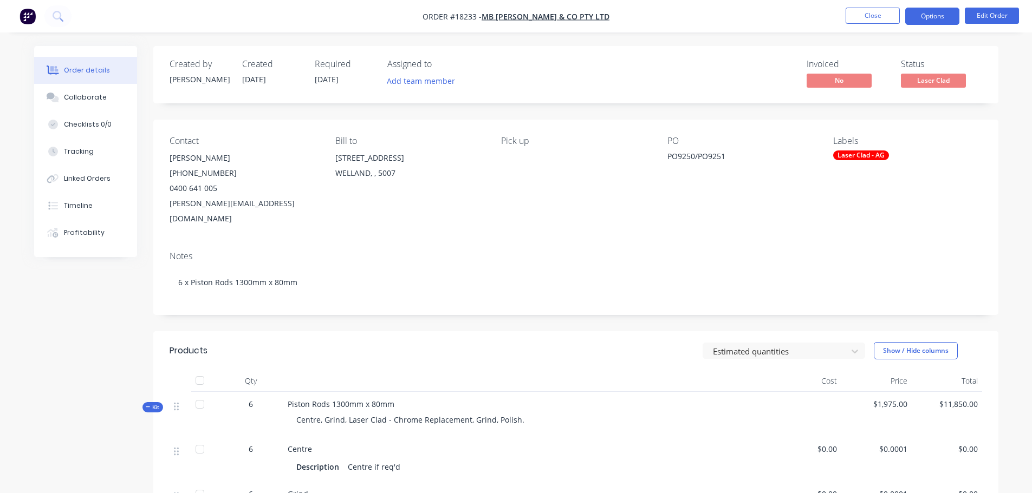
click at [919, 22] on button "Options" at bounding box center [932, 16] width 54 height 17
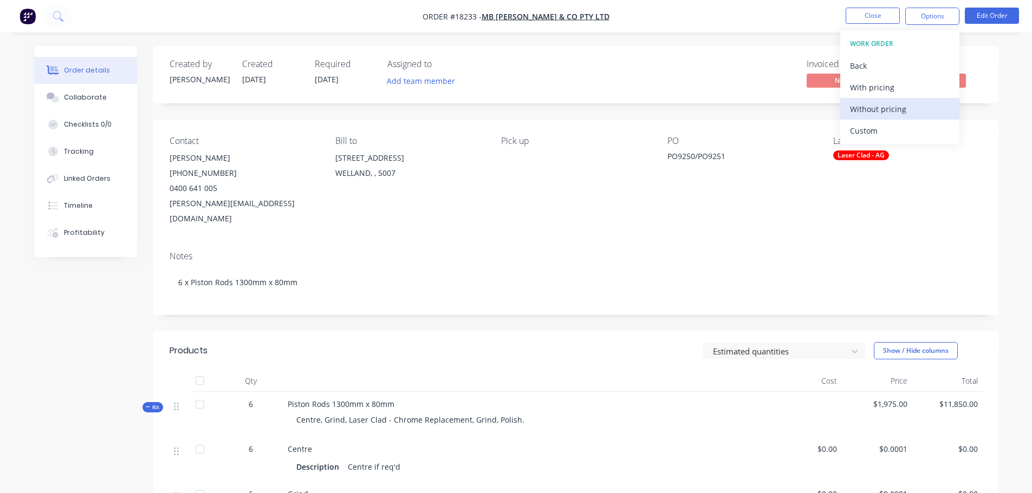
click at [886, 108] on div "Without pricing" at bounding box center [900, 109] width 100 height 16
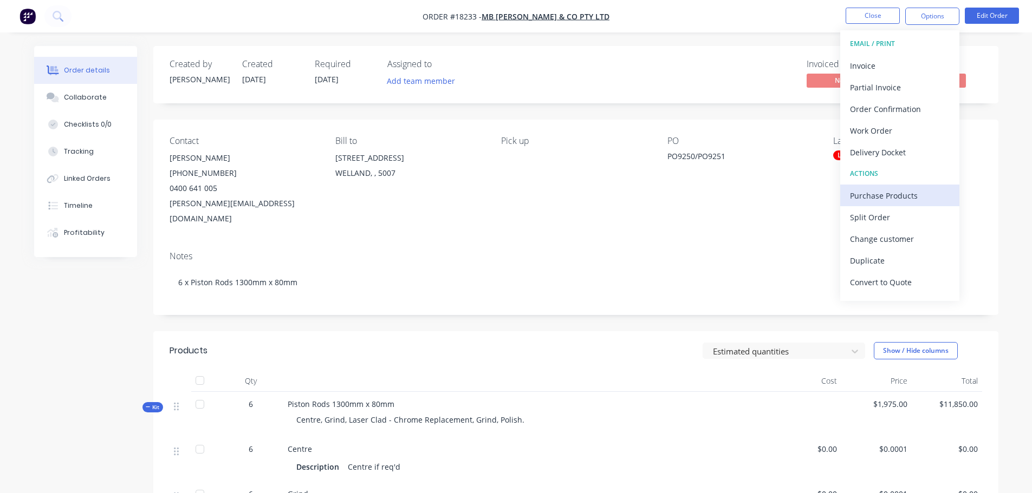
click at [875, 198] on div "Purchase Products" at bounding box center [900, 196] width 100 height 16
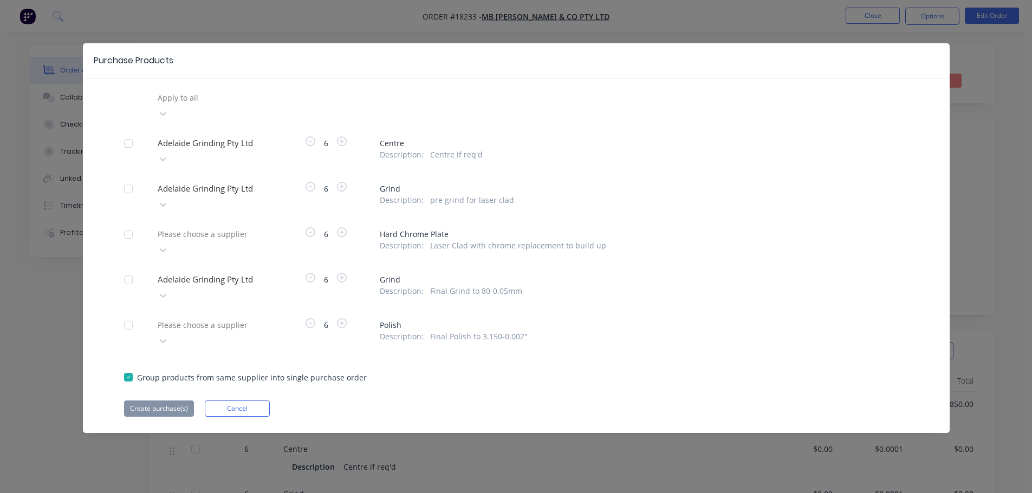
click at [127, 133] on div at bounding box center [129, 144] width 22 height 22
click at [132, 178] on div at bounding box center [129, 189] width 22 height 22
drag, startPoint x: 124, startPoint y: 239, endPoint x: 159, endPoint y: 251, distance: 37.0
click at [126, 269] on div at bounding box center [129, 280] width 22 height 22
click at [241, 401] on button "Cancel" at bounding box center [237, 409] width 65 height 16
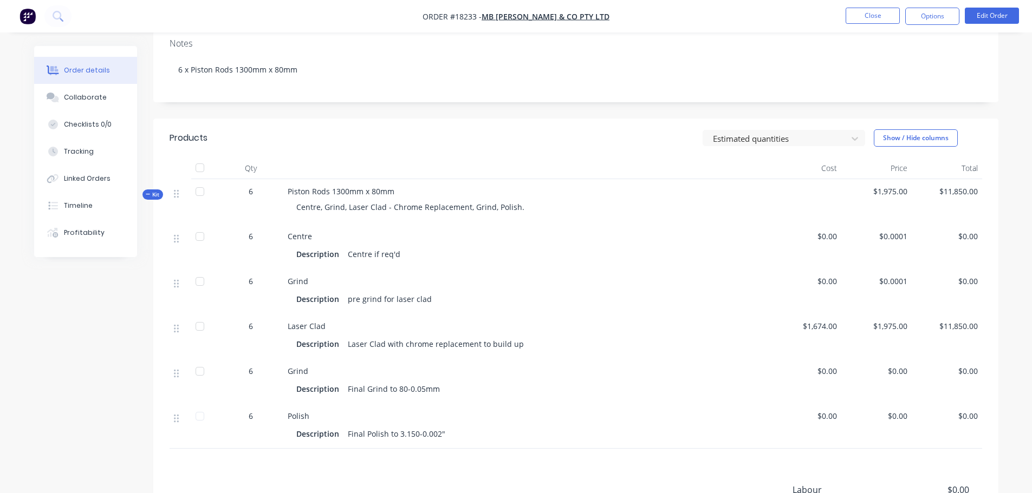
scroll to position [217, 0]
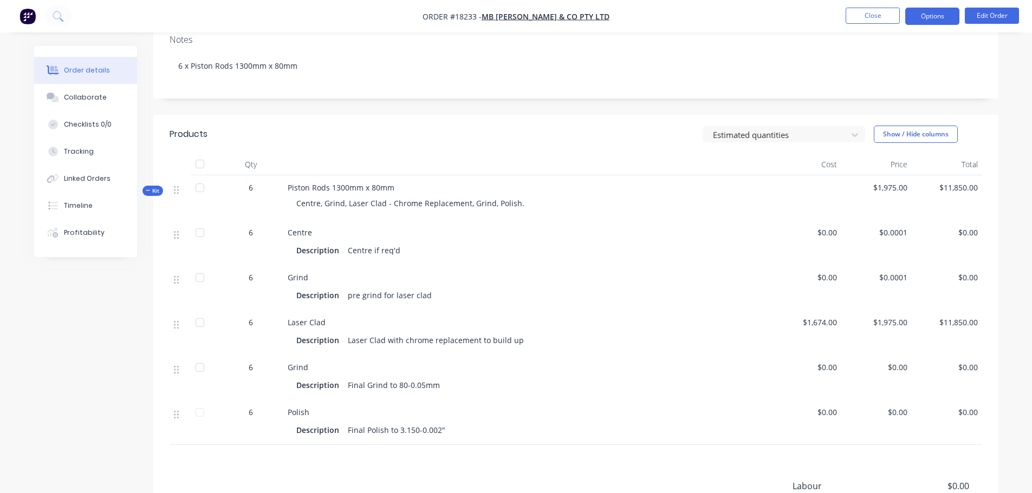
click at [940, 15] on button "Options" at bounding box center [932, 16] width 54 height 17
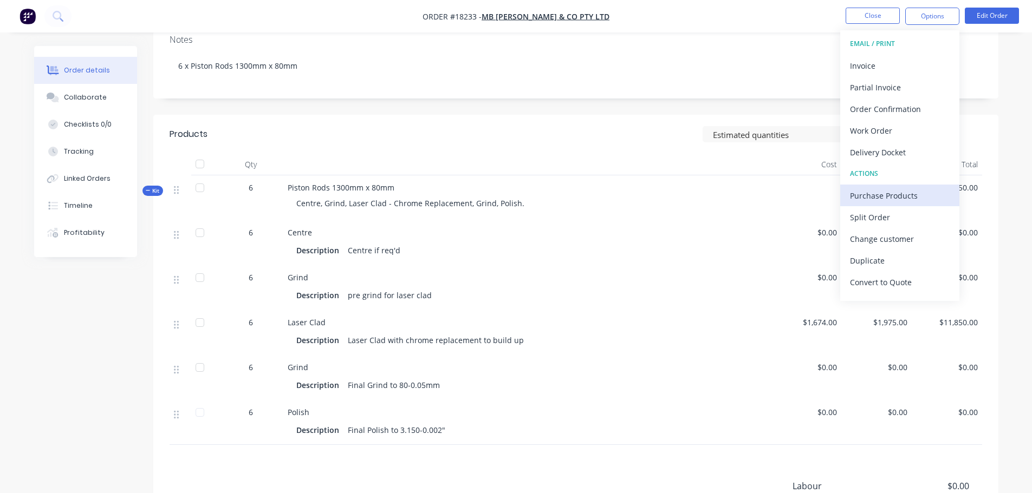
click at [882, 188] on div "Purchase Products" at bounding box center [900, 196] width 100 height 16
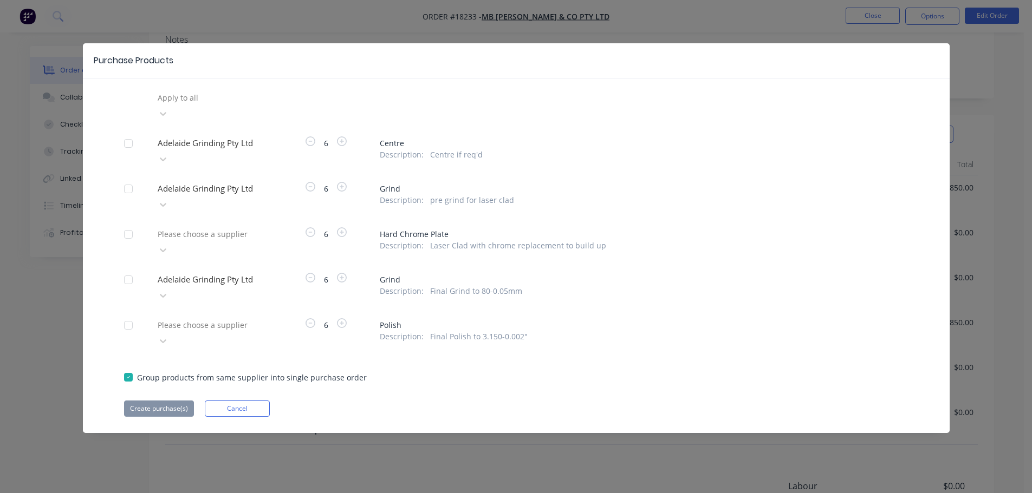
click at [132, 133] on div at bounding box center [129, 144] width 22 height 22
click at [128, 178] on div at bounding box center [129, 189] width 22 height 22
drag, startPoint x: 133, startPoint y: 245, endPoint x: 159, endPoint y: 332, distance: 90.5
click at [132, 269] on div at bounding box center [129, 280] width 22 height 22
click at [162, 401] on button "Create purchase(s)" at bounding box center [159, 409] width 70 height 16
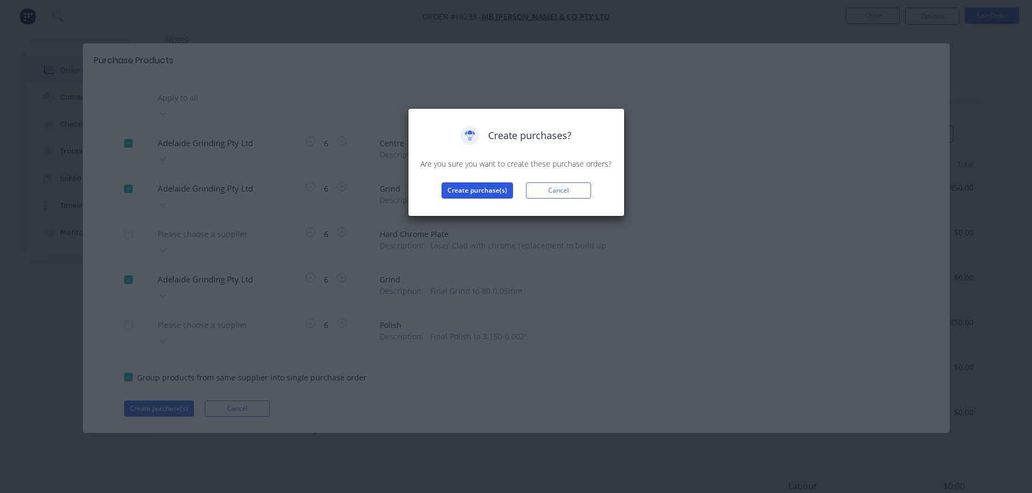
click at [461, 191] on button "Create purchase(s)" at bounding box center [476, 191] width 71 height 16
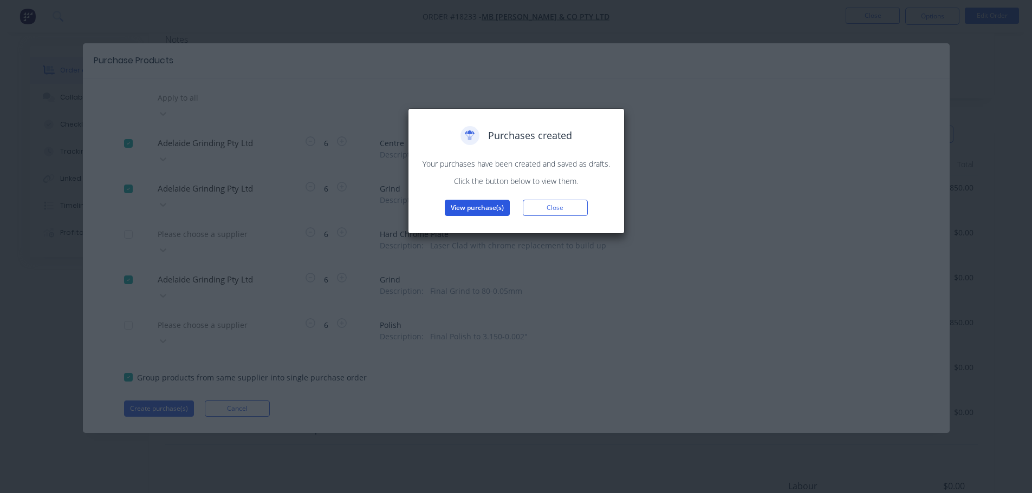
click at [462, 210] on button "View purchase(s)" at bounding box center [477, 208] width 65 height 16
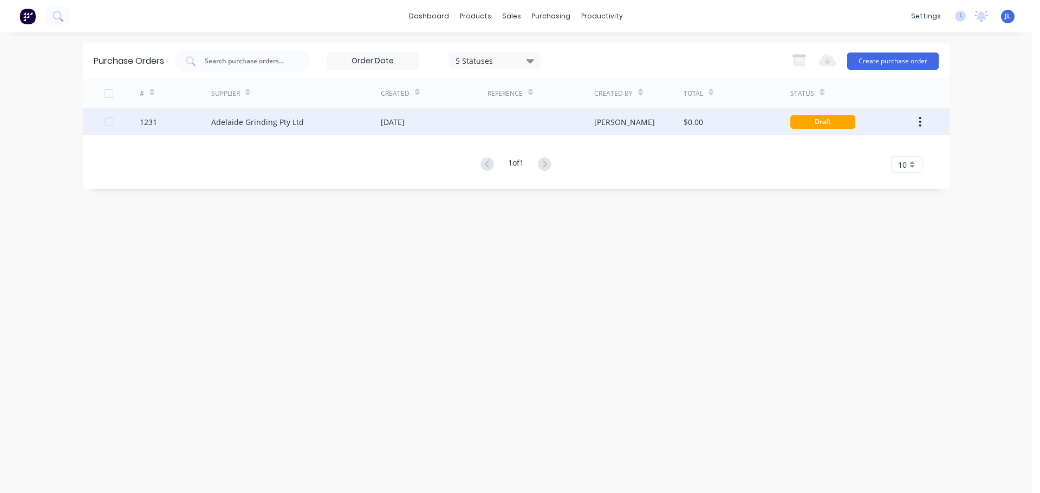
click at [743, 128] on div "$0.00" at bounding box center [737, 121] width 107 height 27
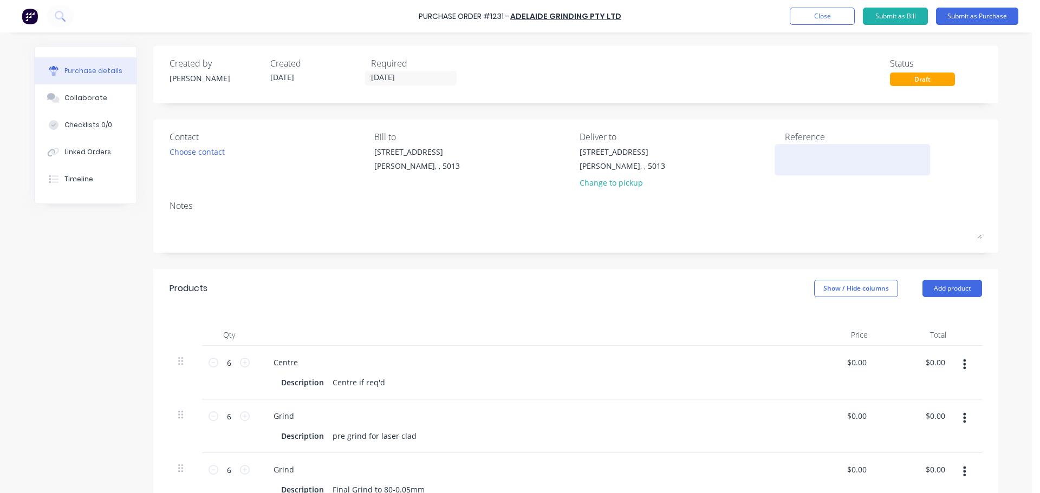
click at [807, 159] on textarea at bounding box center [852, 158] width 135 height 24
type textarea "TC18233"
click at [677, 264] on div "Created by Jarred Created 09/10/25 Required 09/10/25 Status Draft Contact Choos…" at bounding box center [575, 385] width 845 height 679
click at [206, 148] on div "Choose contact" at bounding box center [197, 151] width 55 height 11
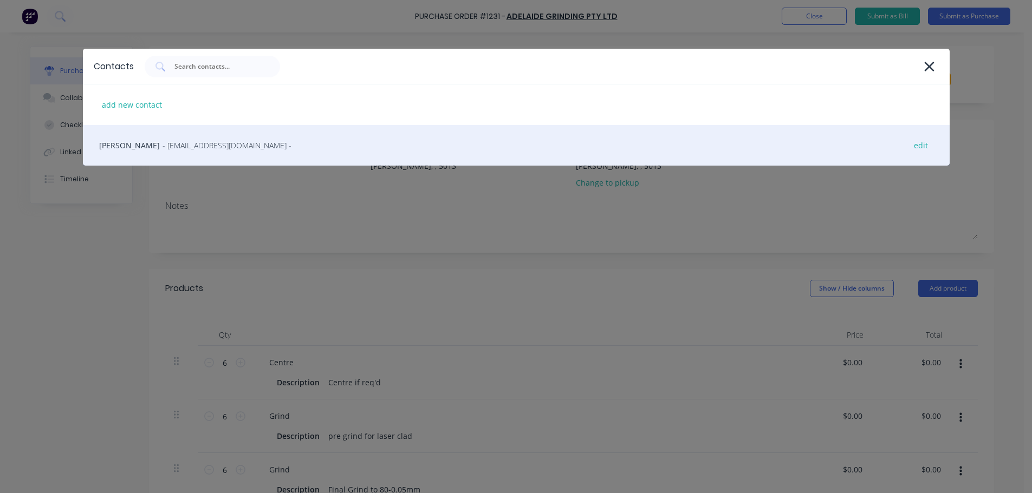
click at [148, 152] on div "Sam Ramos - accounts@adelaidegrinding.com.au - edit" at bounding box center [516, 145] width 867 height 41
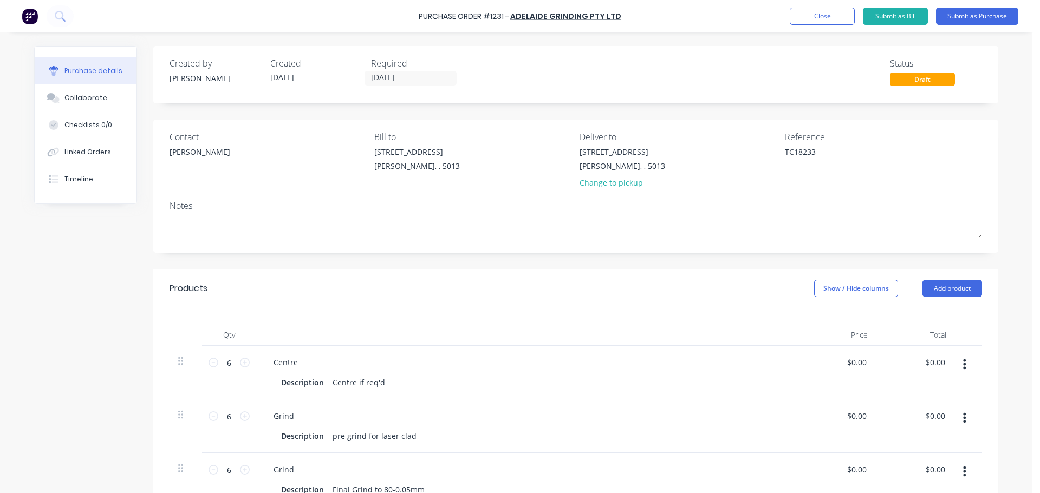
click at [467, 283] on div "Products Show / Hide columns Add product" at bounding box center [575, 288] width 845 height 39
click at [967, 19] on button "Submit as Purchase" at bounding box center [977, 16] width 82 height 17
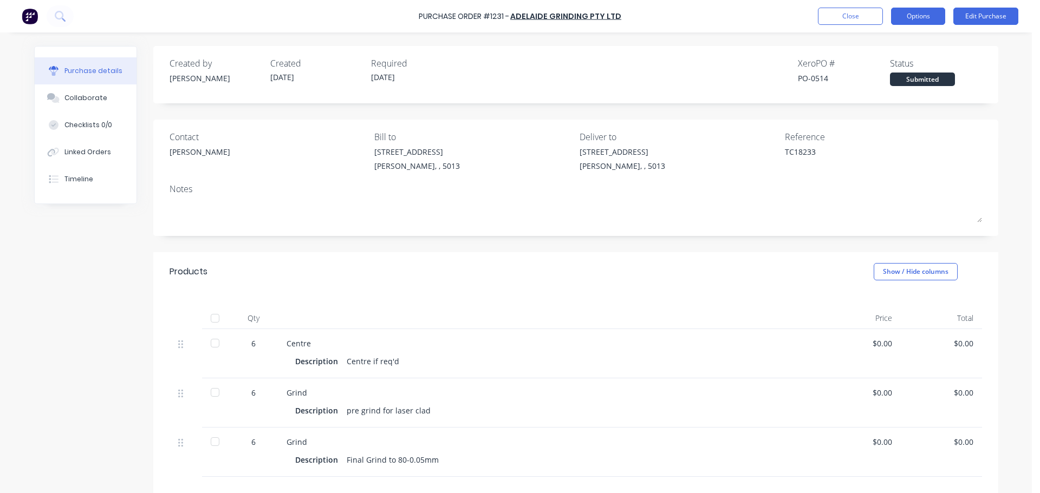
click at [928, 21] on button "Options" at bounding box center [918, 16] width 54 height 17
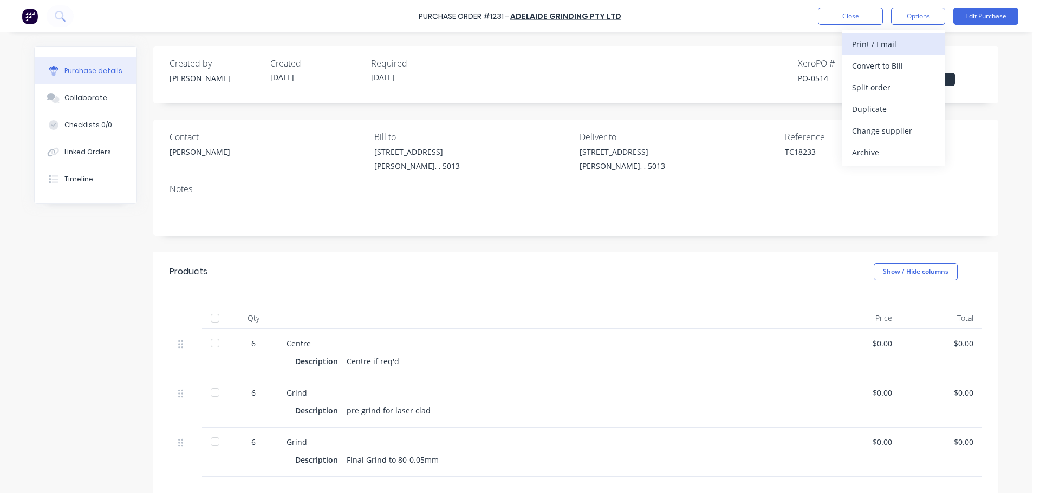
click at [891, 45] on div "Print / Email" at bounding box center [893, 44] width 83 height 16
click at [868, 90] on div "Without pricing" at bounding box center [893, 88] width 83 height 16
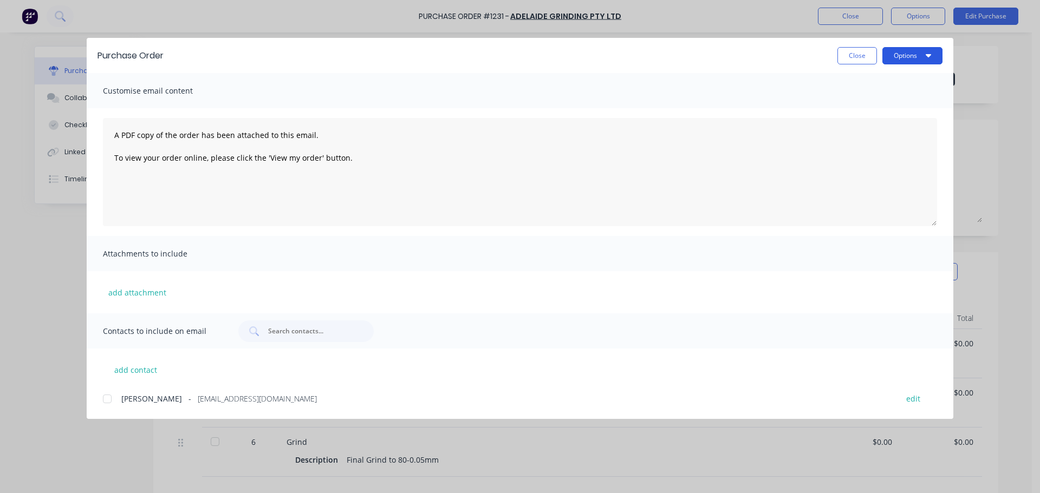
click at [892, 60] on button "Options" at bounding box center [912, 55] width 60 height 17
click at [870, 100] on div "Print" at bounding box center [890, 105] width 83 height 16
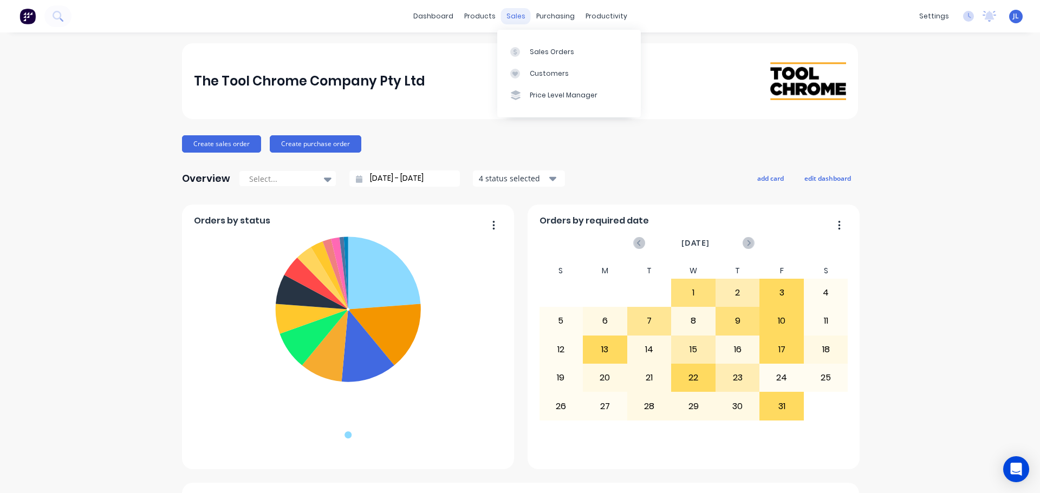
click at [518, 18] on div "sales" at bounding box center [516, 16] width 30 height 16
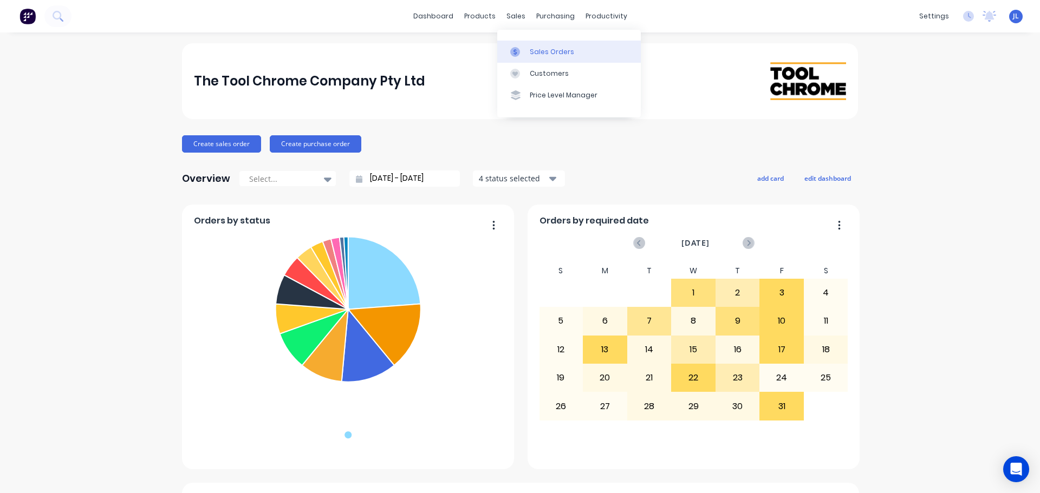
click at [524, 45] on link "Sales Orders" at bounding box center [569, 52] width 144 height 22
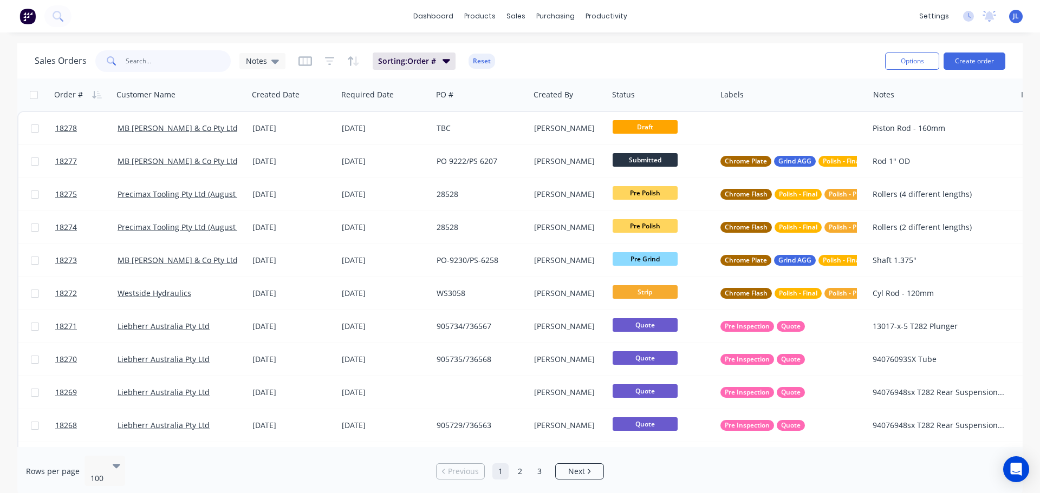
click at [168, 54] on input "text" at bounding box center [179, 61] width 106 height 22
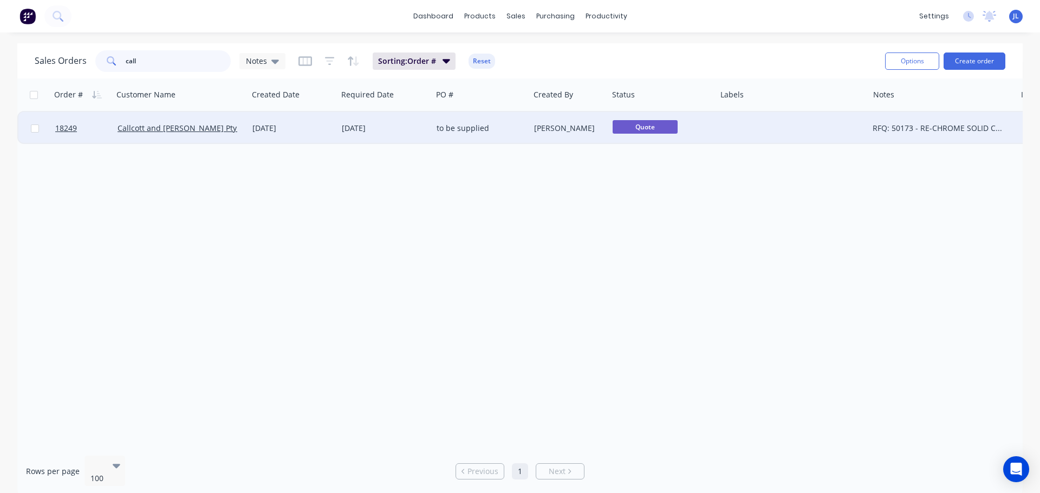
type input "call"
click at [465, 127] on div "to be supplied" at bounding box center [479, 128] width 84 height 11
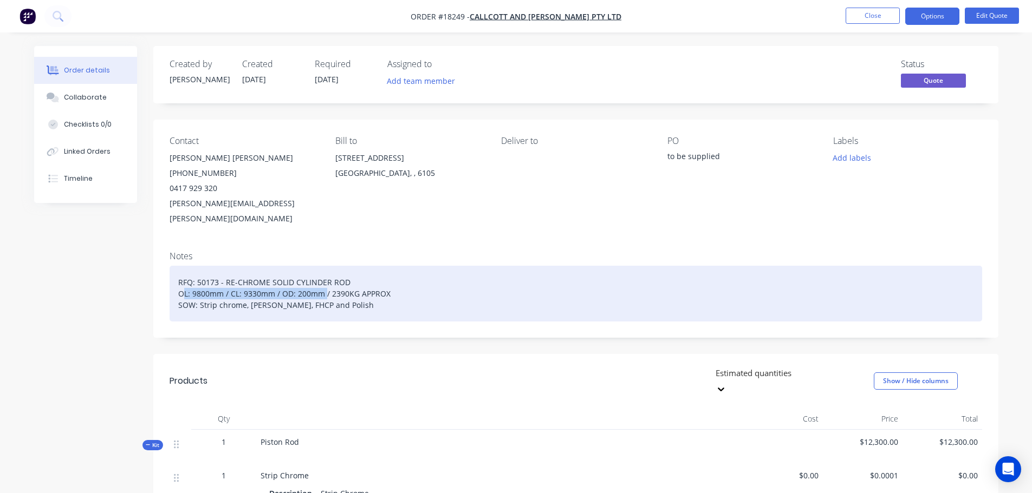
drag, startPoint x: 322, startPoint y: 278, endPoint x: 172, endPoint y: 276, distance: 149.5
click at [172, 276] on div "RFQ: 50173 - RE-CHROME SOLID CYLINDER ROD OL: 9800mm / CL: 9330mm / OD: 200mm /…" at bounding box center [576, 294] width 812 height 56
copy div "OL: 9800mm / CL: 9330mm / OD: 200mm"
